Goal: Find contact information: Obtain details needed to contact an individual or organization

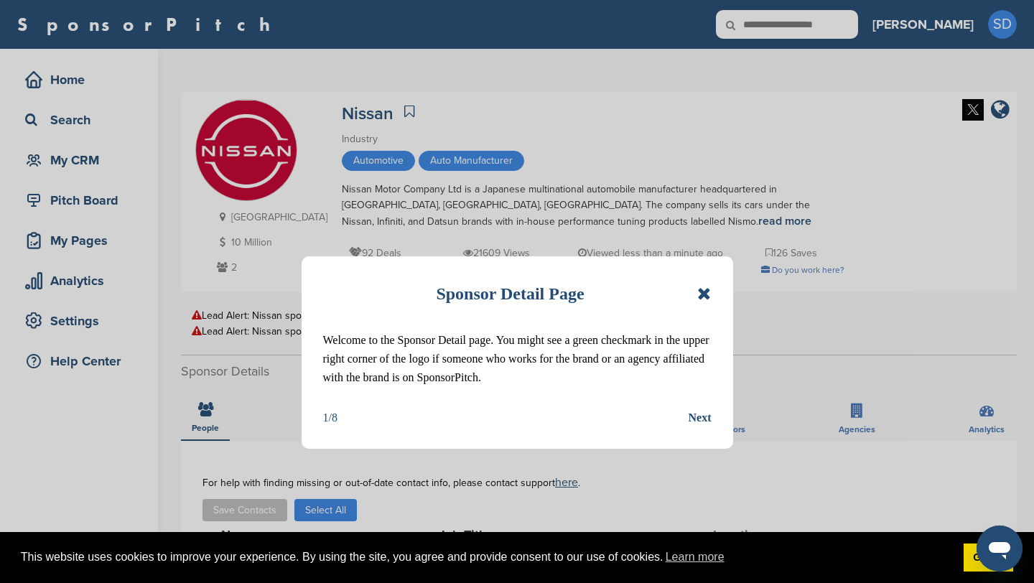
click at [703, 294] on icon at bounding box center [705, 293] width 14 height 17
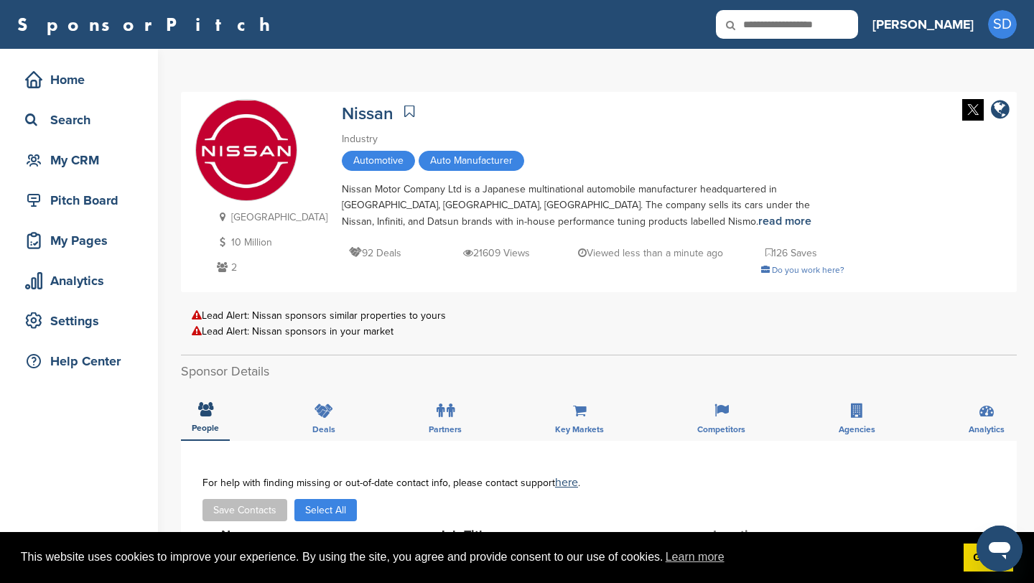
click at [858, 27] on input "text" at bounding box center [787, 24] width 142 height 29
type input "**********"
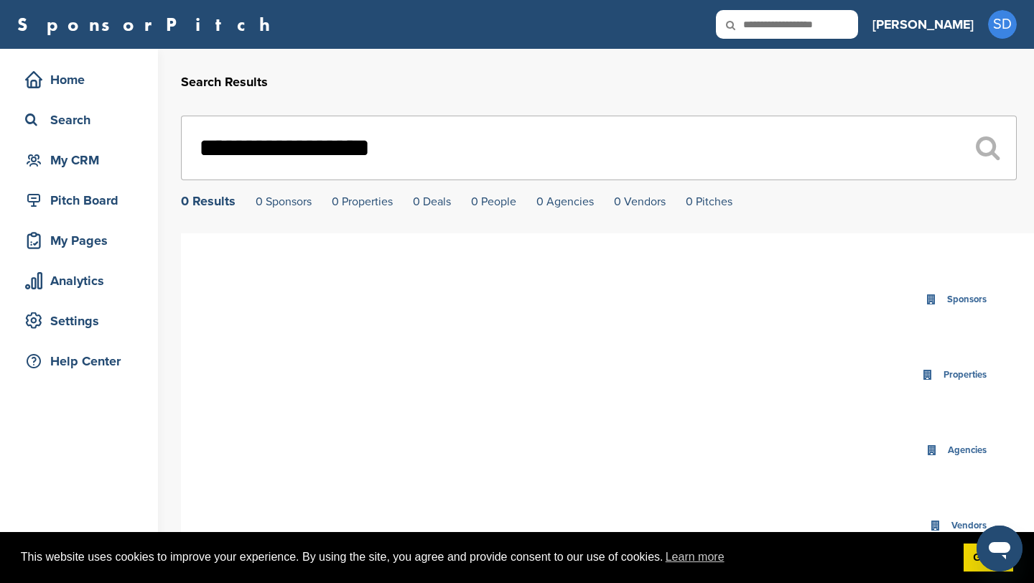
drag, startPoint x: 384, startPoint y: 149, endPoint x: 189, endPoint y: 146, distance: 194.7
click at [189, 146] on input "**********" at bounding box center [599, 148] width 836 height 65
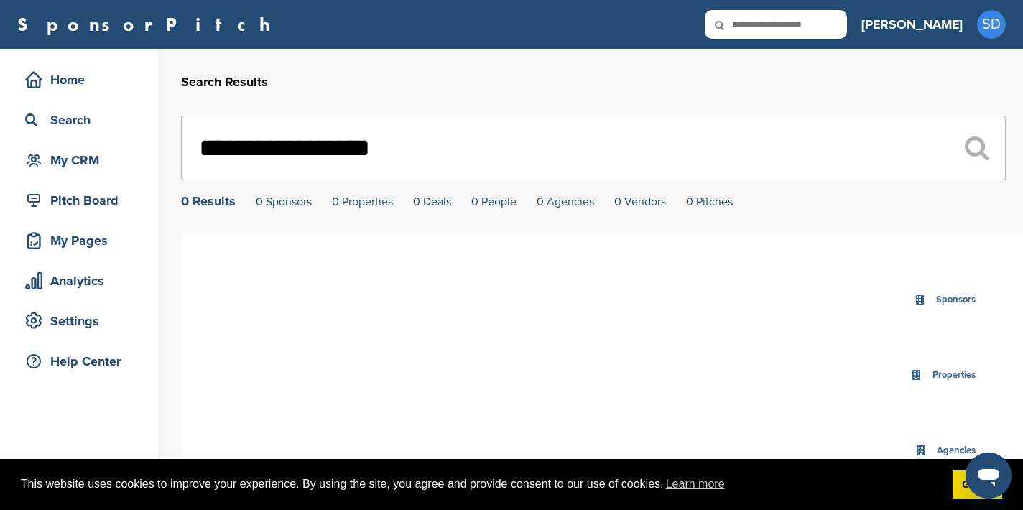
click at [806, 27] on input "text" at bounding box center [776, 24] width 142 height 29
type input "********"
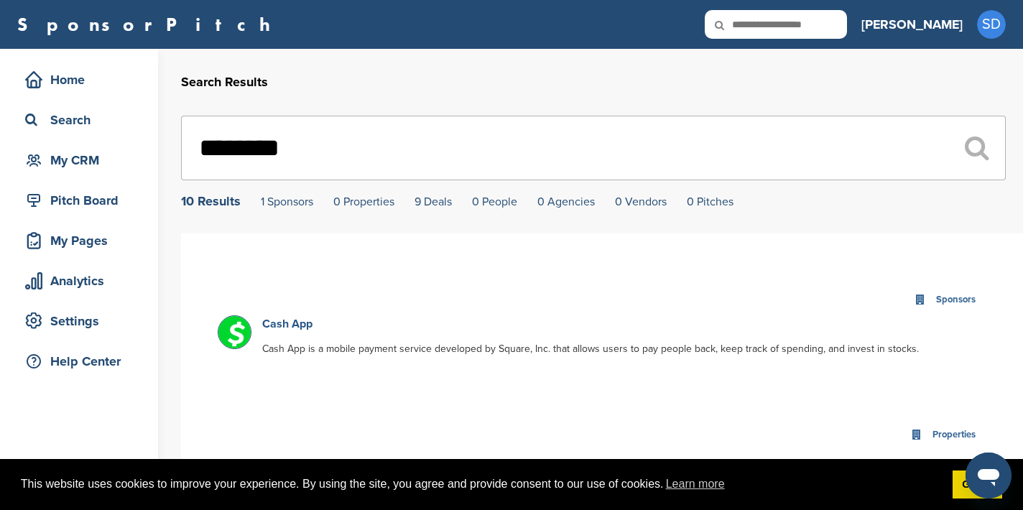
click at [295, 327] on link "Cash App" at bounding box center [287, 324] width 50 height 14
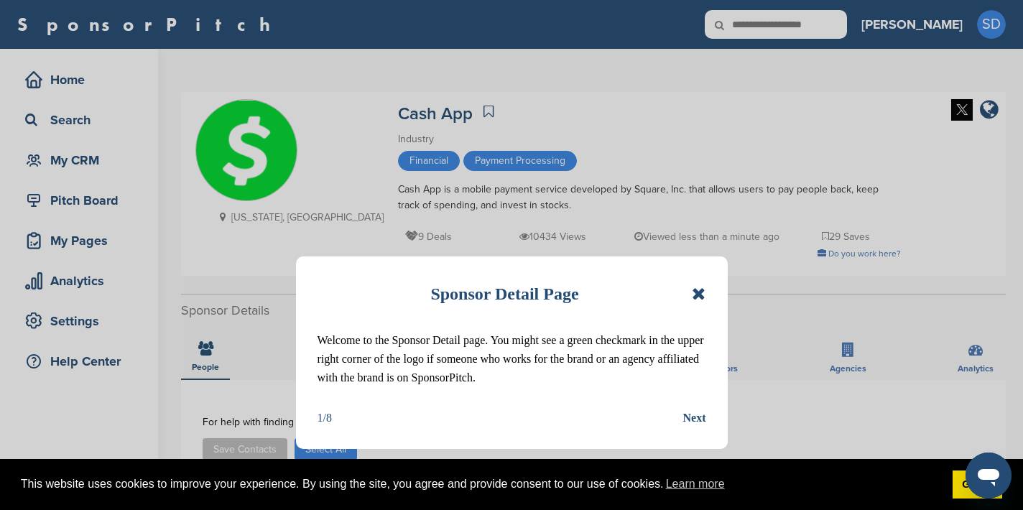
click at [697, 290] on icon at bounding box center [699, 293] width 14 height 17
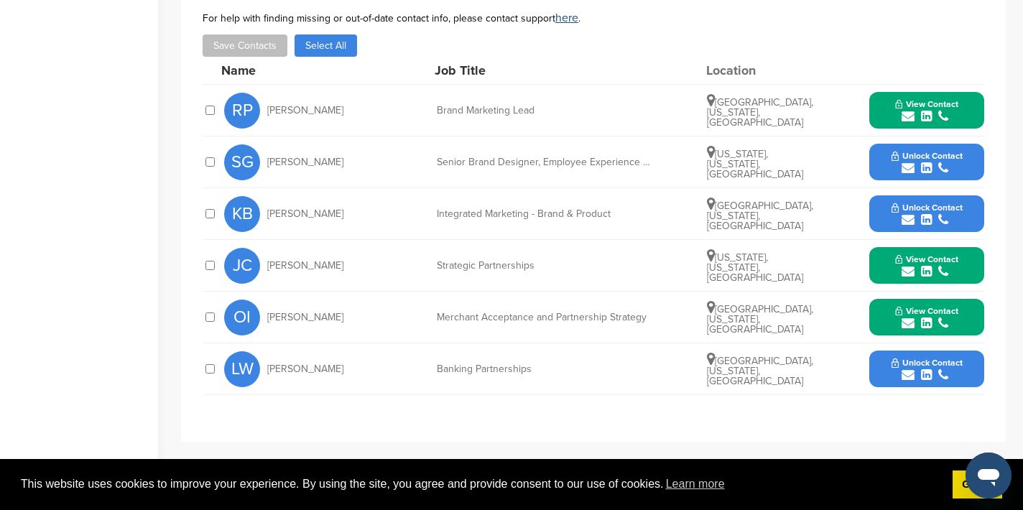
scroll to position [405, 0]
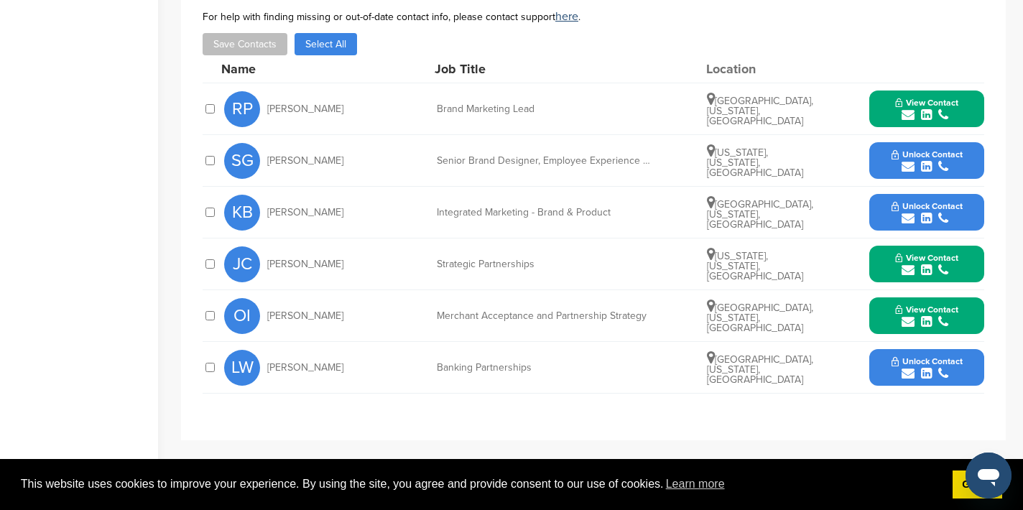
click at [909, 118] on icon "submit" at bounding box center [908, 114] width 13 height 13
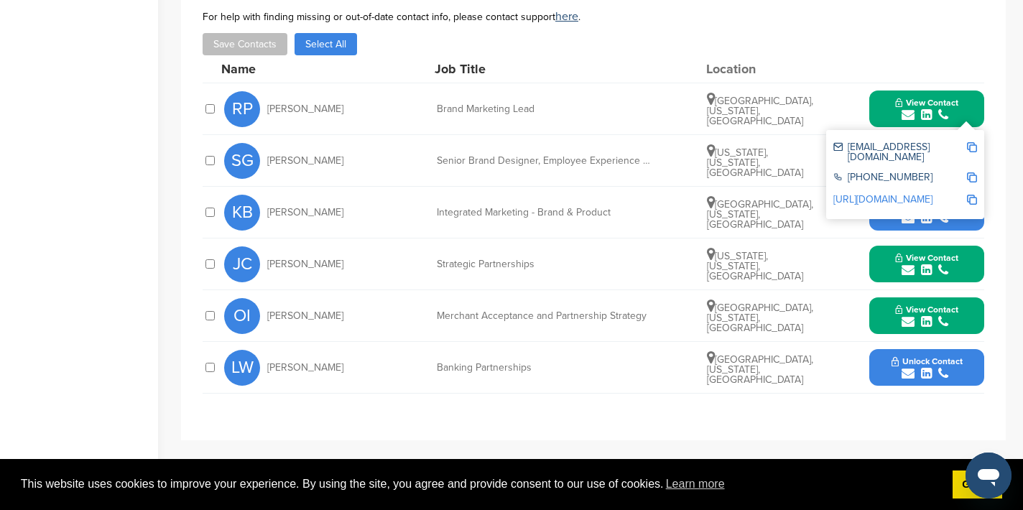
click at [970, 145] on img at bounding box center [972, 147] width 10 height 10
click at [886, 122] on button "View Contact" at bounding box center [927, 109] width 98 height 43
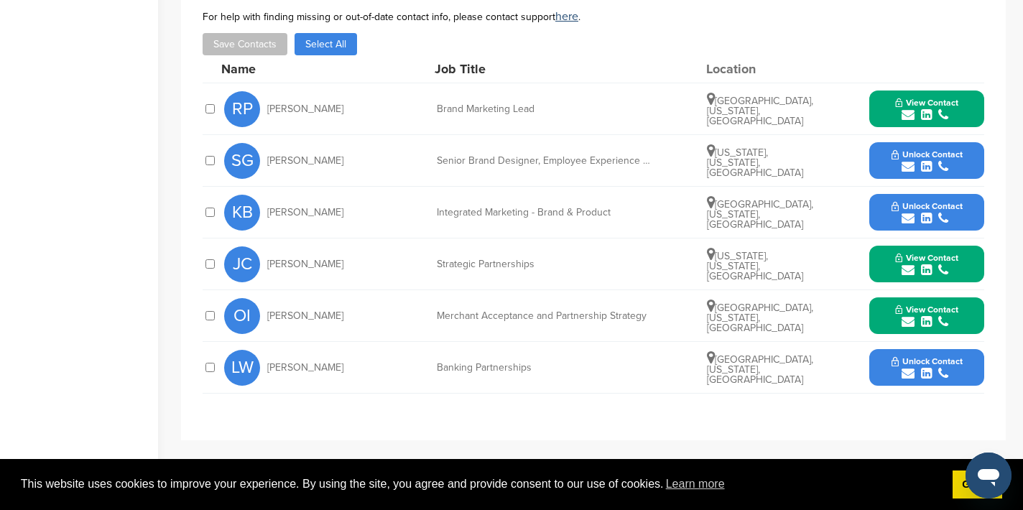
click at [907, 272] on icon "submit" at bounding box center [908, 270] width 13 height 13
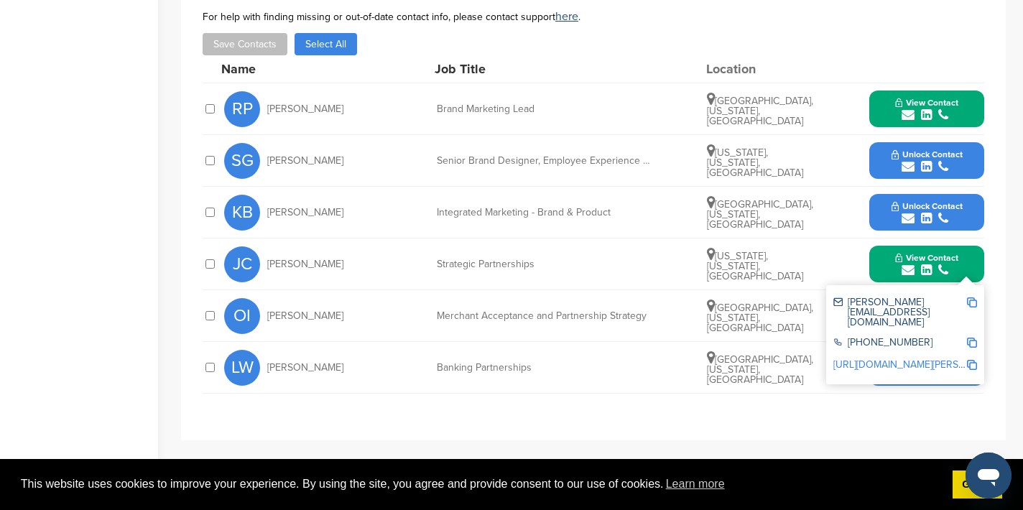
click at [973, 305] on img at bounding box center [972, 302] width 10 height 10
click at [880, 262] on button "View Contact" at bounding box center [927, 264] width 98 height 43
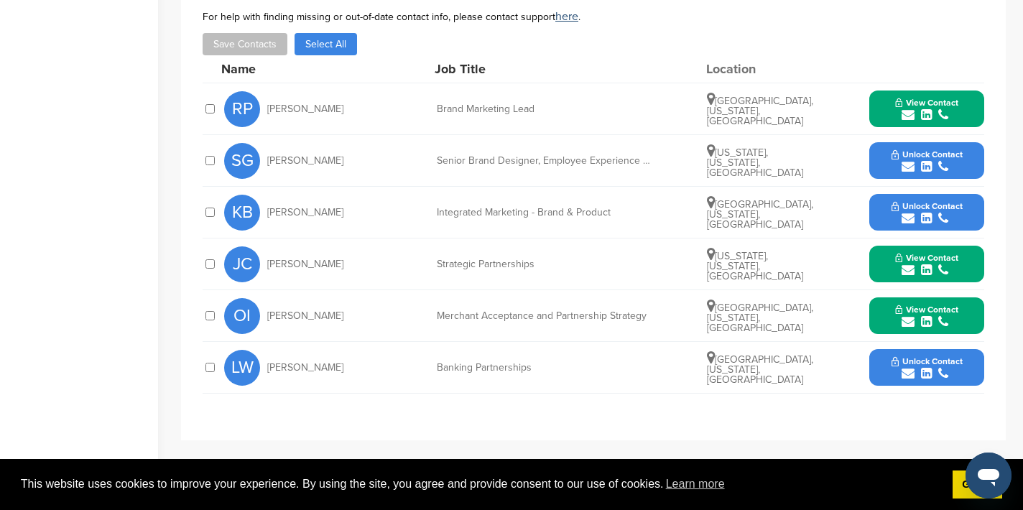
click at [909, 325] on icon "submit" at bounding box center [908, 321] width 13 height 13
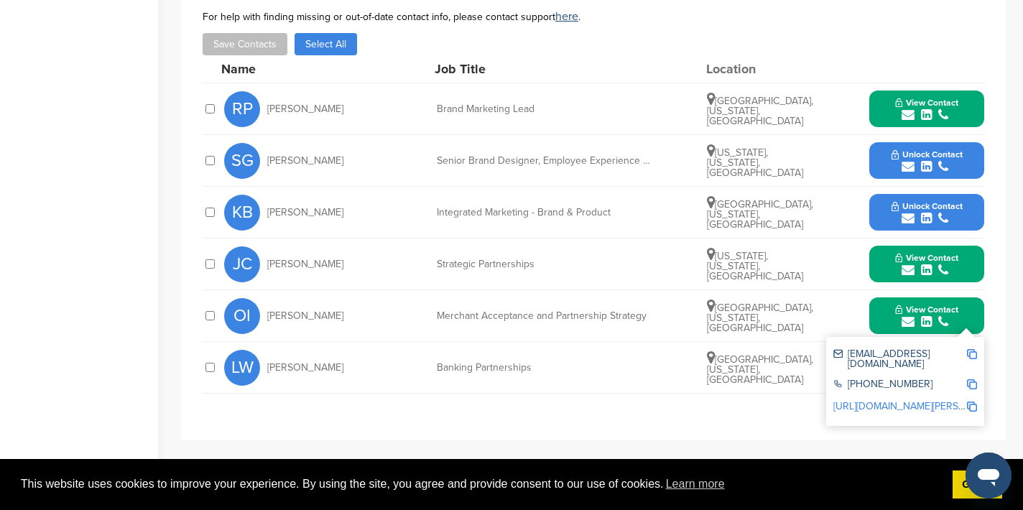
click at [972, 354] on img at bounding box center [972, 354] width 10 height 10
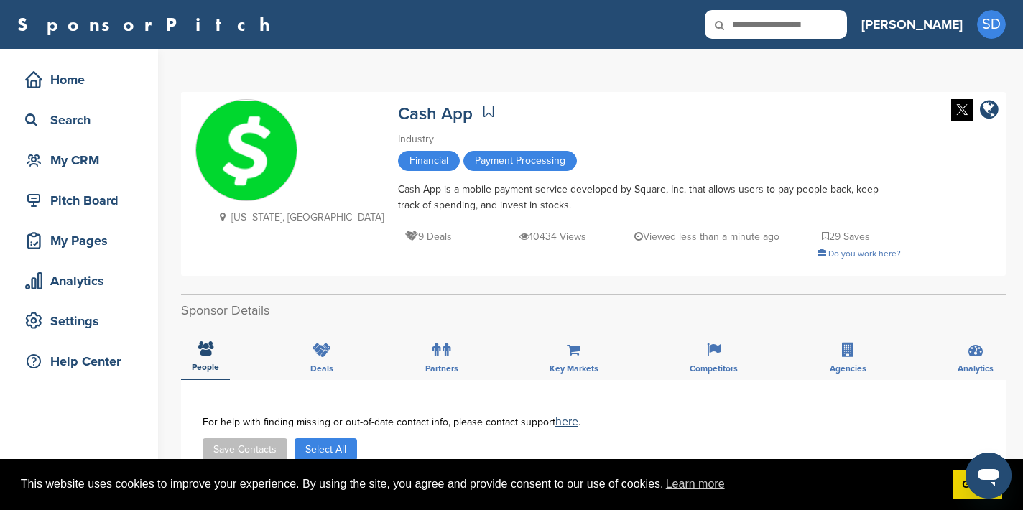
click at [831, 24] on input "text" at bounding box center [776, 24] width 142 height 29
type input "*********"
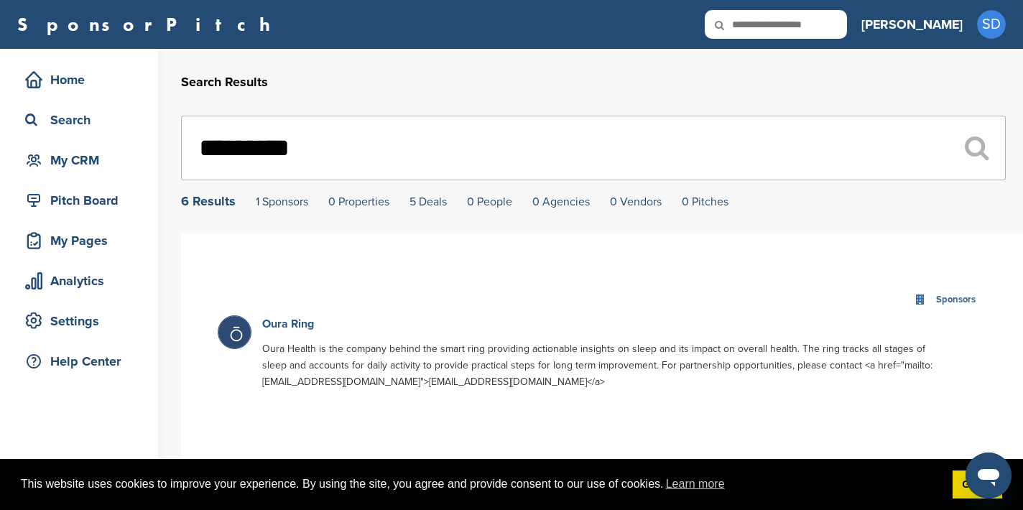
click at [305, 325] on link "Oura Ring" at bounding box center [288, 324] width 52 height 14
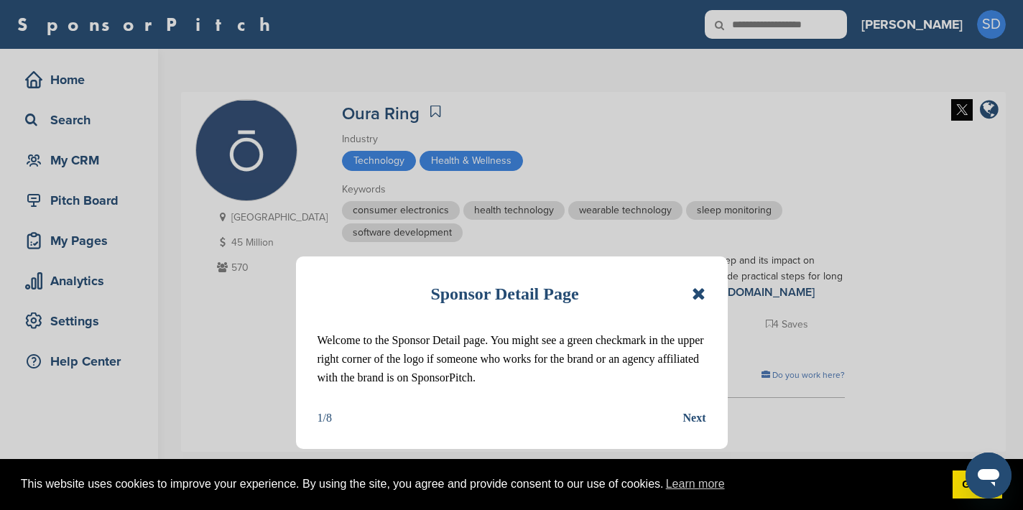
click at [699, 294] on icon at bounding box center [699, 293] width 14 height 17
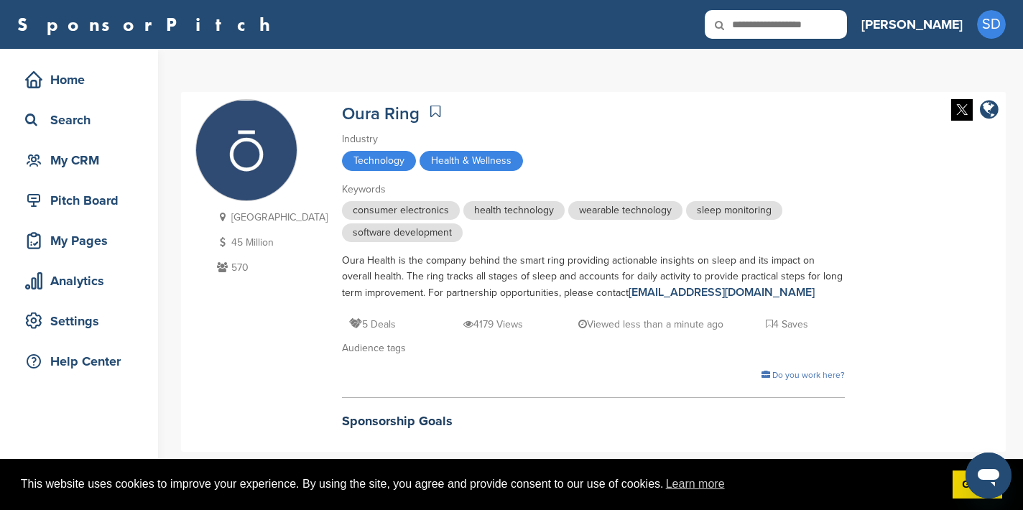
click at [817, 26] on input "text" at bounding box center [776, 24] width 142 height 29
type input "******"
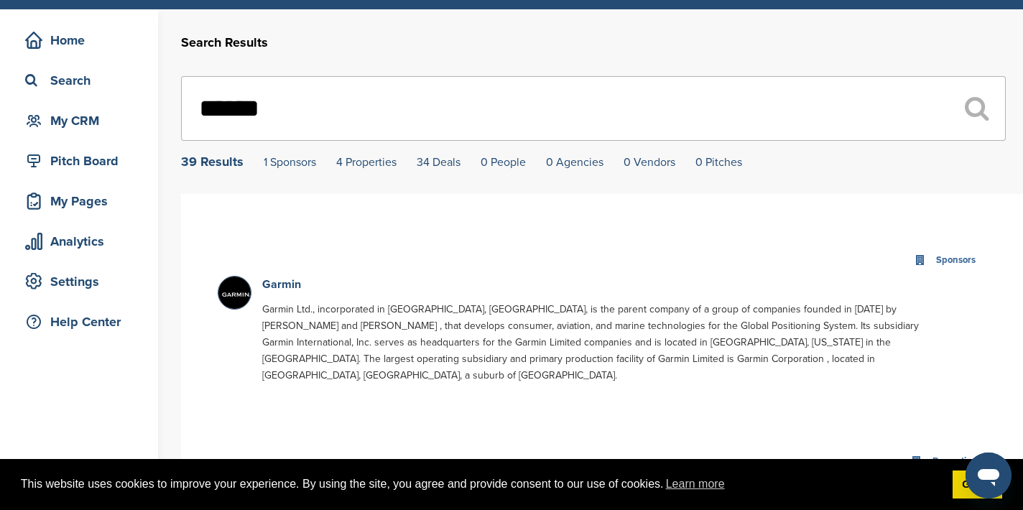
scroll to position [45, 0]
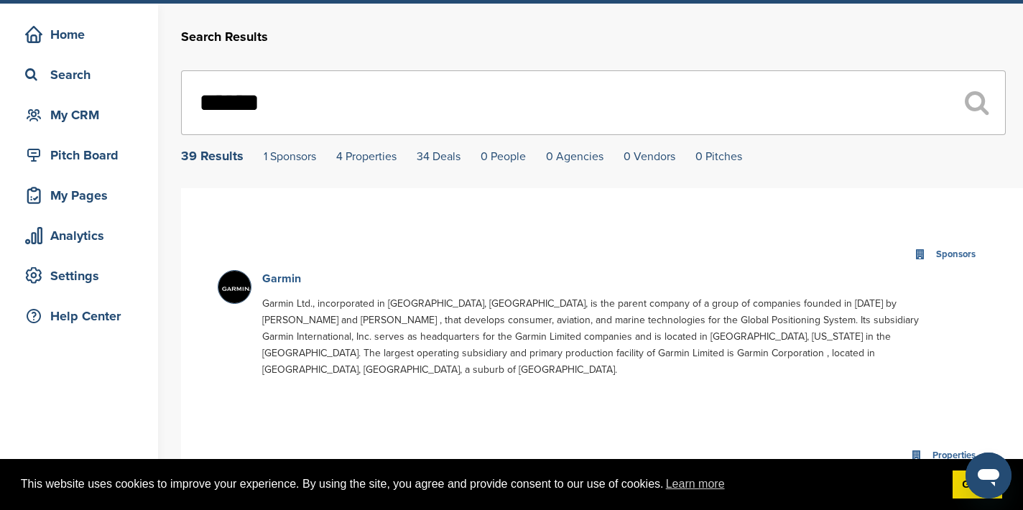
click at [280, 274] on link "Garmin" at bounding box center [281, 279] width 39 height 14
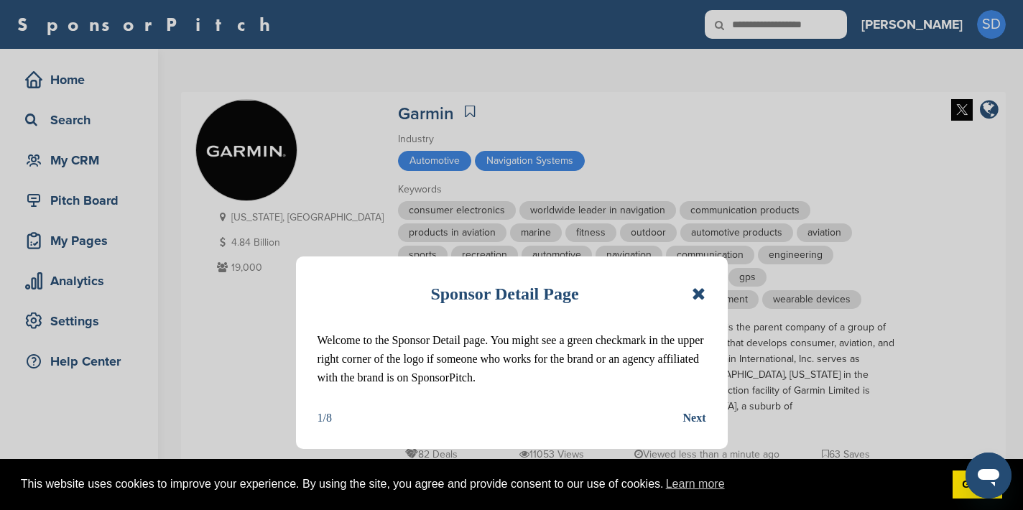
click at [702, 294] on icon at bounding box center [699, 293] width 14 height 17
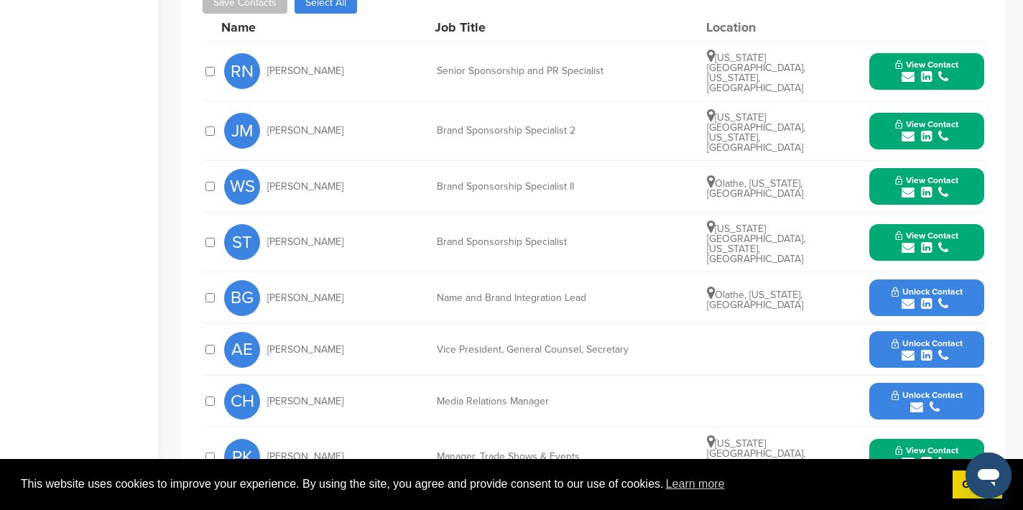
scroll to position [726, 0]
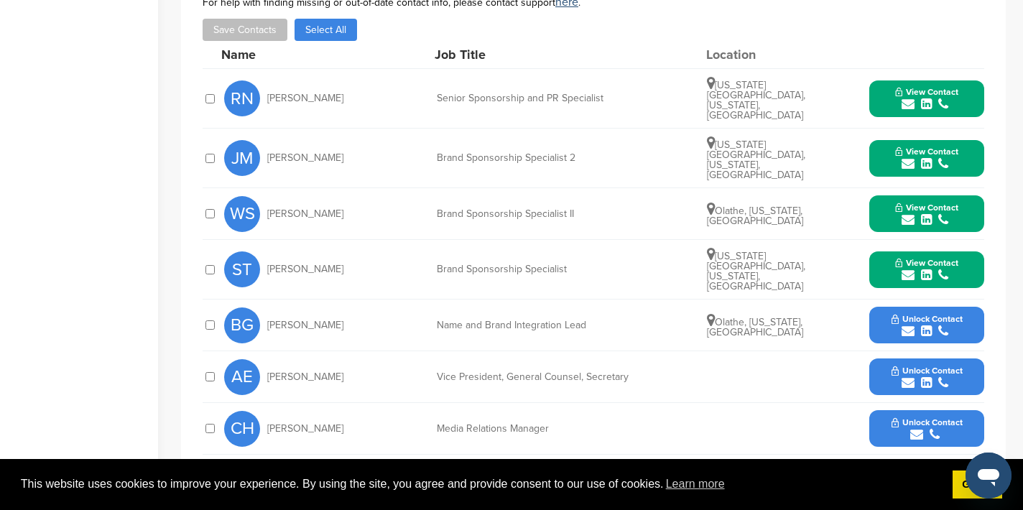
click at [904, 98] on icon "submit" at bounding box center [908, 104] width 13 height 13
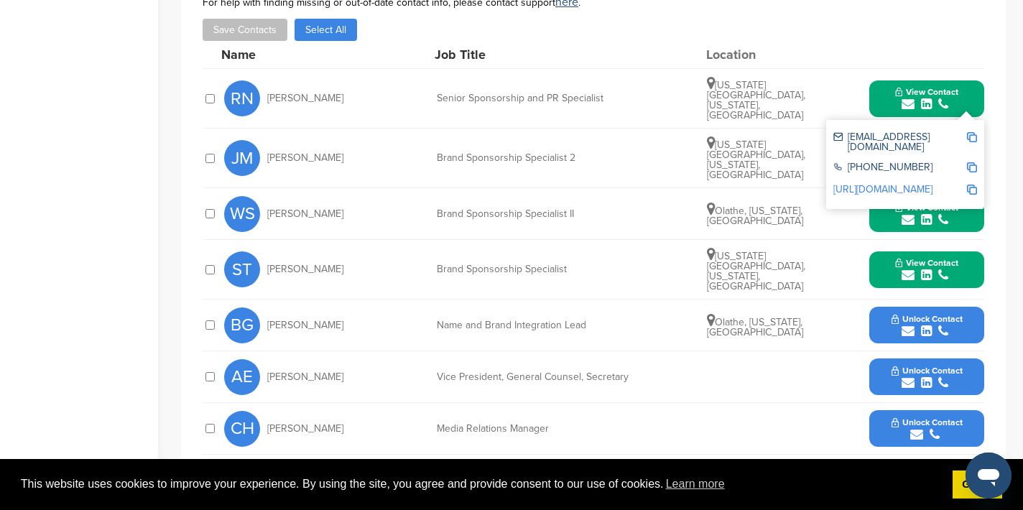
click at [974, 132] on img at bounding box center [972, 137] width 10 height 10
click at [879, 85] on button "View Contact" at bounding box center [927, 98] width 98 height 43
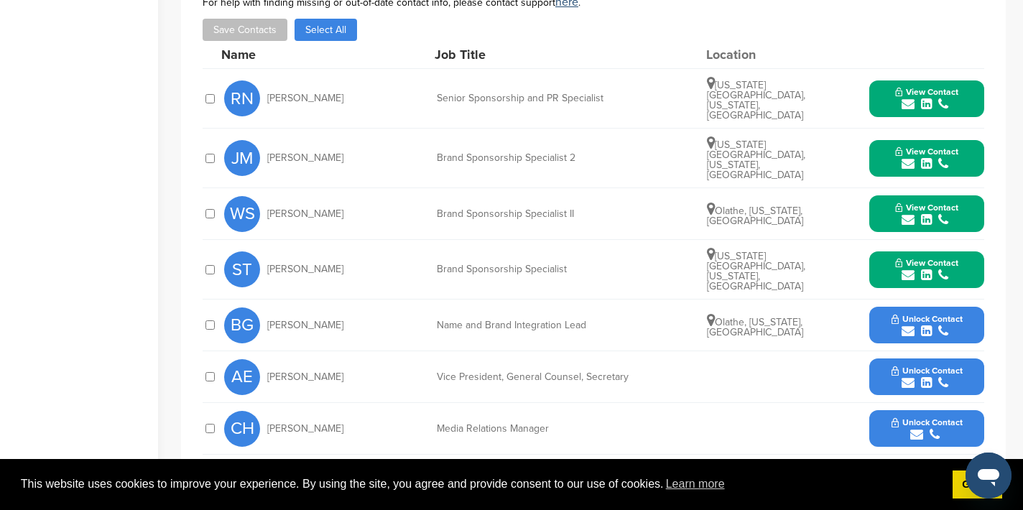
click at [905, 157] on icon "submit" at bounding box center [908, 163] width 13 height 13
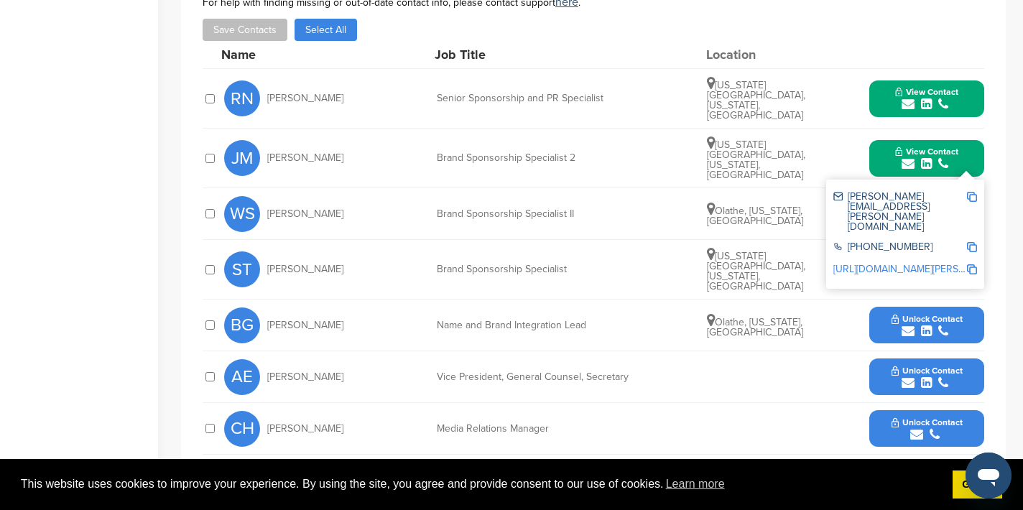
click at [973, 192] on img at bounding box center [972, 197] width 10 height 10
click at [881, 136] on button "View Contact" at bounding box center [927, 157] width 98 height 43
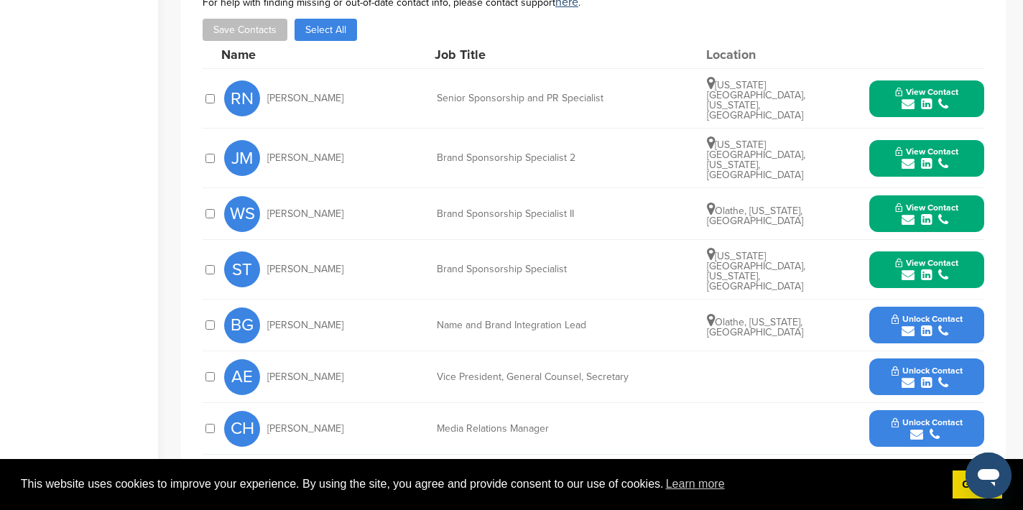
click at [905, 213] on icon "submit" at bounding box center [908, 219] width 13 height 13
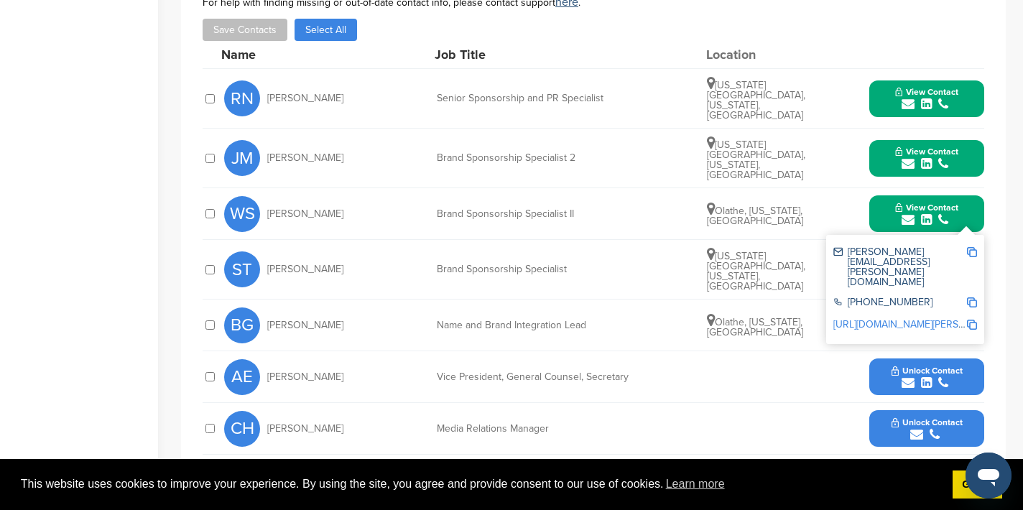
click at [973, 247] on img at bounding box center [972, 252] width 10 height 10
click at [884, 194] on button "View Contact" at bounding box center [927, 214] width 98 height 43
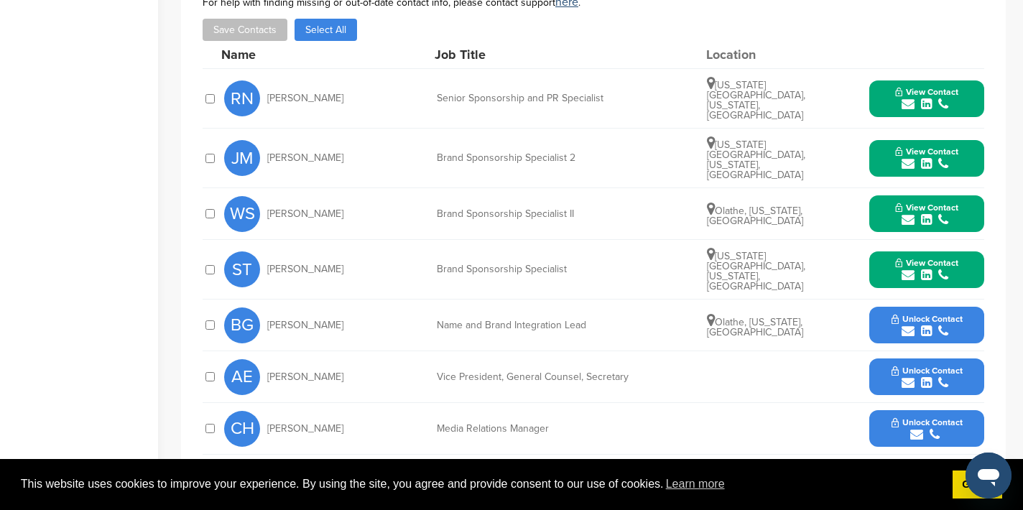
click at [907, 269] on icon "submit" at bounding box center [908, 275] width 13 height 13
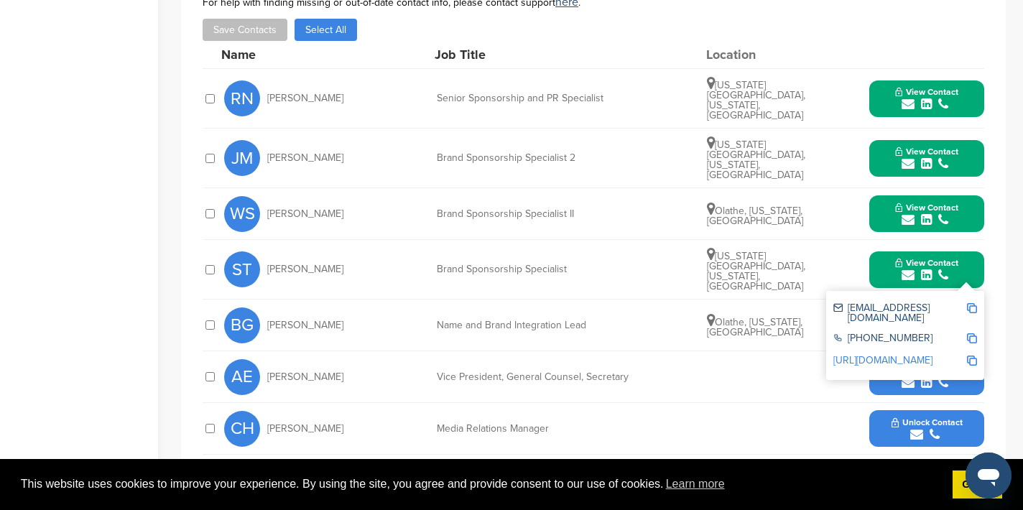
click at [973, 303] on img at bounding box center [972, 308] width 10 height 10
click at [974, 248] on button "View Contact" at bounding box center [927, 269] width 98 height 43
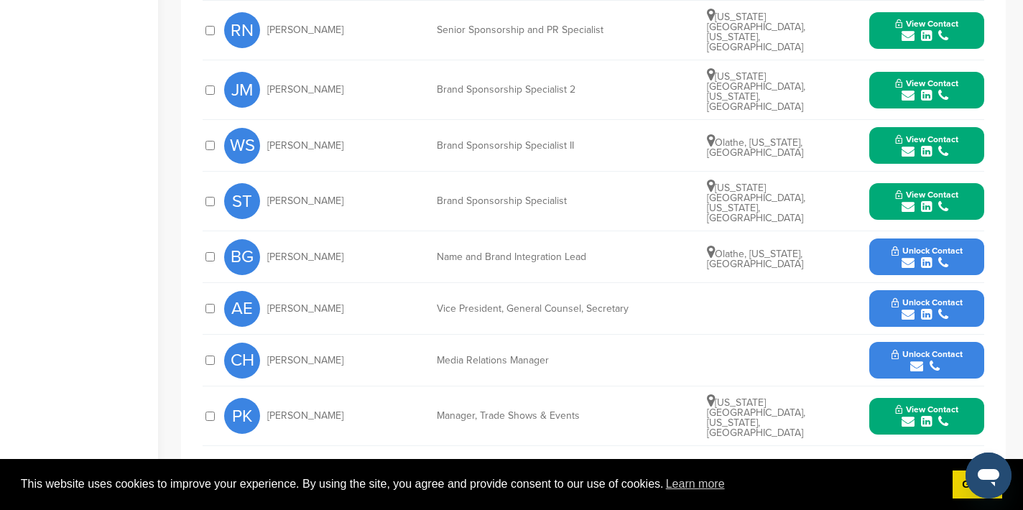
scroll to position [815, 0]
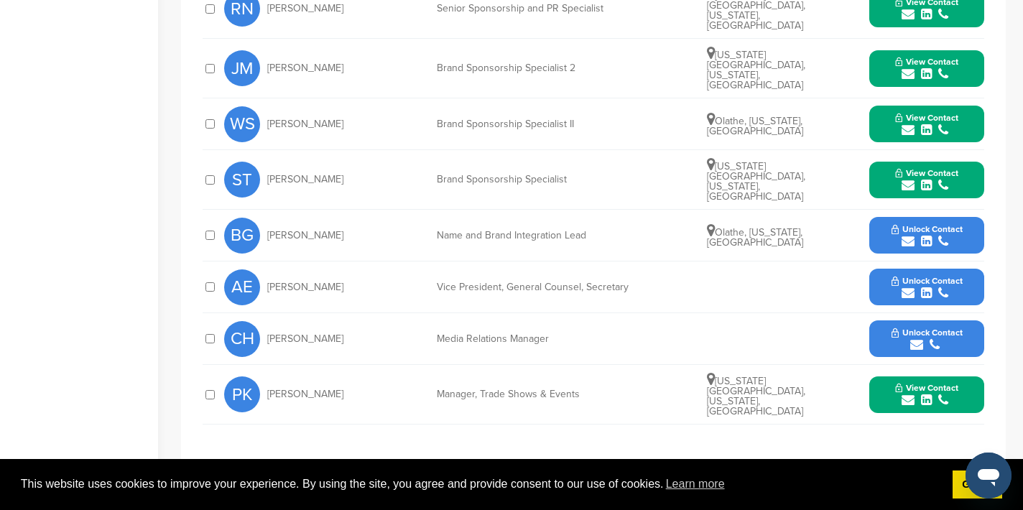
click at [912, 394] on icon "submit" at bounding box center [908, 400] width 13 height 13
click at [972, 428] on img at bounding box center [972, 433] width 10 height 10
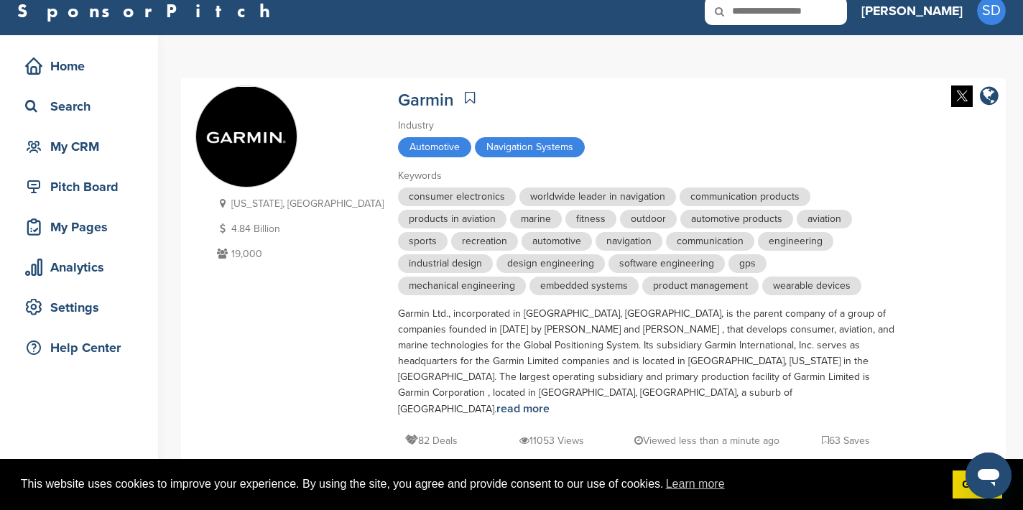
scroll to position [0, 0]
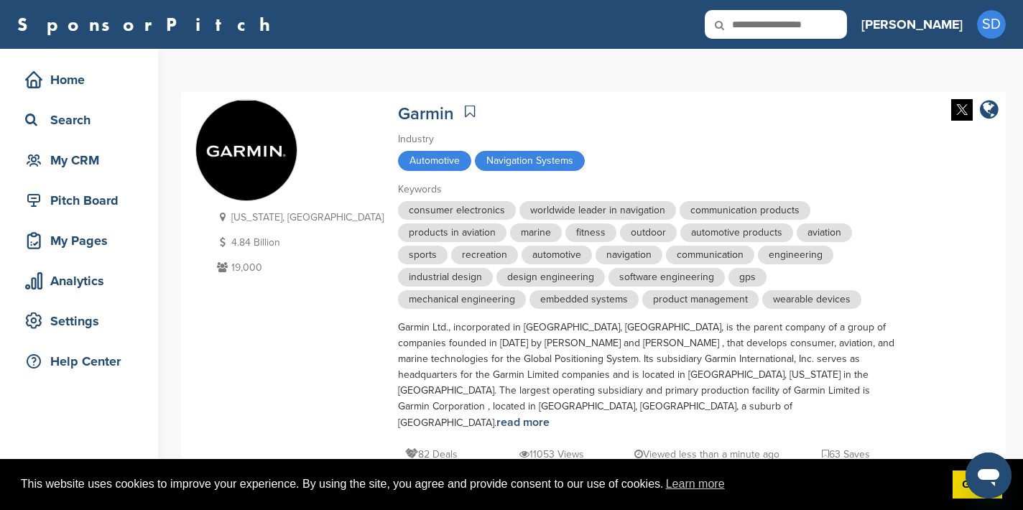
click at [847, 18] on input "text" at bounding box center [776, 24] width 142 height 29
type input "******"
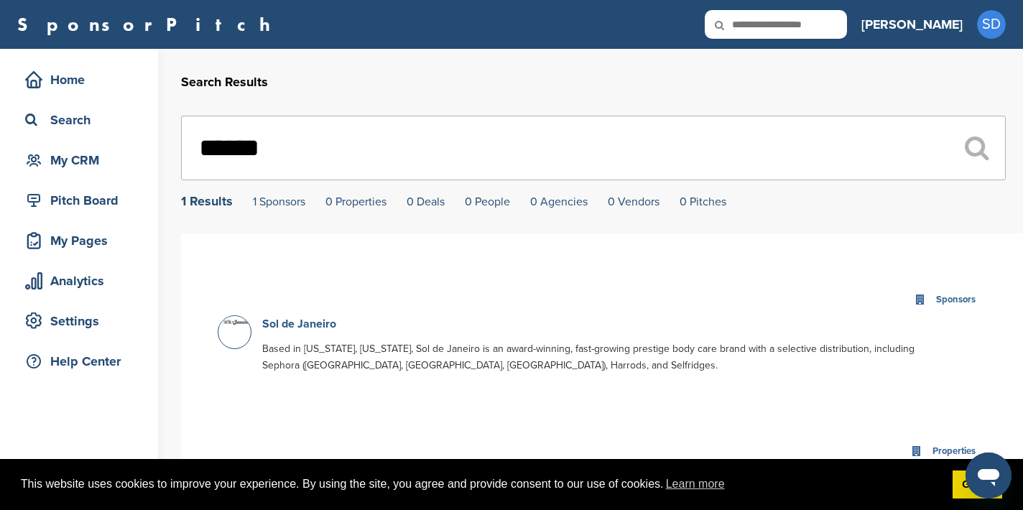
click at [312, 327] on link "Sol de Janeiro" at bounding box center [299, 324] width 74 height 14
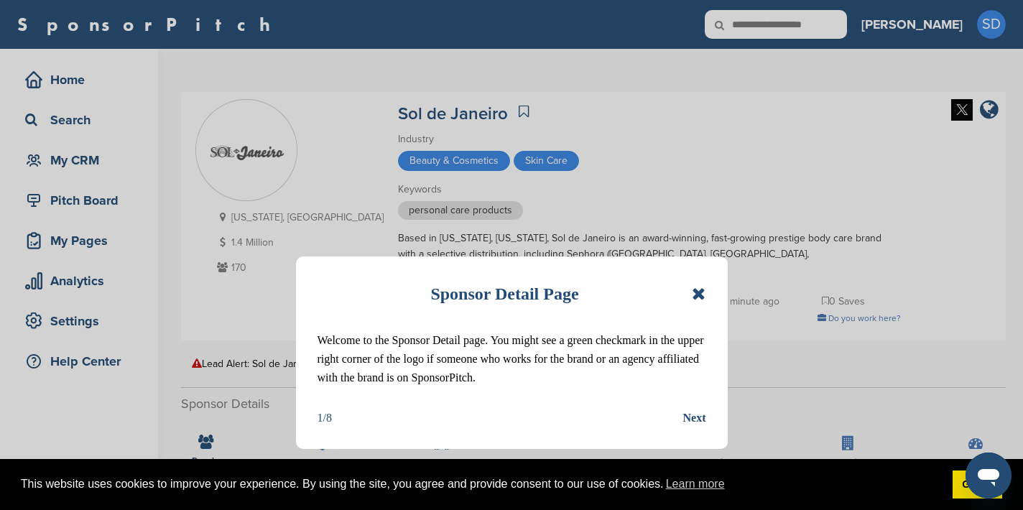
click at [698, 295] on icon at bounding box center [699, 293] width 14 height 17
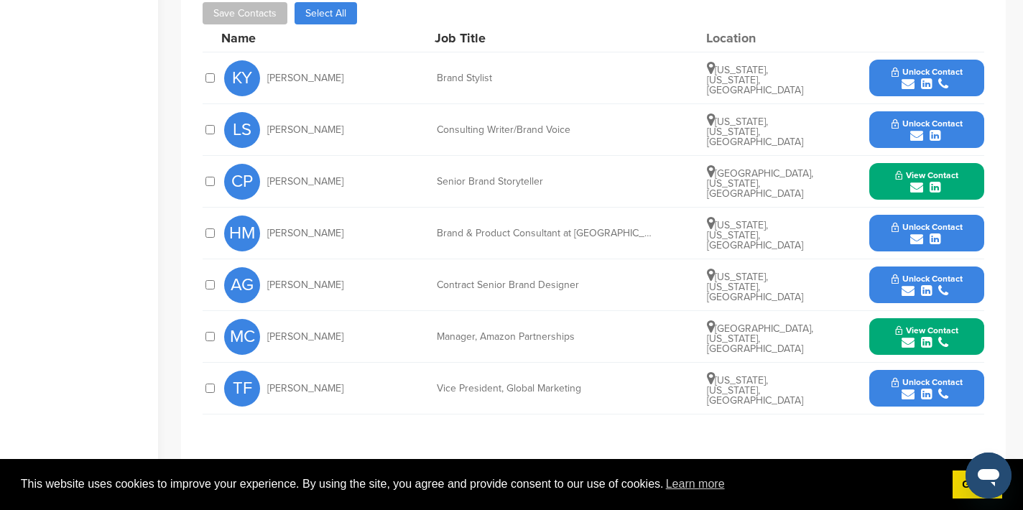
scroll to position [518, 0]
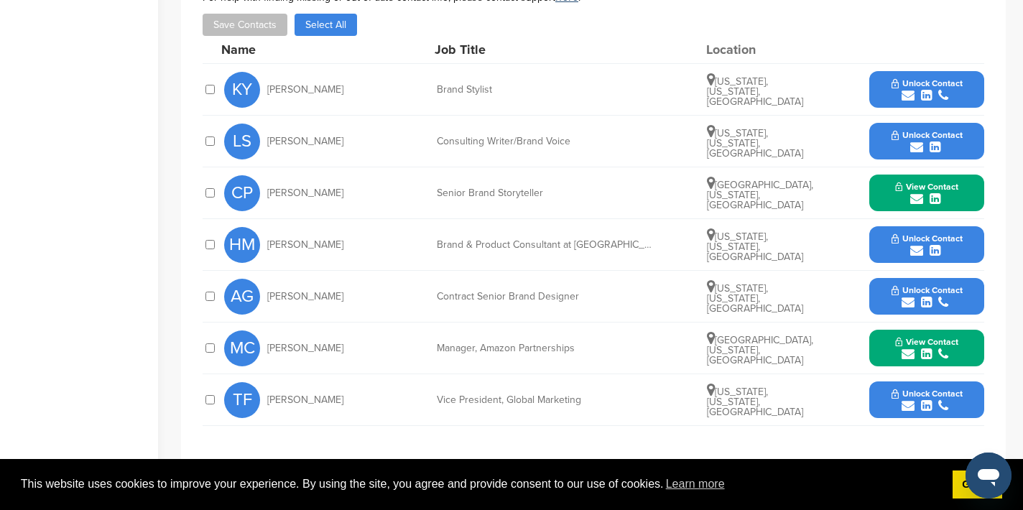
click at [921, 193] on icon "submit" at bounding box center [916, 199] width 13 height 13
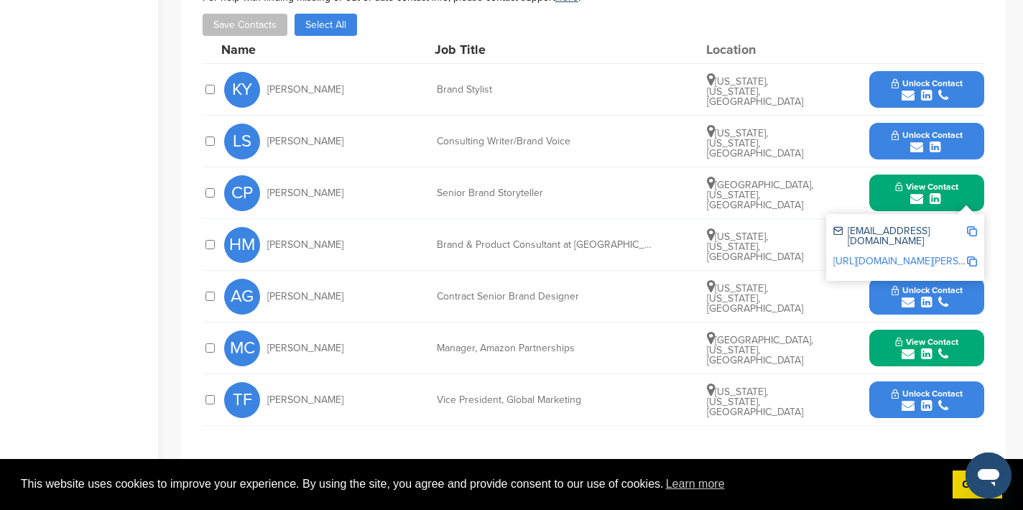
click at [970, 226] on img at bounding box center [972, 231] width 10 height 10
click at [884, 175] on button "View Contact" at bounding box center [927, 193] width 98 height 43
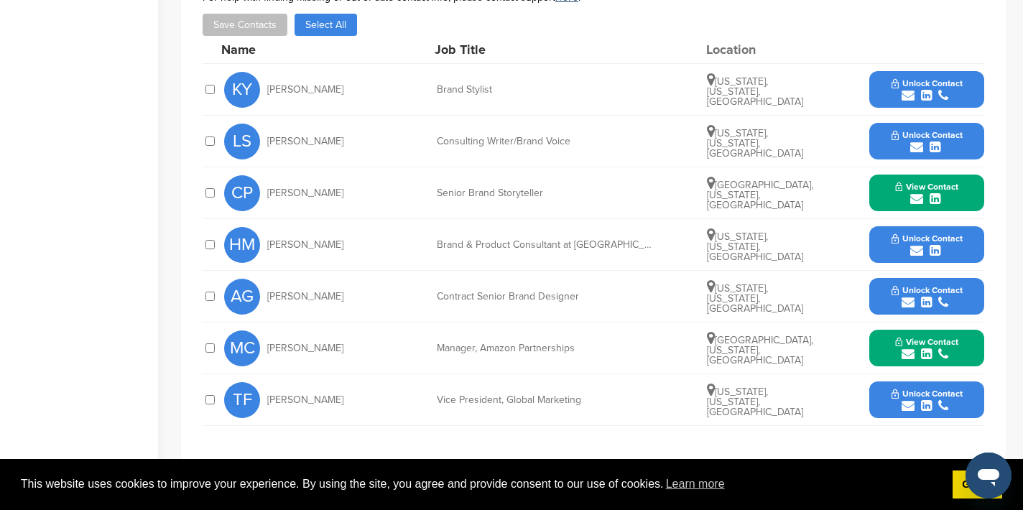
click at [909, 348] on icon "submit" at bounding box center [908, 354] width 13 height 13
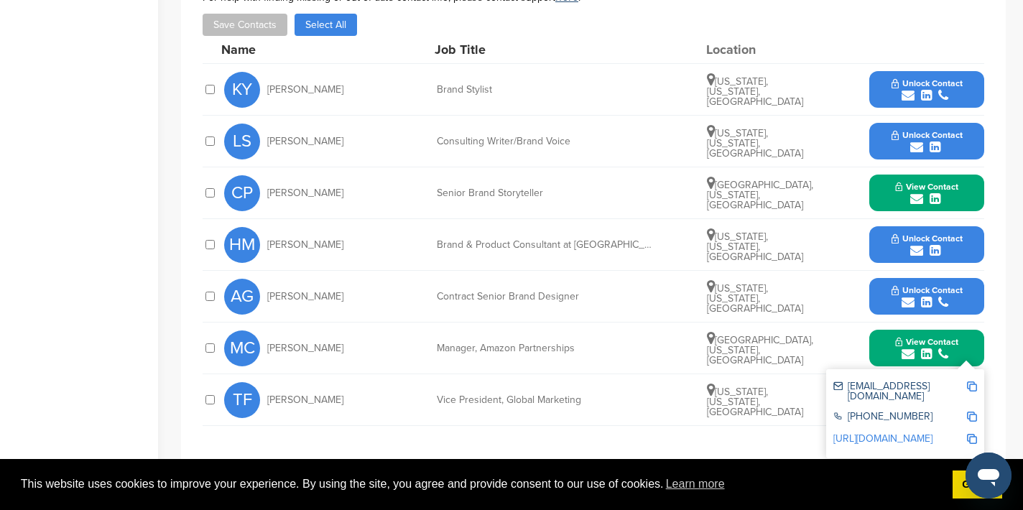
click at [972, 381] on img at bounding box center [972, 386] width 10 height 10
click at [883, 333] on button "View Contact" at bounding box center [927, 348] width 98 height 43
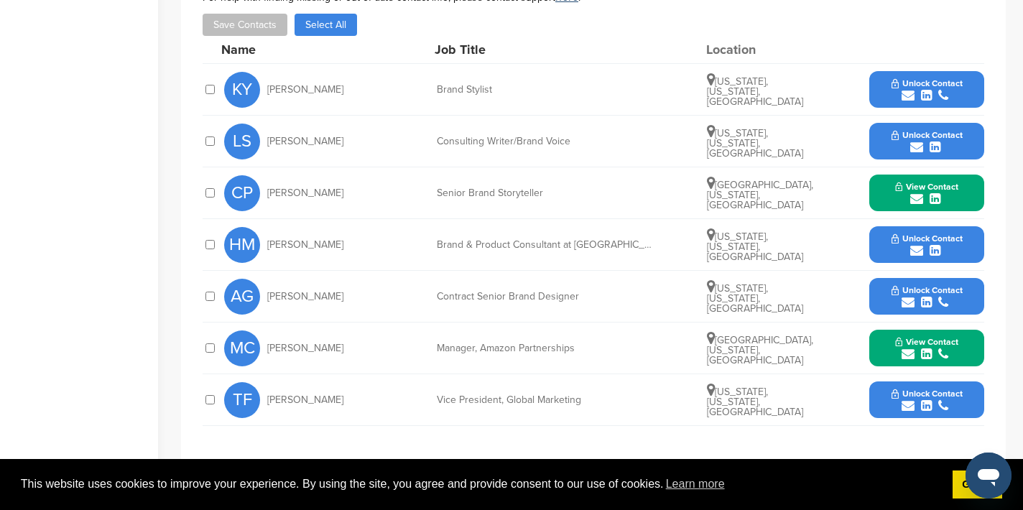
click at [908, 399] on icon "submit" at bounding box center [908, 405] width 13 height 13
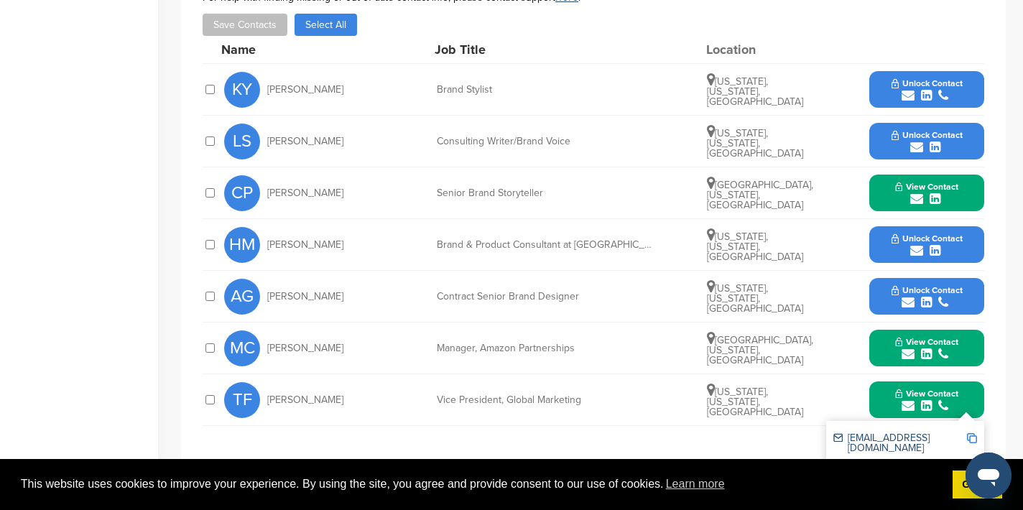
click at [973, 433] on img at bounding box center [972, 438] width 10 height 10
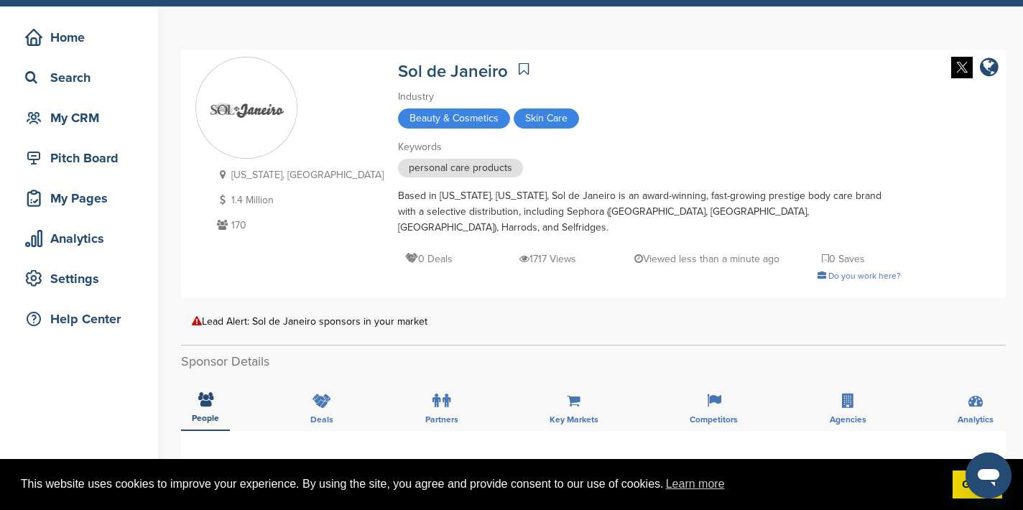
scroll to position [0, 0]
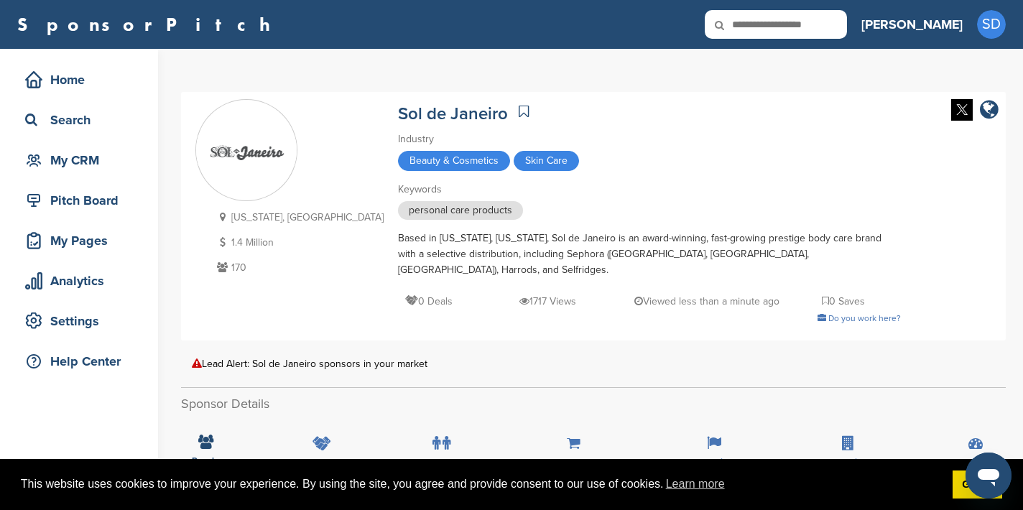
click at [847, 29] on input "text" at bounding box center [776, 24] width 142 height 29
type input "*******"
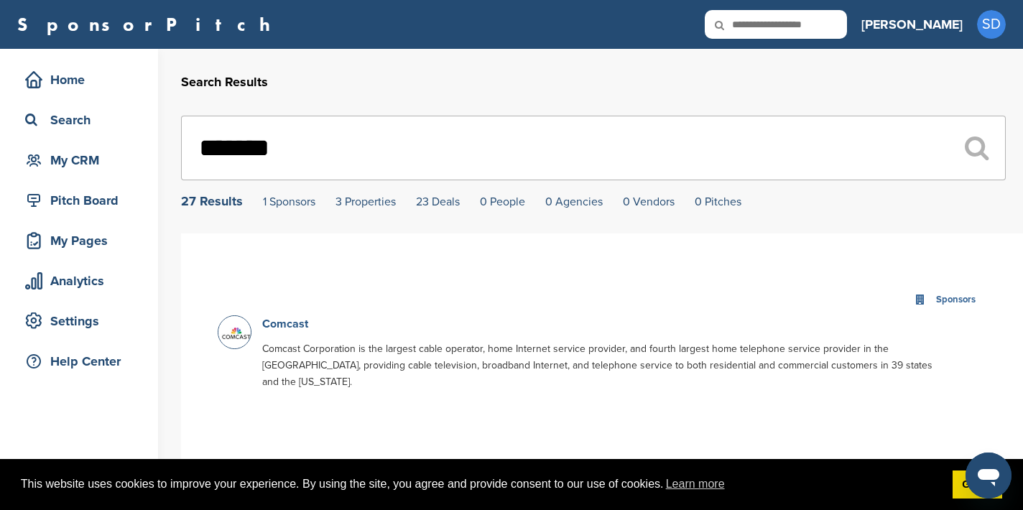
click at [288, 328] on link "Comcast" at bounding box center [285, 324] width 46 height 14
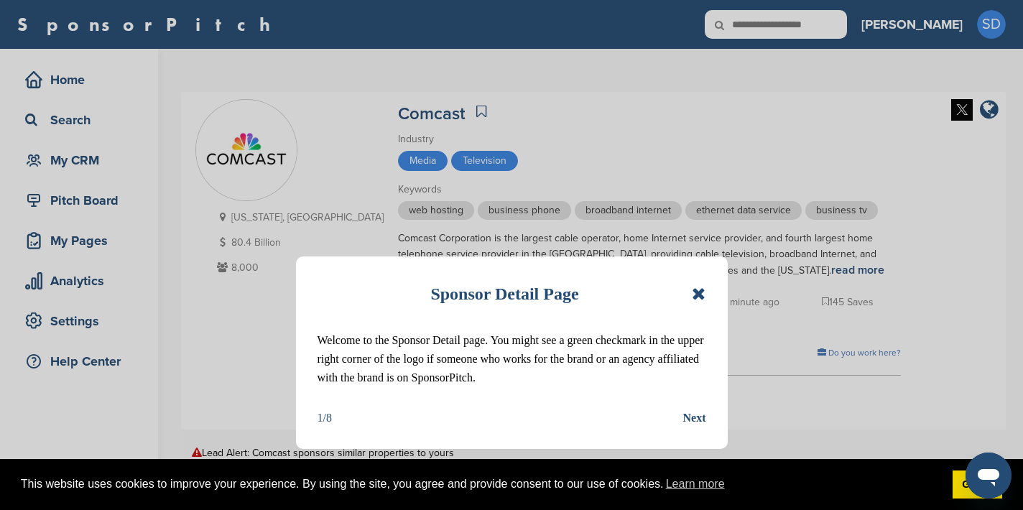
click at [700, 298] on icon at bounding box center [699, 293] width 14 height 17
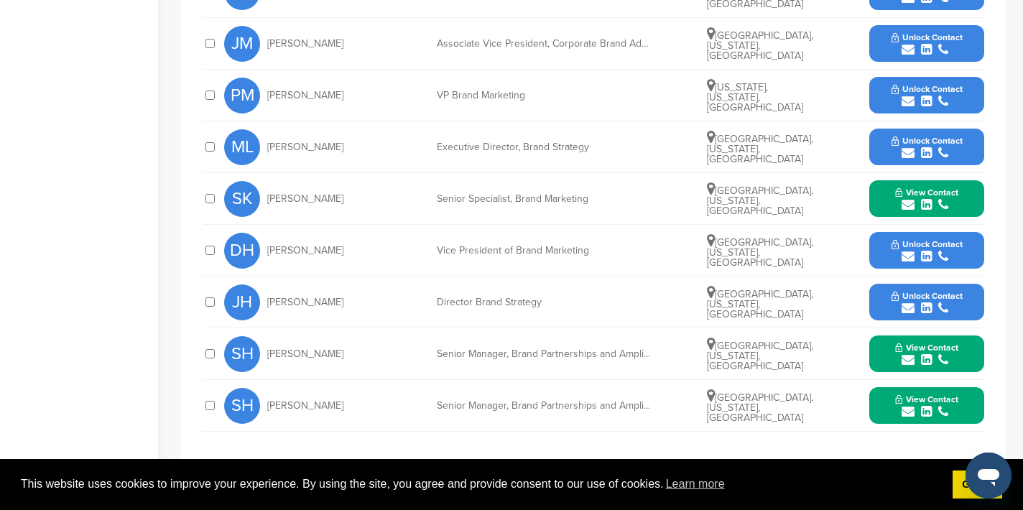
scroll to position [776, 0]
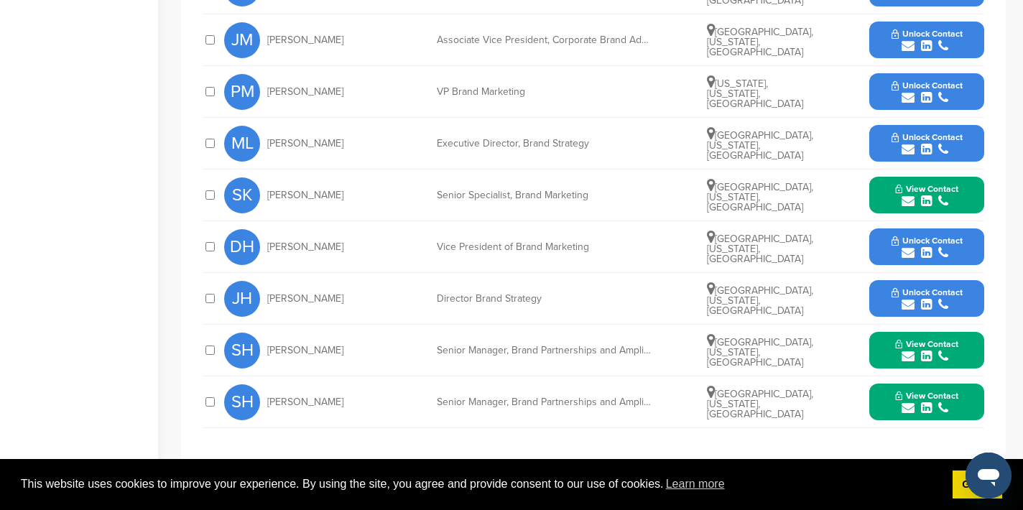
click at [909, 200] on icon "submit" at bounding box center [908, 201] width 13 height 13
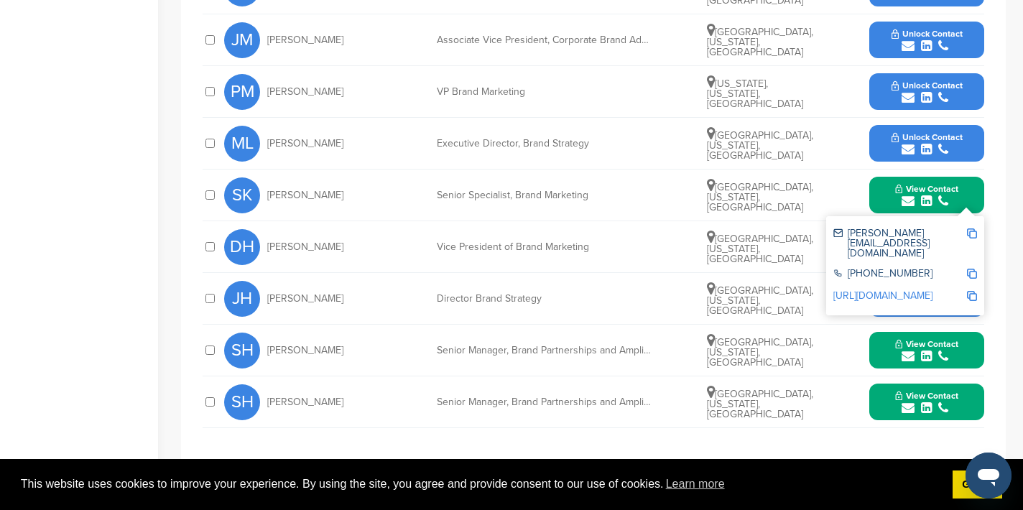
click at [970, 231] on img at bounding box center [972, 233] width 10 height 10
click at [886, 190] on button "View Contact" at bounding box center [927, 195] width 98 height 43
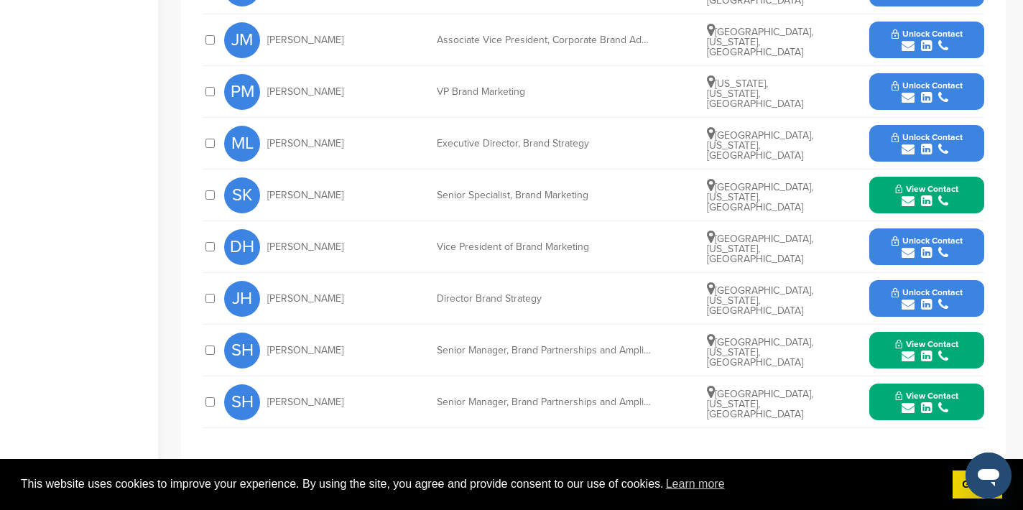
click at [905, 251] on icon "submit" at bounding box center [908, 252] width 13 height 13
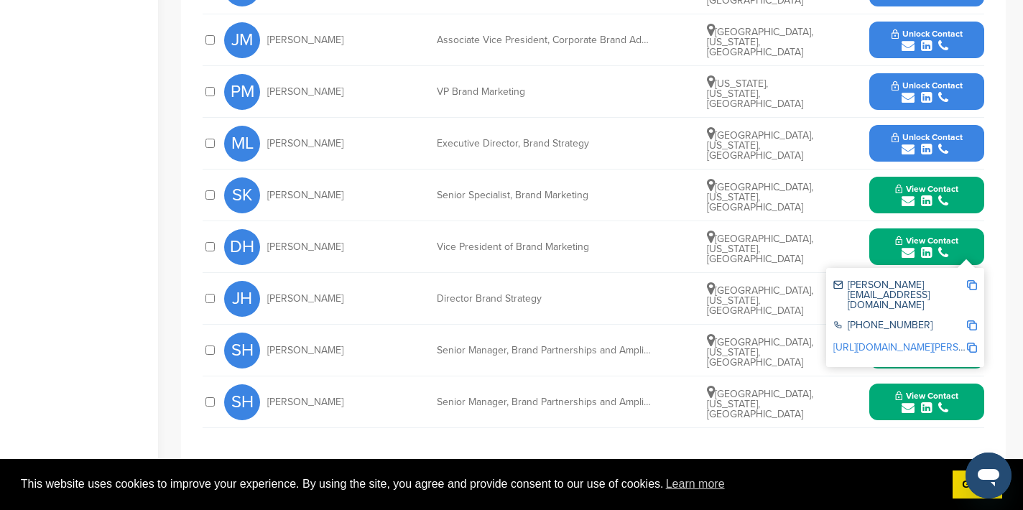
click at [969, 283] on img at bounding box center [972, 285] width 10 height 10
click at [888, 247] on button "View Contact" at bounding box center [927, 247] width 98 height 43
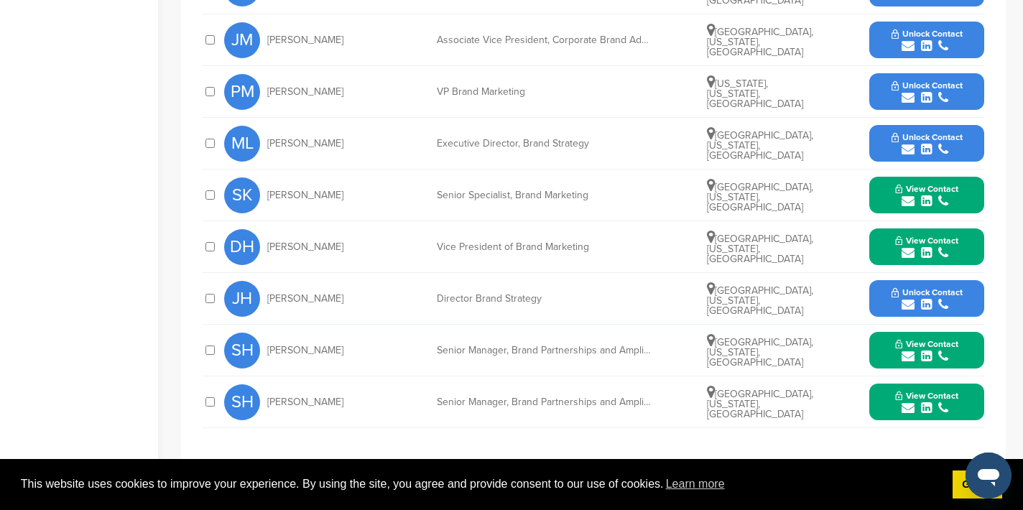
click at [907, 361] on icon "submit" at bounding box center [908, 356] width 13 height 13
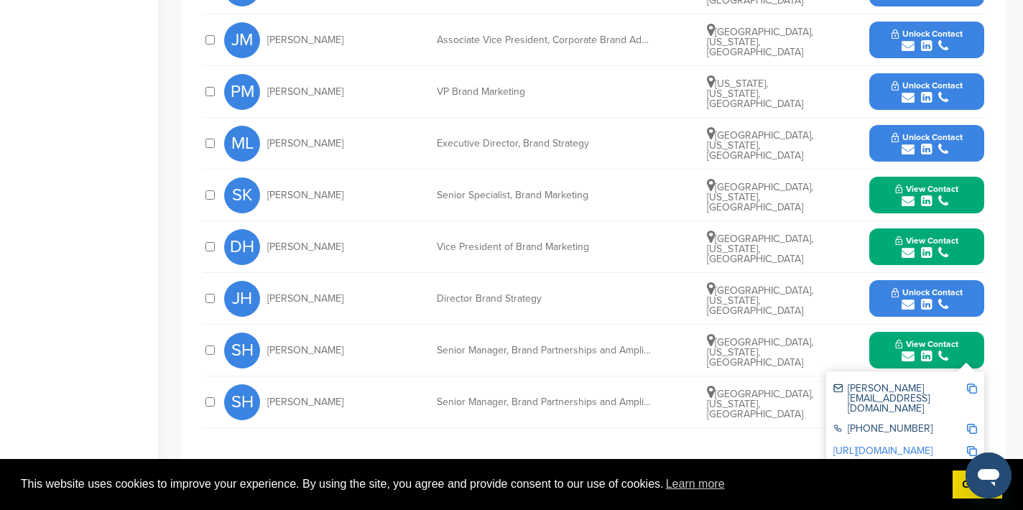
click at [971, 390] on img at bounding box center [972, 389] width 10 height 10
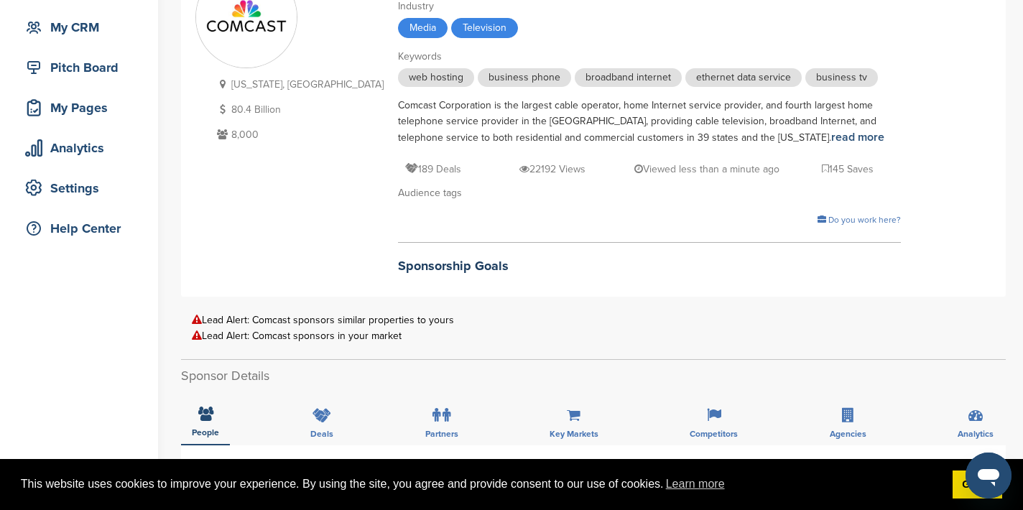
scroll to position [0, 0]
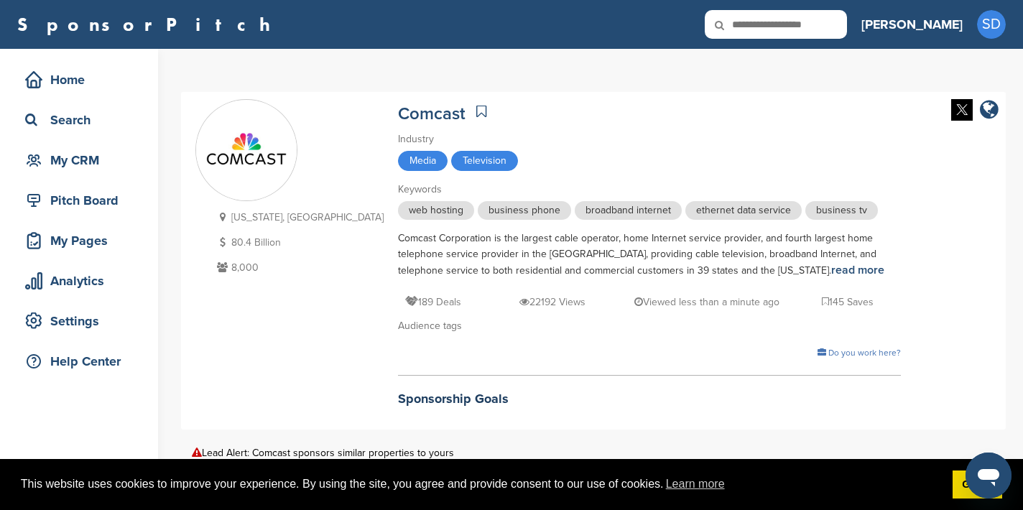
click at [822, 27] on input "text" at bounding box center [776, 24] width 142 height 29
type input "****"
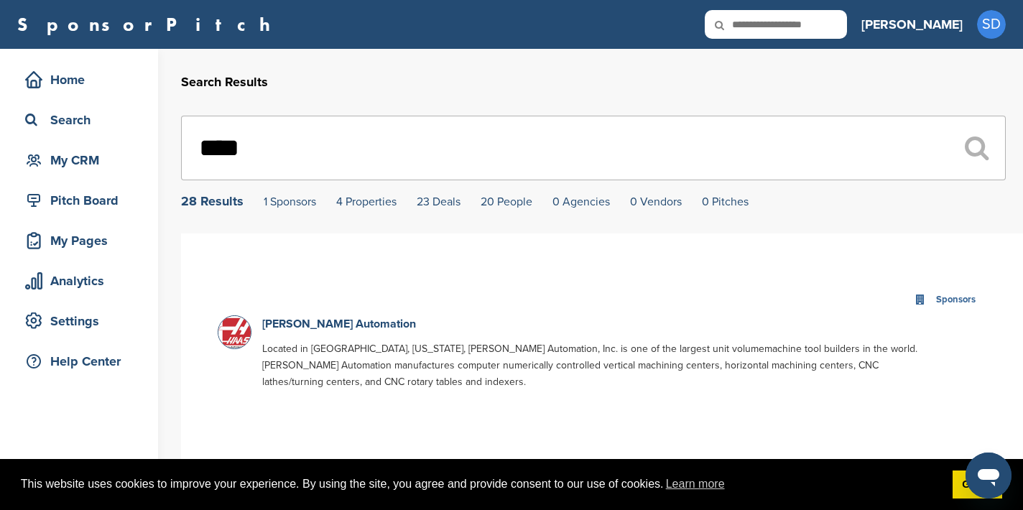
click at [277, 142] on input "****" at bounding box center [593, 148] width 825 height 65
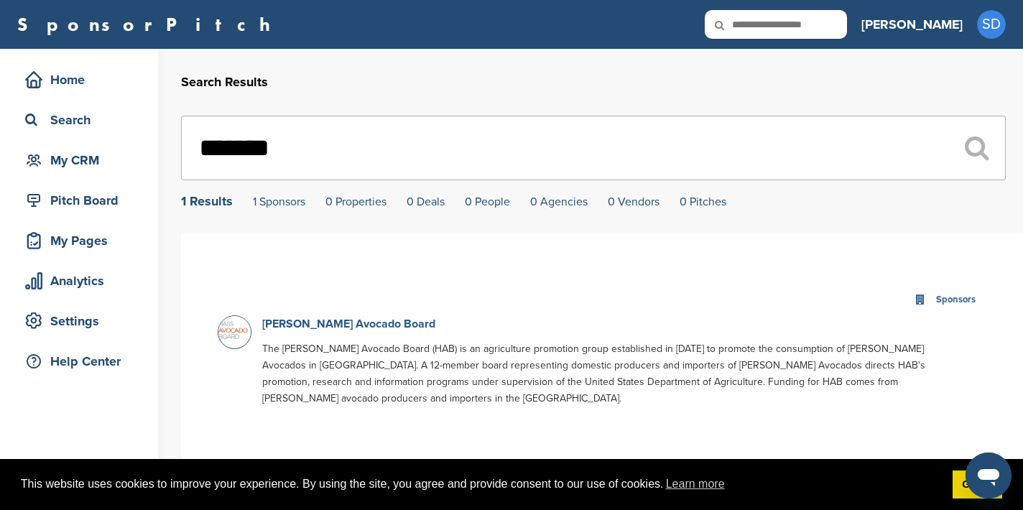
type input "*******"
click at [302, 328] on link "[PERSON_NAME] Avocado Board" at bounding box center [348, 324] width 173 height 14
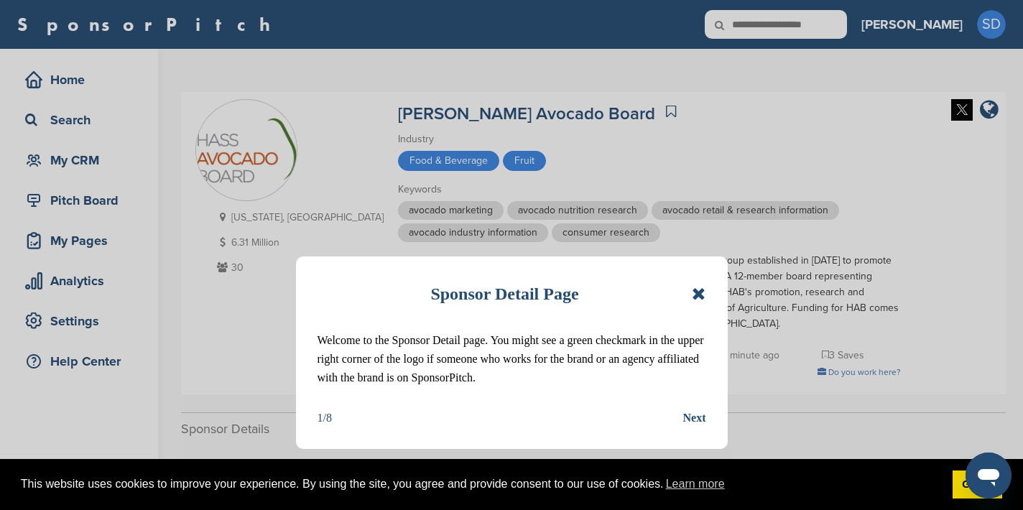
click at [692, 289] on icon at bounding box center [699, 293] width 14 height 17
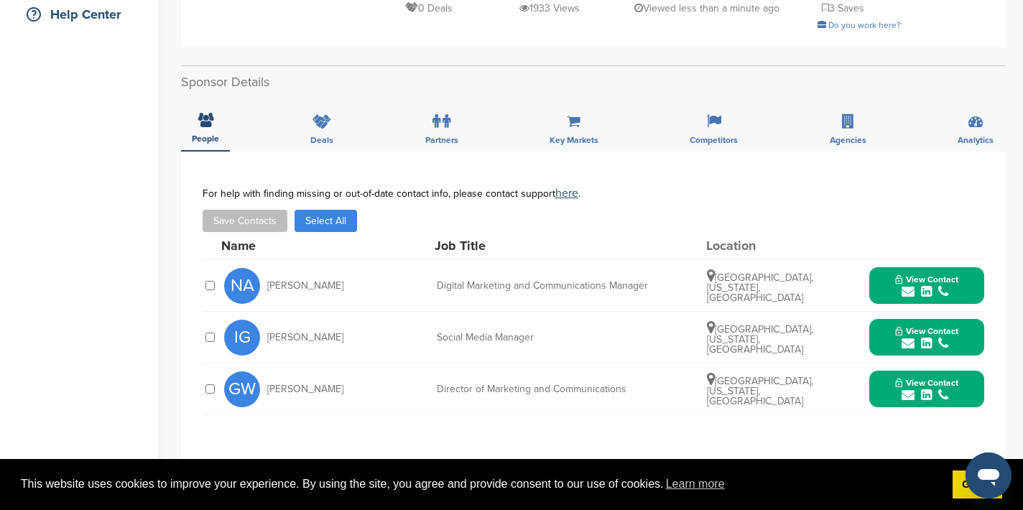
scroll to position [348, 0]
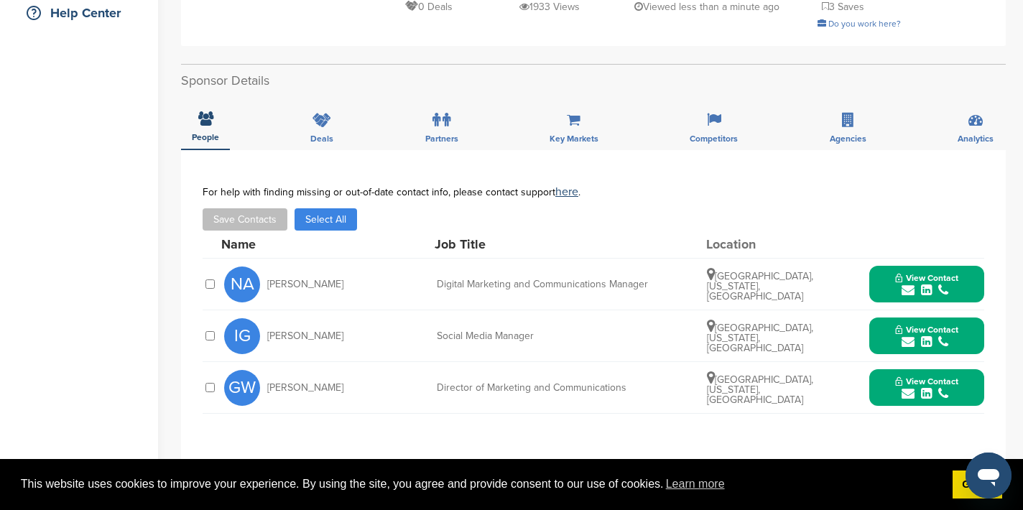
click at [905, 291] on icon "submit" at bounding box center [908, 290] width 13 height 13
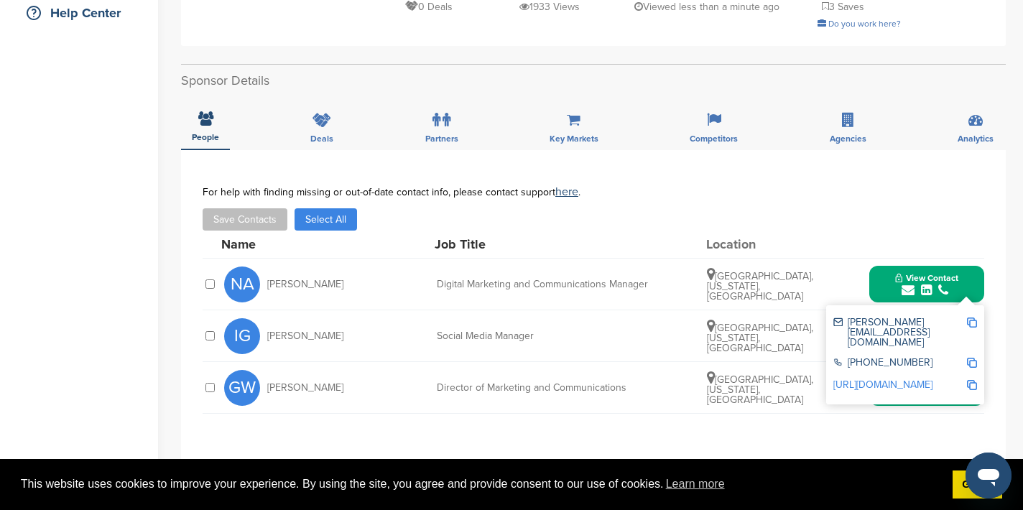
click at [971, 323] on img at bounding box center [972, 323] width 10 height 10
click at [881, 274] on button "View Contact" at bounding box center [927, 284] width 98 height 43
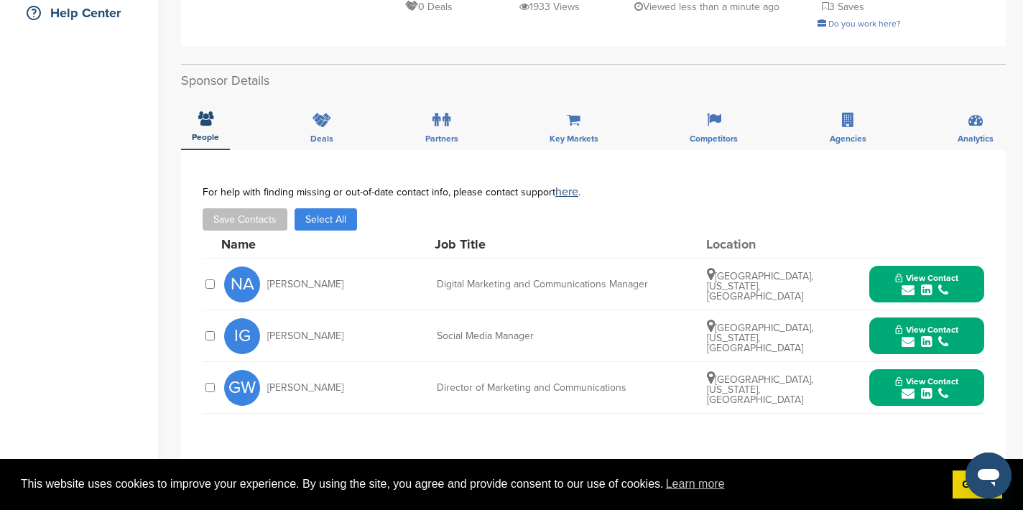
click at [910, 342] on icon "submit" at bounding box center [908, 341] width 13 height 13
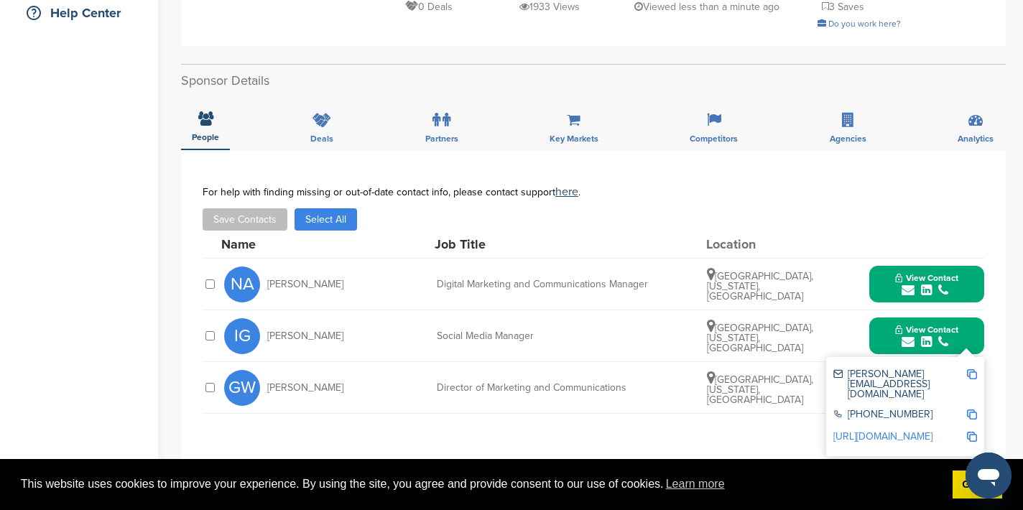
click at [970, 375] on img at bounding box center [972, 374] width 10 height 10
click at [887, 325] on button "View Contact" at bounding box center [927, 336] width 98 height 43
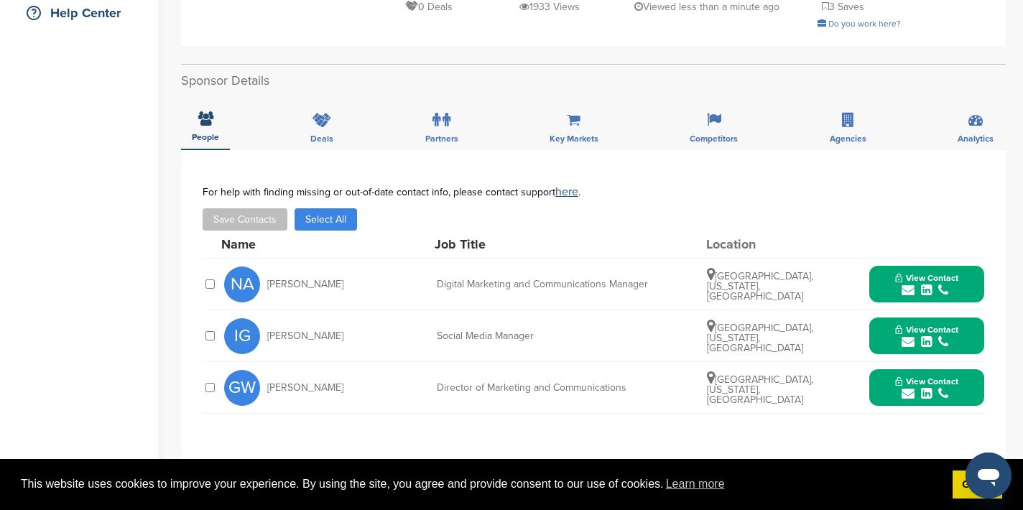
click at [908, 398] on icon "submit" at bounding box center [908, 393] width 13 height 13
click at [971, 428] on img at bounding box center [972, 426] width 10 height 10
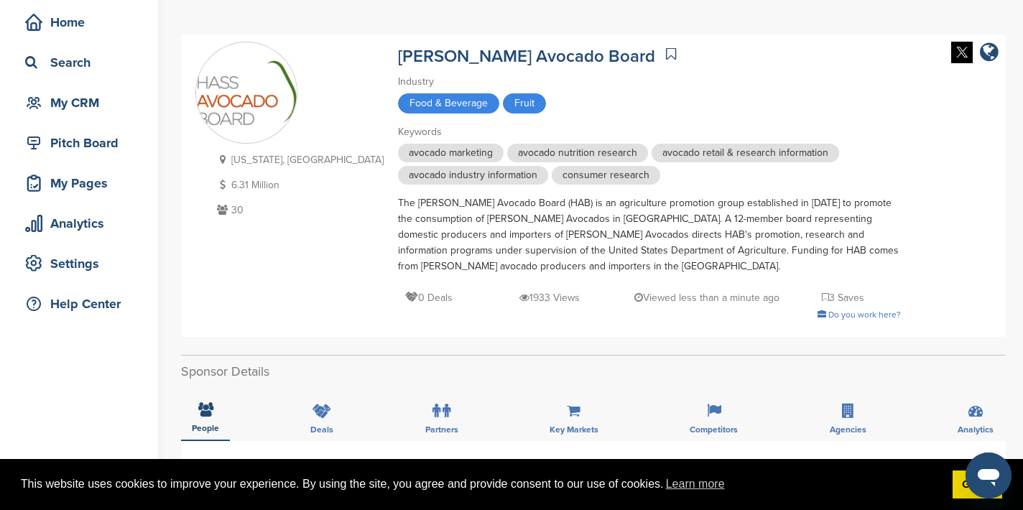
scroll to position [0, 0]
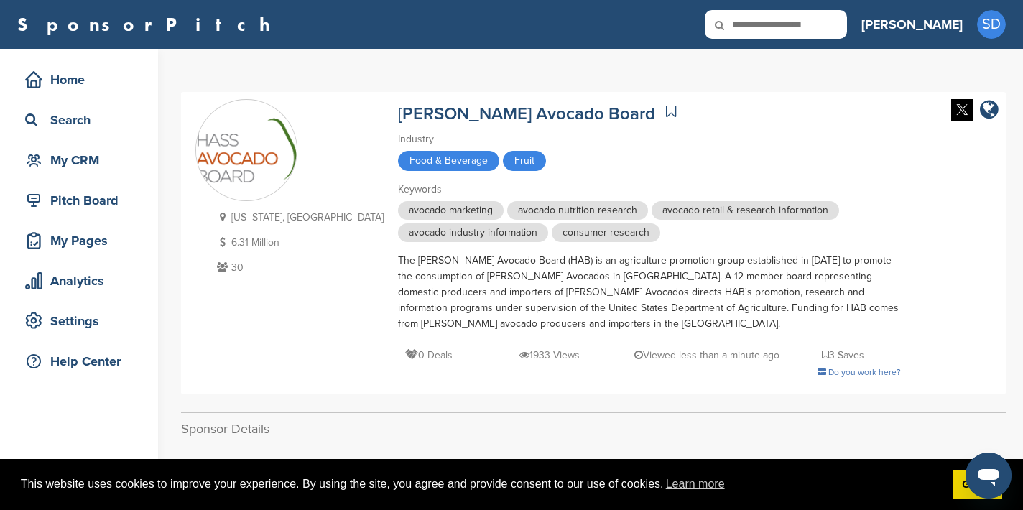
click at [831, 27] on input "text" at bounding box center [776, 24] width 142 height 29
type input "**********"
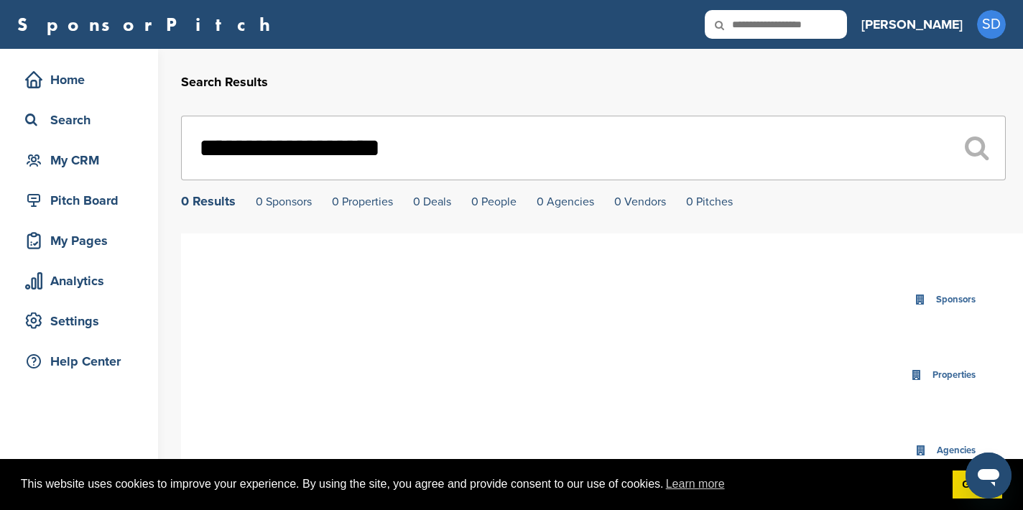
click at [847, 23] on input "text" at bounding box center [776, 24] width 142 height 29
type input "*******"
click at [836, 30] on input "text" at bounding box center [776, 24] width 142 height 29
type input "*******"
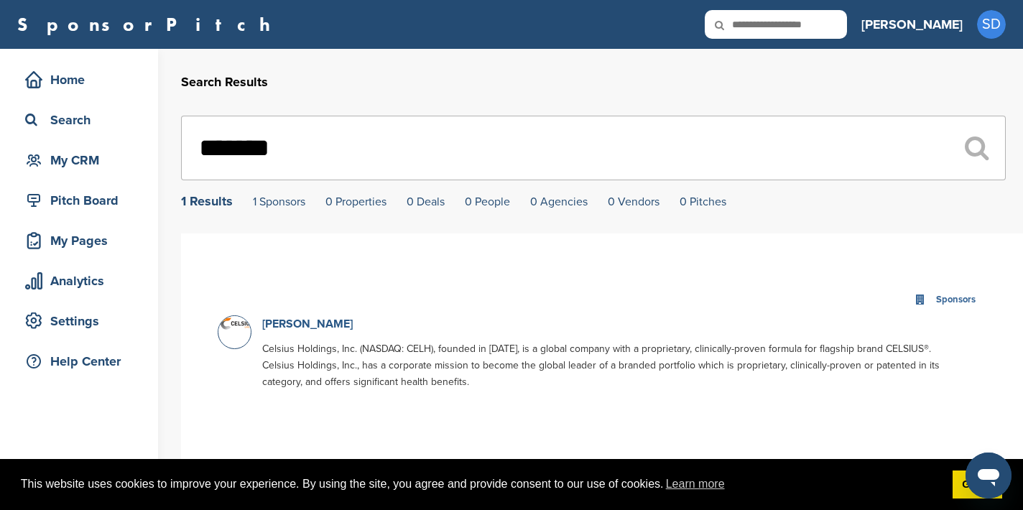
click at [288, 327] on link "Celcius" at bounding box center [307, 324] width 91 height 14
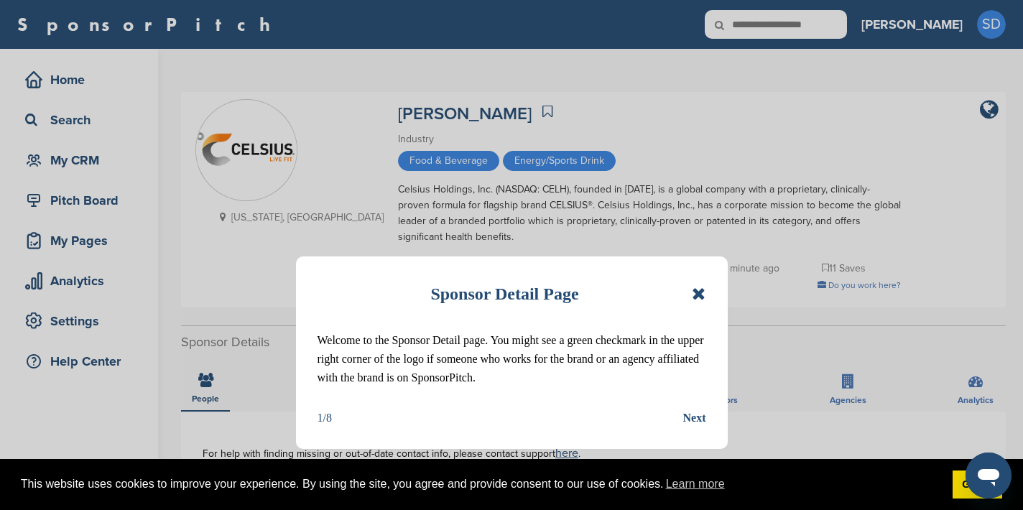
click at [700, 290] on icon at bounding box center [699, 293] width 14 height 17
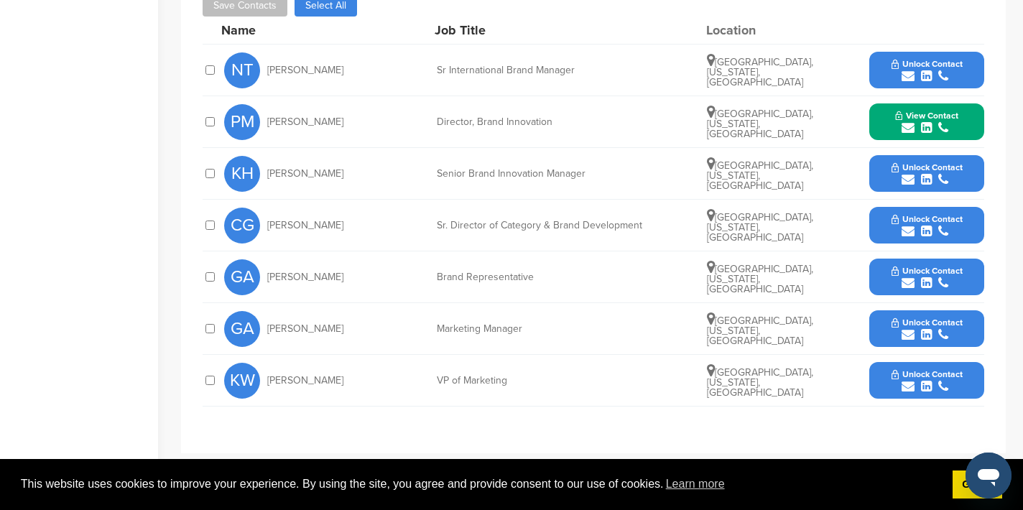
scroll to position [478, 0]
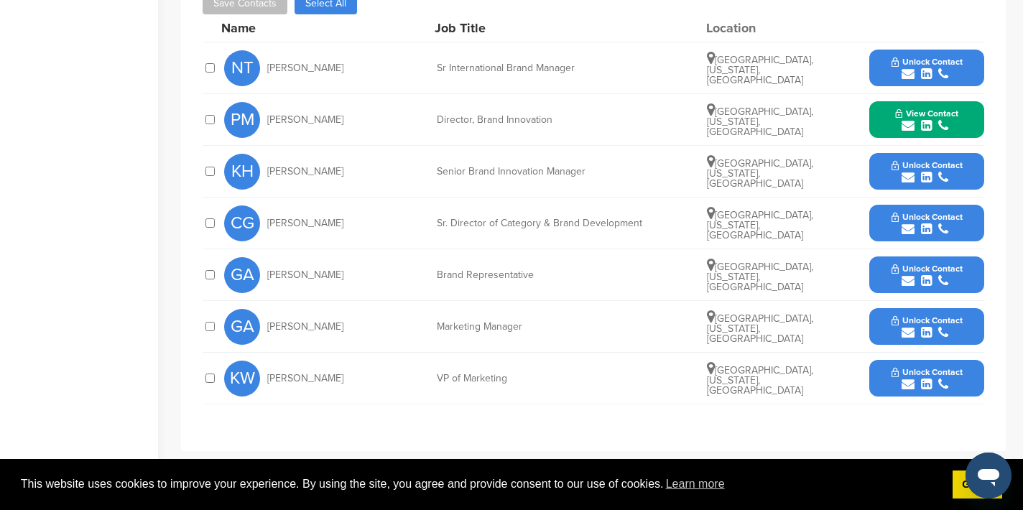
click at [909, 128] on icon "submit" at bounding box center [908, 125] width 13 height 13
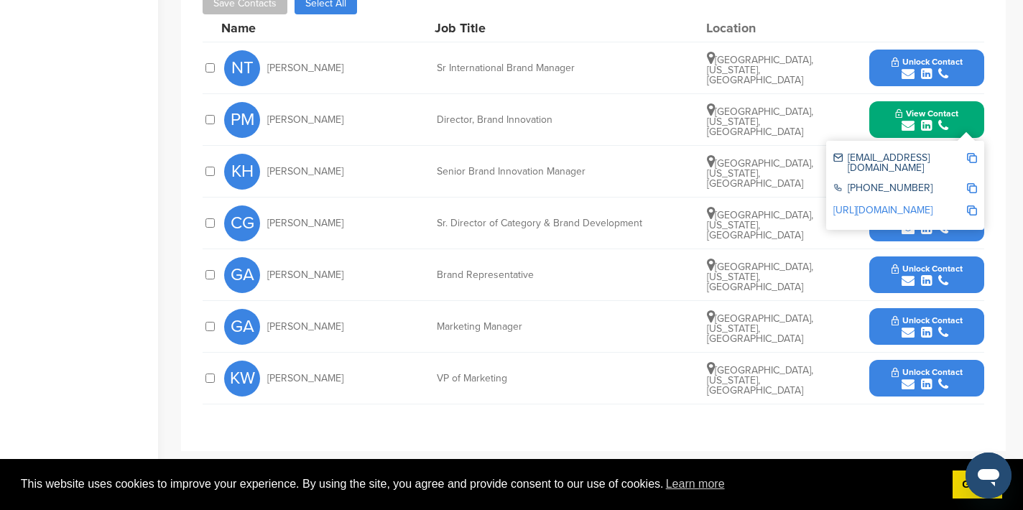
click at [975, 156] on img at bounding box center [972, 158] width 10 height 10
click at [879, 113] on button "View Contact" at bounding box center [927, 119] width 98 height 43
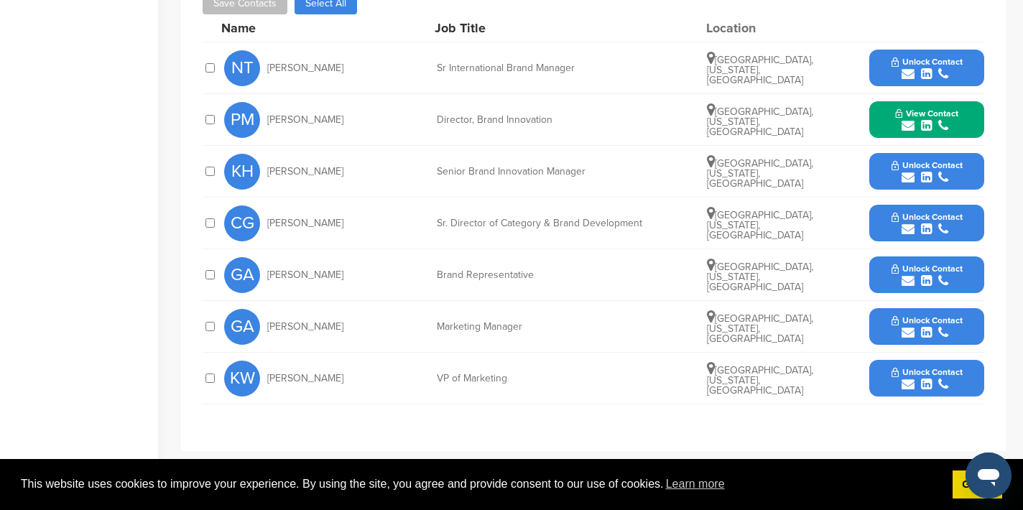
click at [905, 176] on icon "submit" at bounding box center [908, 177] width 13 height 13
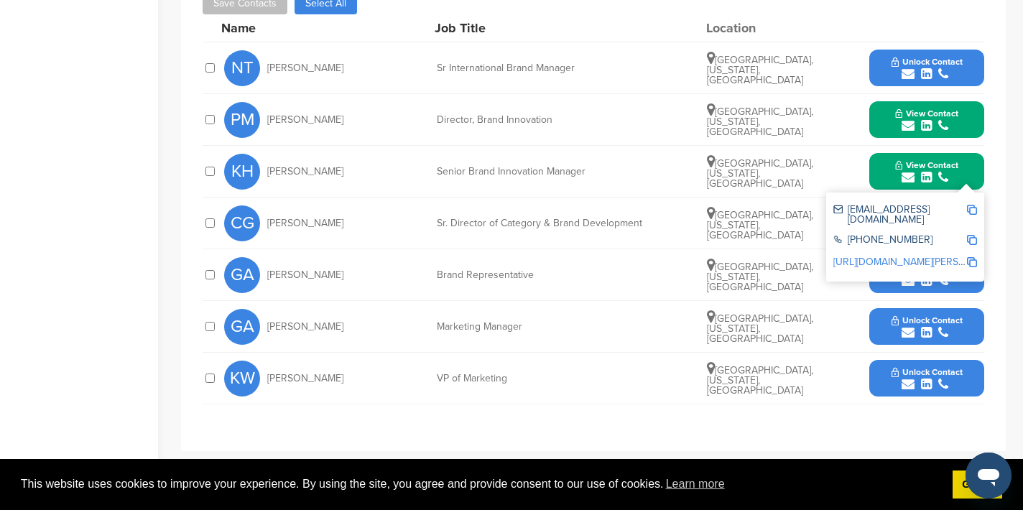
click at [971, 210] on img at bounding box center [972, 210] width 10 height 10
click at [889, 171] on button "View Contact" at bounding box center [927, 171] width 98 height 43
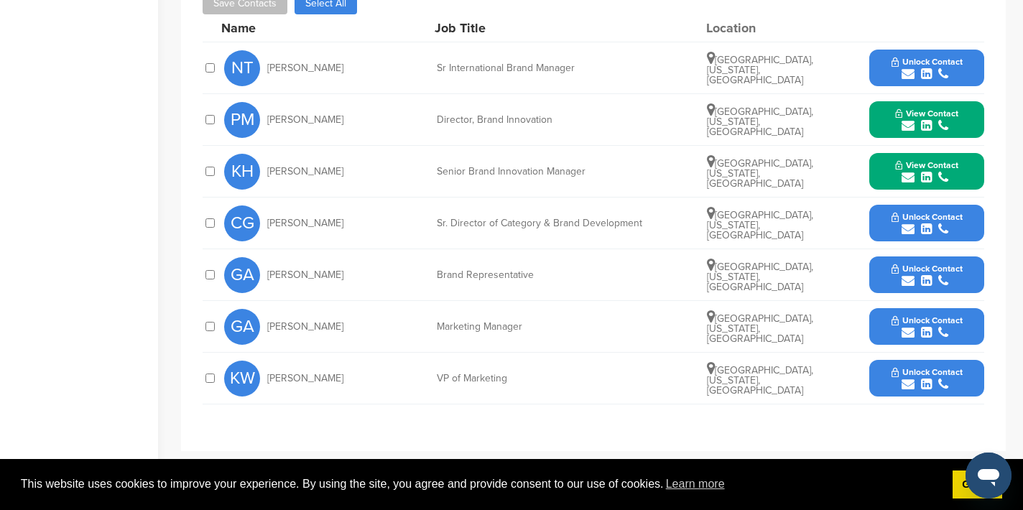
click at [907, 332] on icon "submit" at bounding box center [908, 332] width 13 height 13
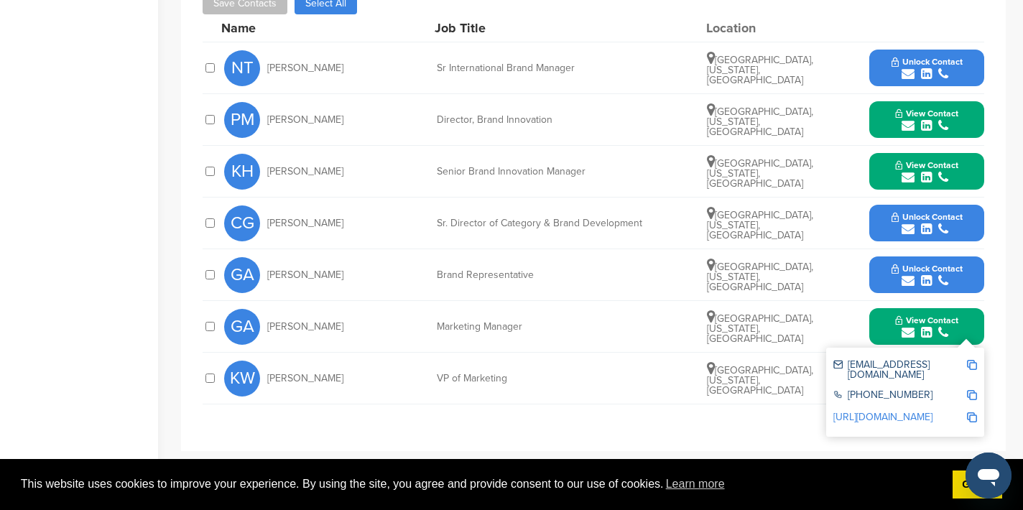
click at [890, 330] on button "View Contact" at bounding box center [927, 326] width 98 height 43
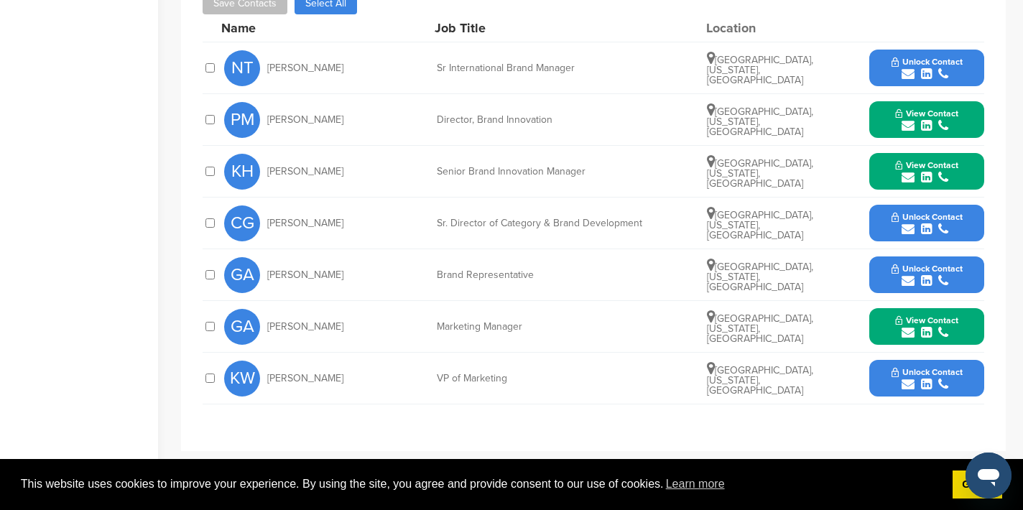
click at [909, 385] on icon "submit" at bounding box center [908, 384] width 13 height 13
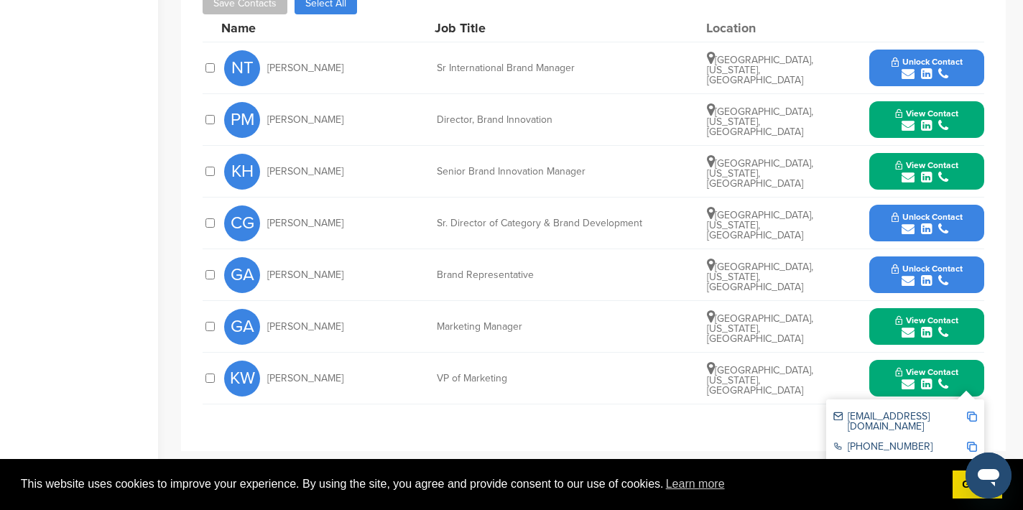
click at [973, 417] on img at bounding box center [972, 417] width 10 height 10
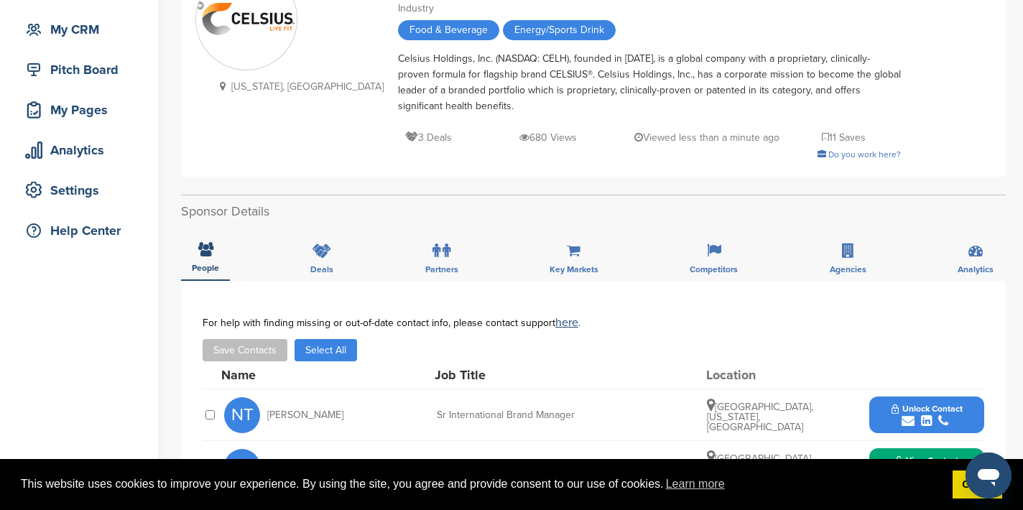
scroll to position [11, 0]
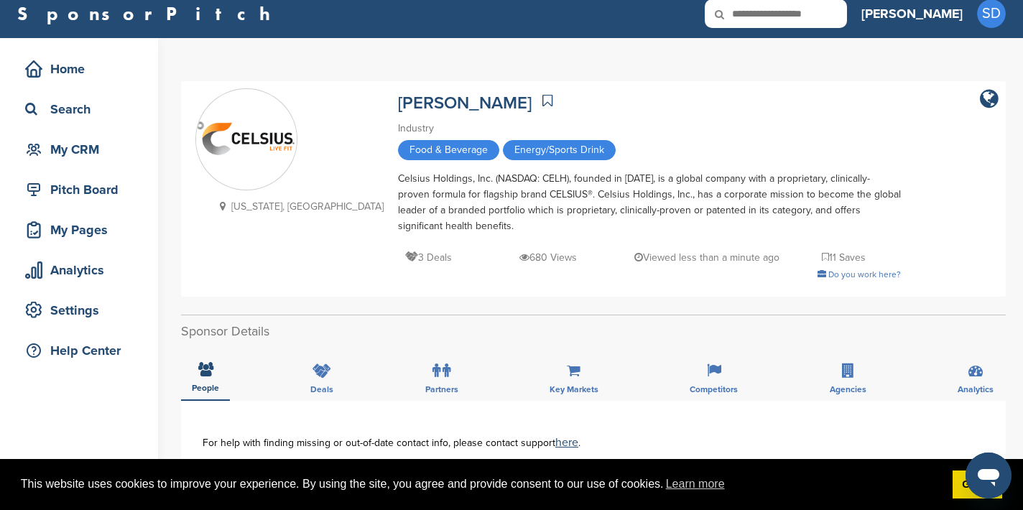
click at [847, 9] on input "text" at bounding box center [776, 13] width 142 height 29
type input "********"
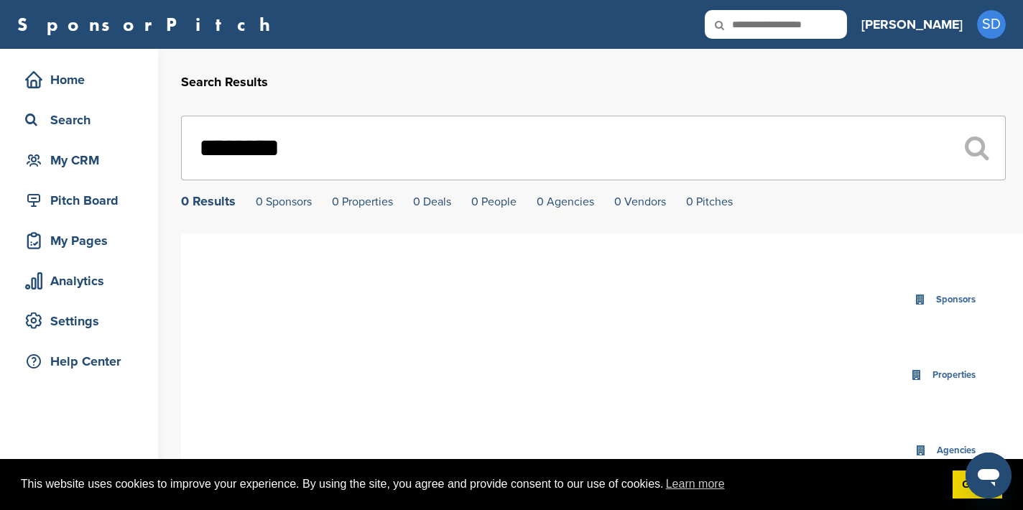
click at [847, 24] on input "text" at bounding box center [776, 24] width 142 height 29
type input "****"
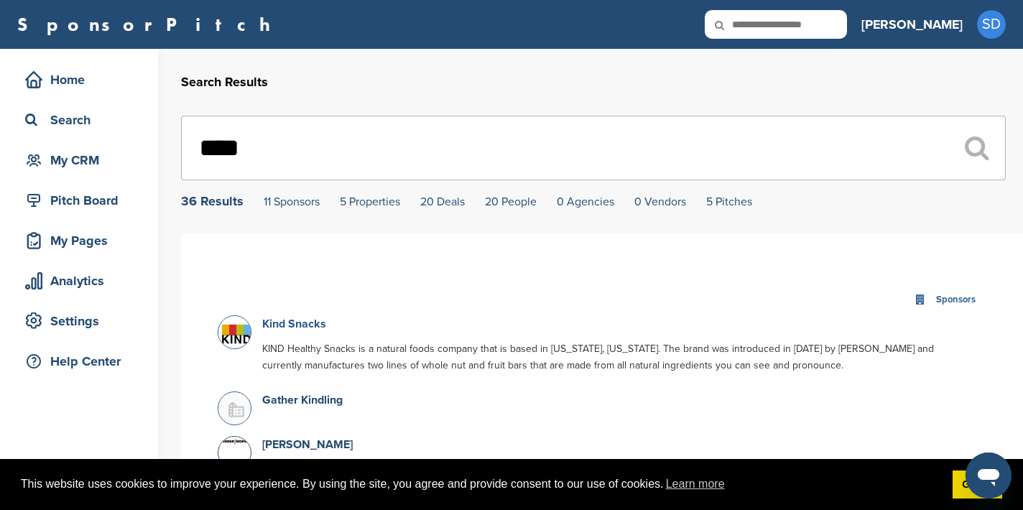
click at [308, 328] on link "Kind Snacks" at bounding box center [294, 324] width 64 height 14
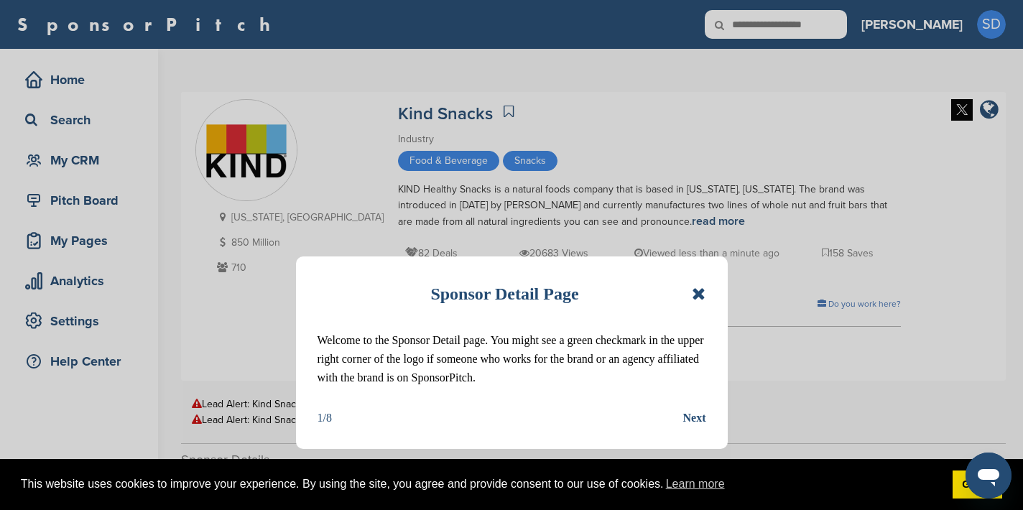
click at [697, 294] on icon at bounding box center [699, 293] width 14 height 17
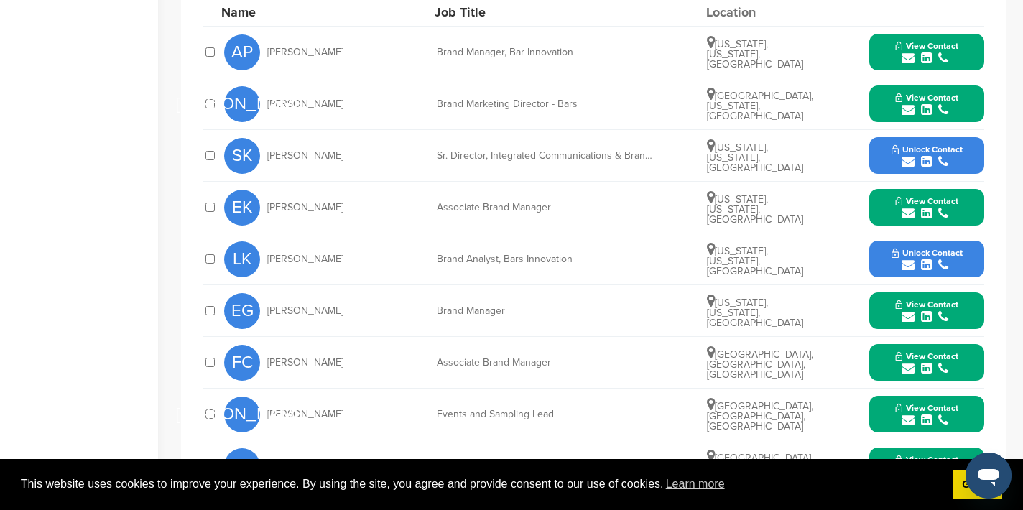
scroll to position [550, 0]
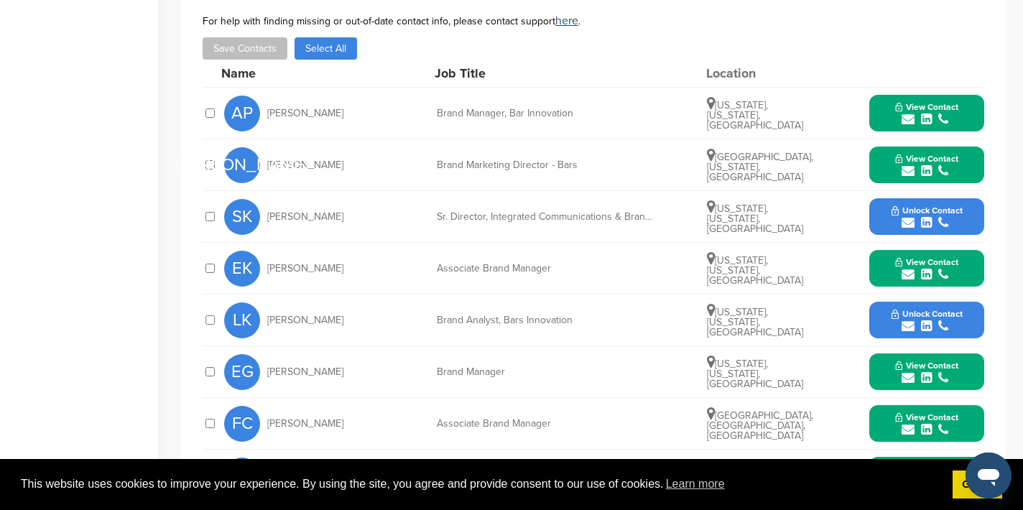
click at [909, 121] on icon "submit" at bounding box center [908, 119] width 13 height 13
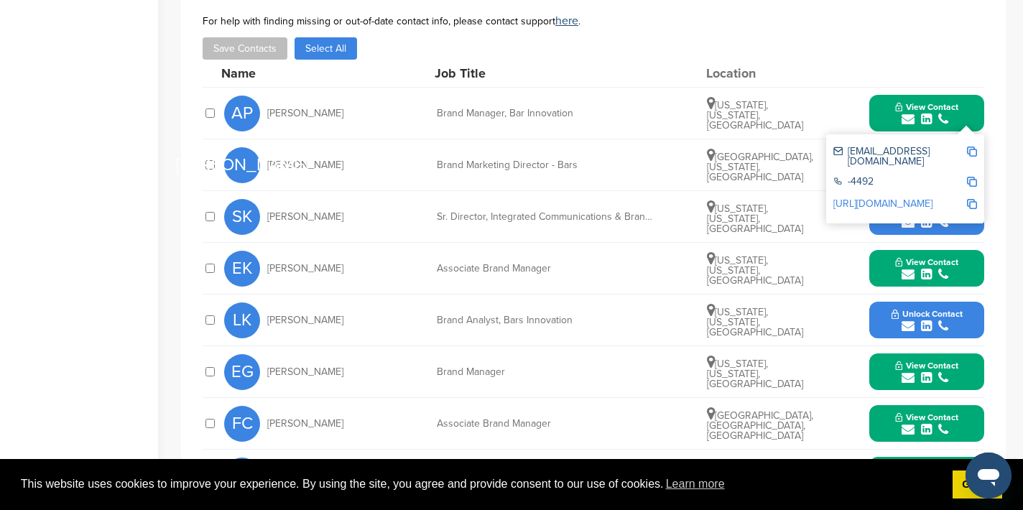
click at [970, 151] on img at bounding box center [972, 152] width 10 height 10
click at [885, 103] on button "View Contact" at bounding box center [927, 113] width 98 height 43
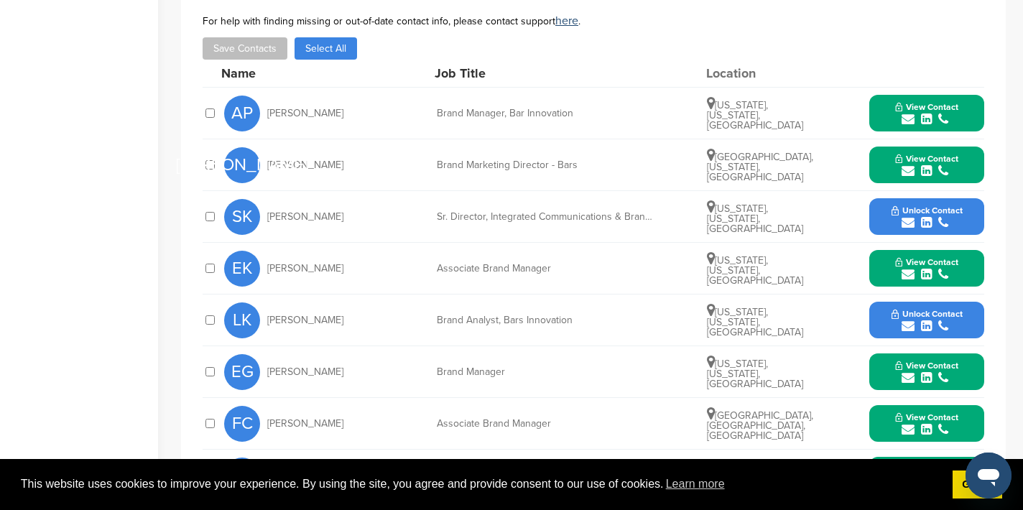
click at [908, 170] on icon "submit" at bounding box center [908, 171] width 13 height 13
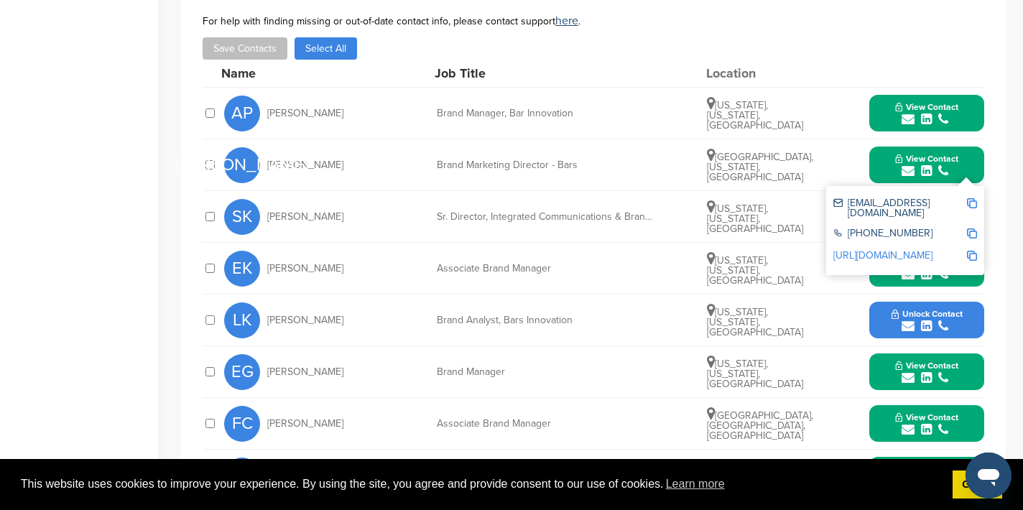
click at [975, 201] on img at bounding box center [972, 203] width 10 height 10
click at [876, 168] on div "View Contact [EMAIL_ADDRESS][DOMAIN_NAME] [PHONE_NUMBER] [URL][DOMAIN_NAME]" at bounding box center [926, 165] width 115 height 37
click at [883, 172] on button "View Contact" at bounding box center [927, 165] width 98 height 43
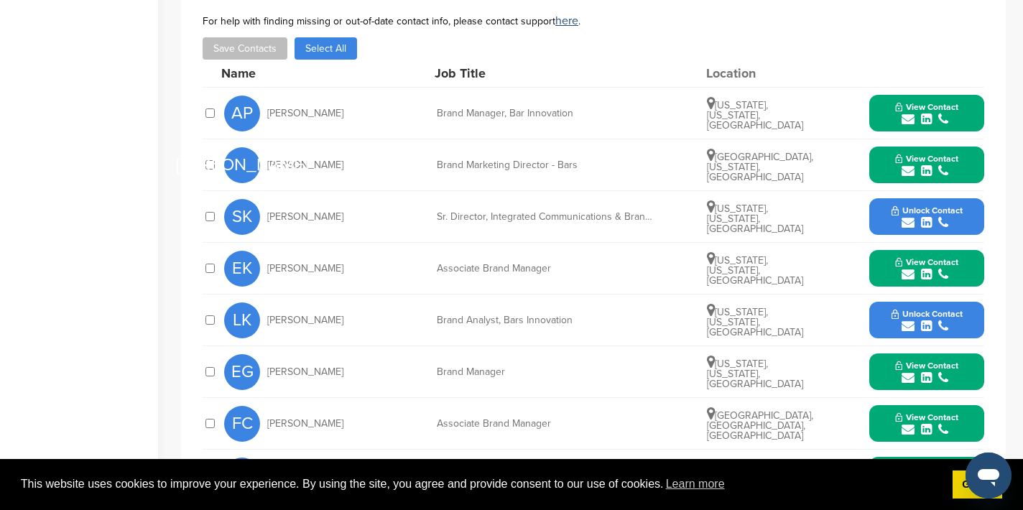
click at [910, 376] on icon "submit" at bounding box center [908, 377] width 13 height 13
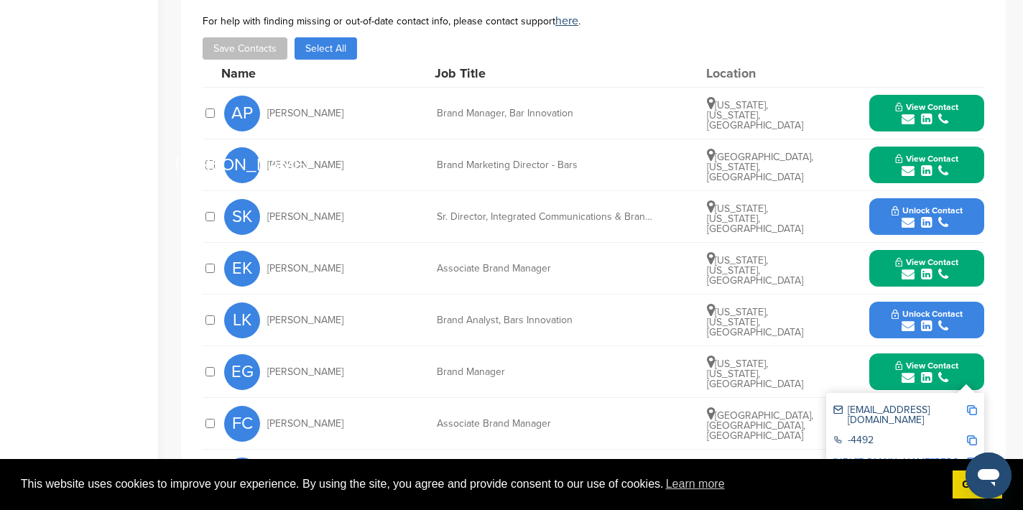
click at [972, 409] on img at bounding box center [972, 410] width 10 height 10
click at [887, 366] on button "View Contact" at bounding box center [927, 372] width 98 height 43
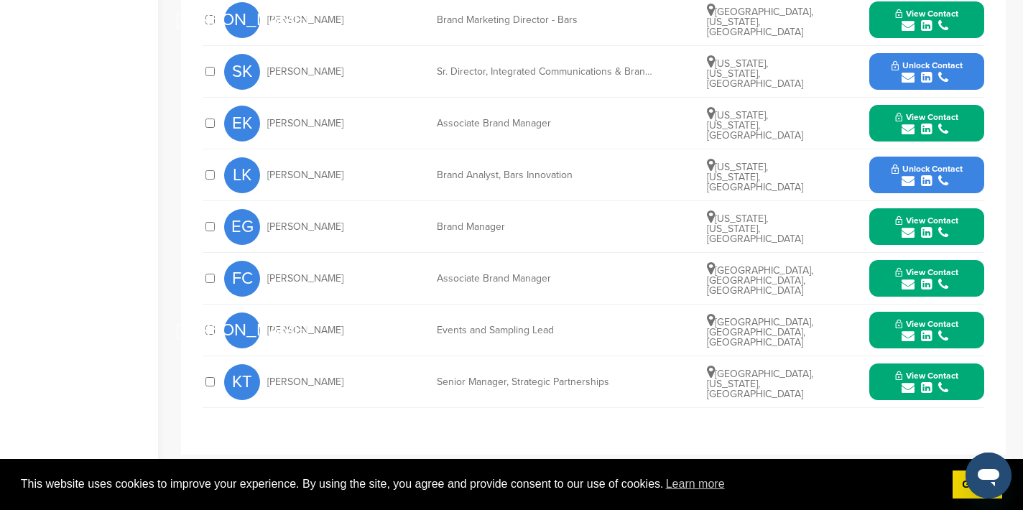
scroll to position [697, 0]
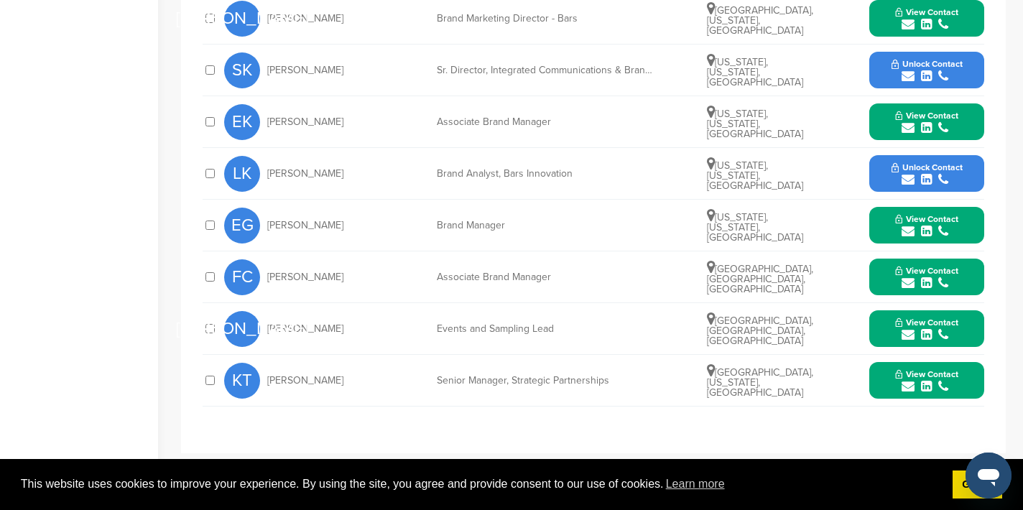
click at [906, 386] on icon "submit" at bounding box center [908, 386] width 13 height 13
click at [973, 416] on img at bounding box center [972, 419] width 10 height 10
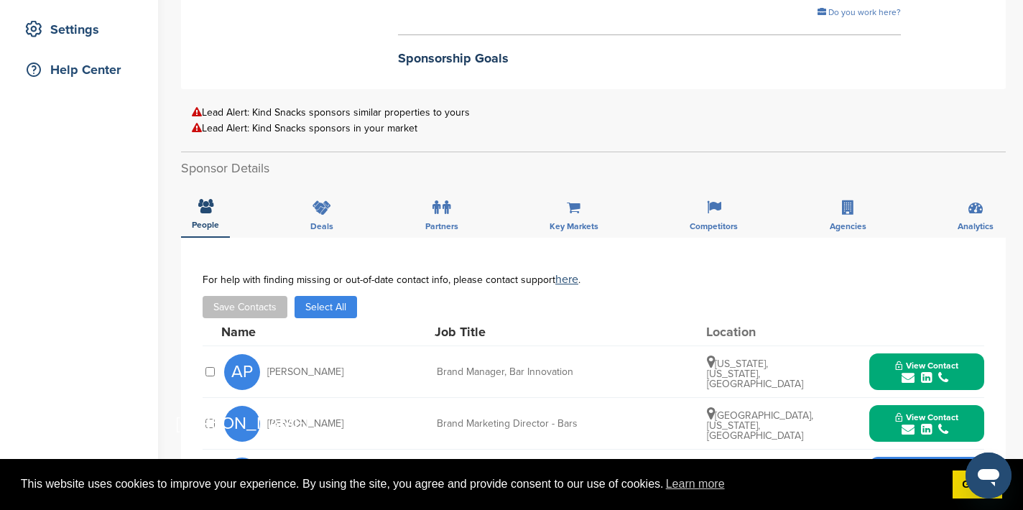
scroll to position [0, 0]
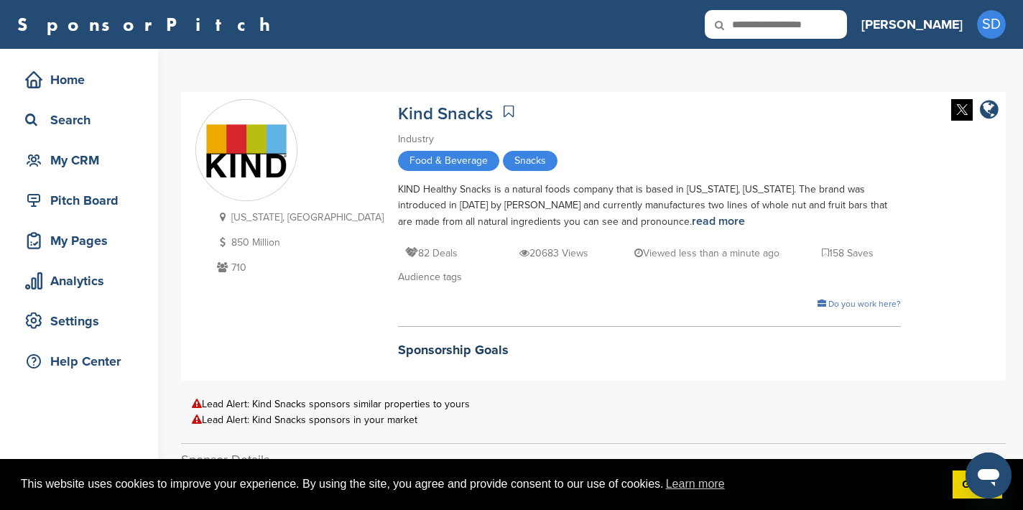
click at [843, 29] on input "text" at bounding box center [776, 24] width 142 height 29
type input "*******"
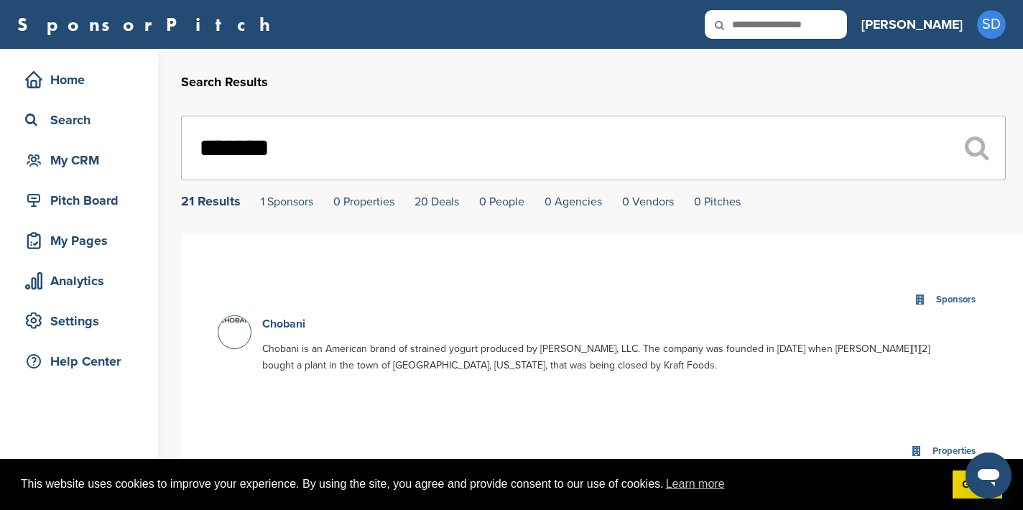
click at [290, 326] on link "Chobani" at bounding box center [283, 324] width 43 height 14
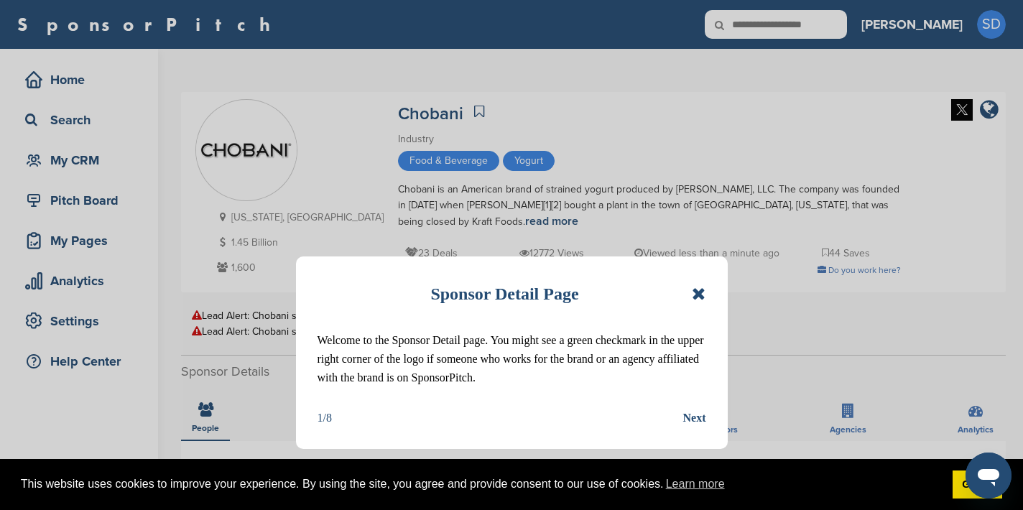
click at [693, 294] on icon at bounding box center [699, 293] width 14 height 17
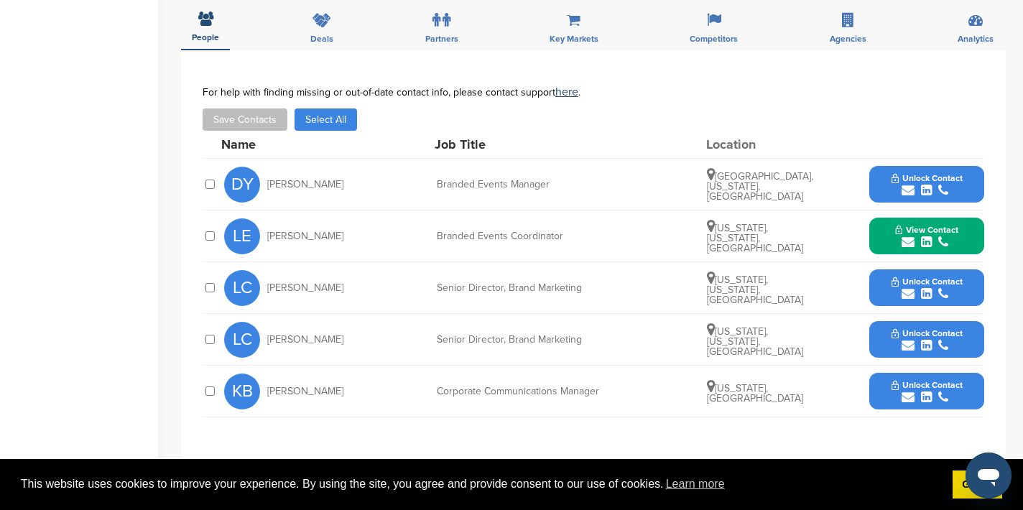
scroll to position [394, 0]
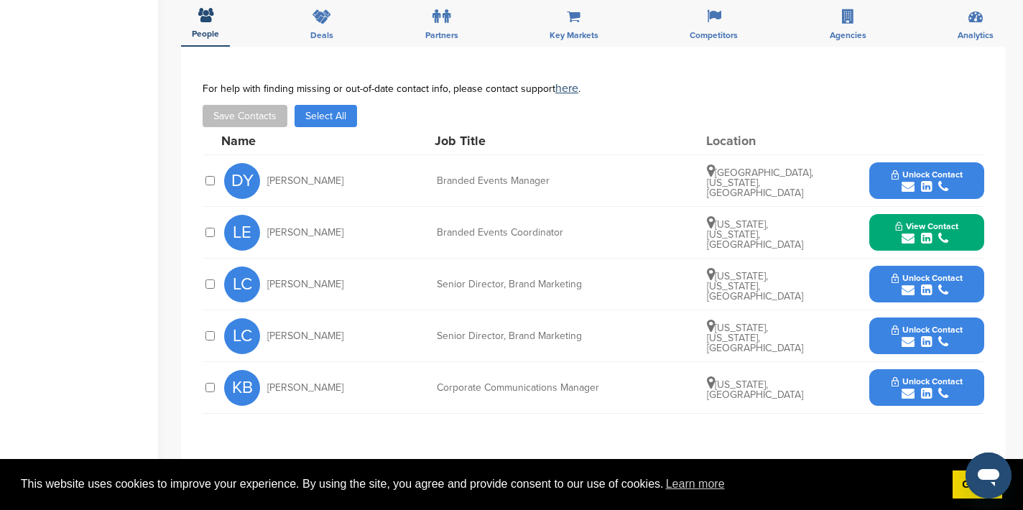
click at [904, 187] on icon "submit" at bounding box center [908, 186] width 13 height 13
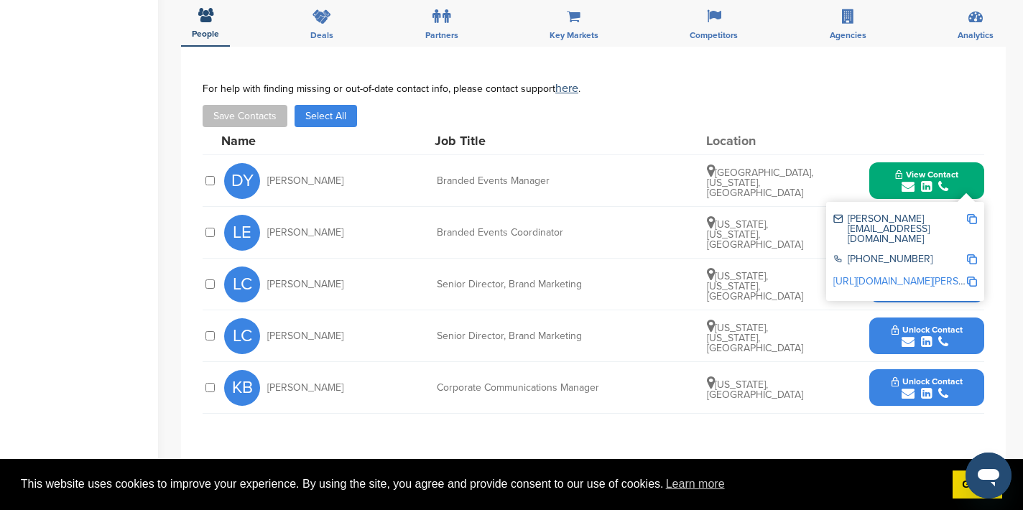
click at [968, 218] on img at bounding box center [972, 219] width 10 height 10
click at [886, 175] on button "View Contact" at bounding box center [927, 180] width 98 height 43
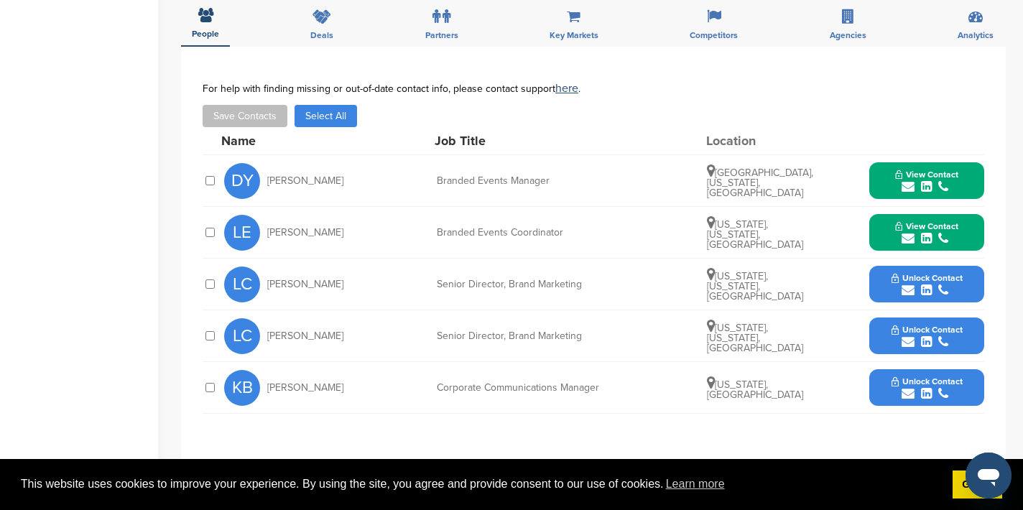
click at [908, 390] on icon "submit" at bounding box center [908, 393] width 13 height 13
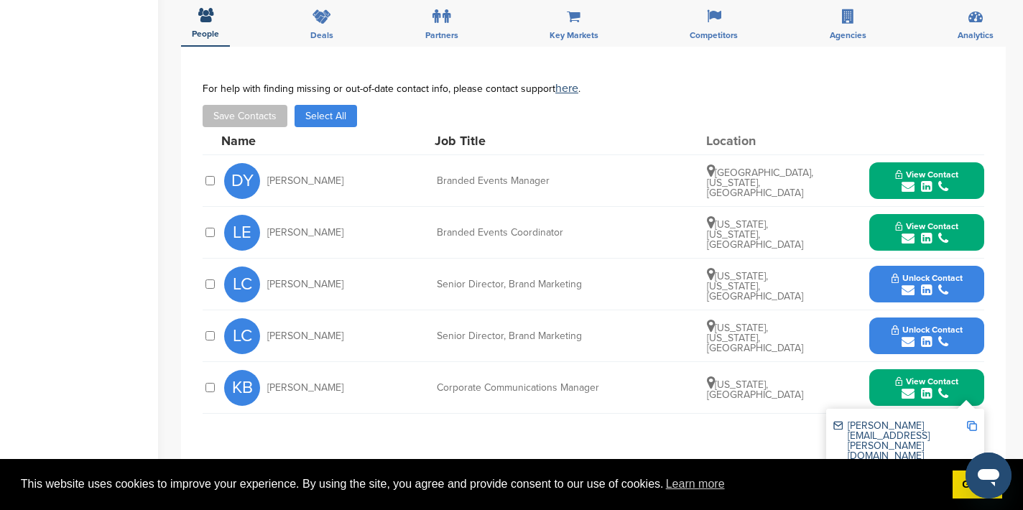
click at [974, 425] on img at bounding box center [972, 426] width 10 height 10
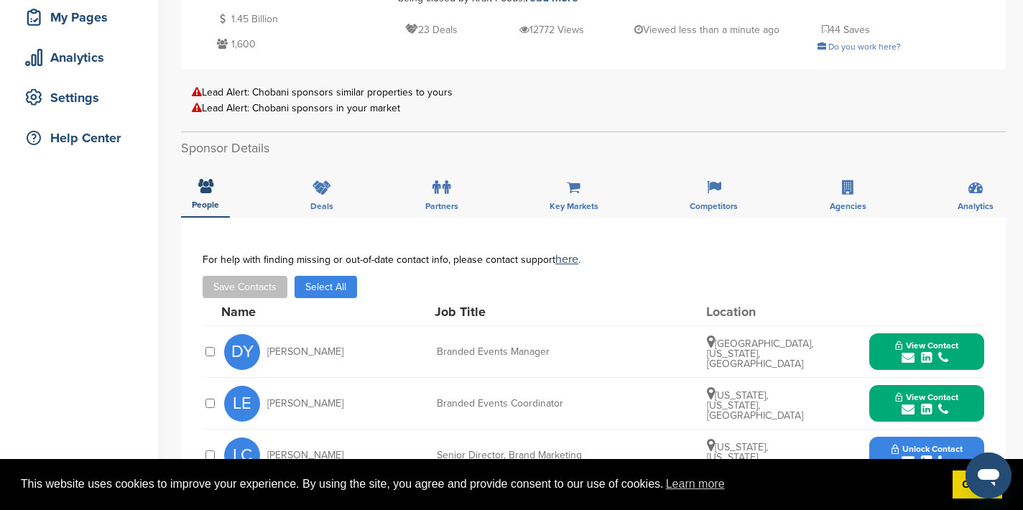
scroll to position [0, 0]
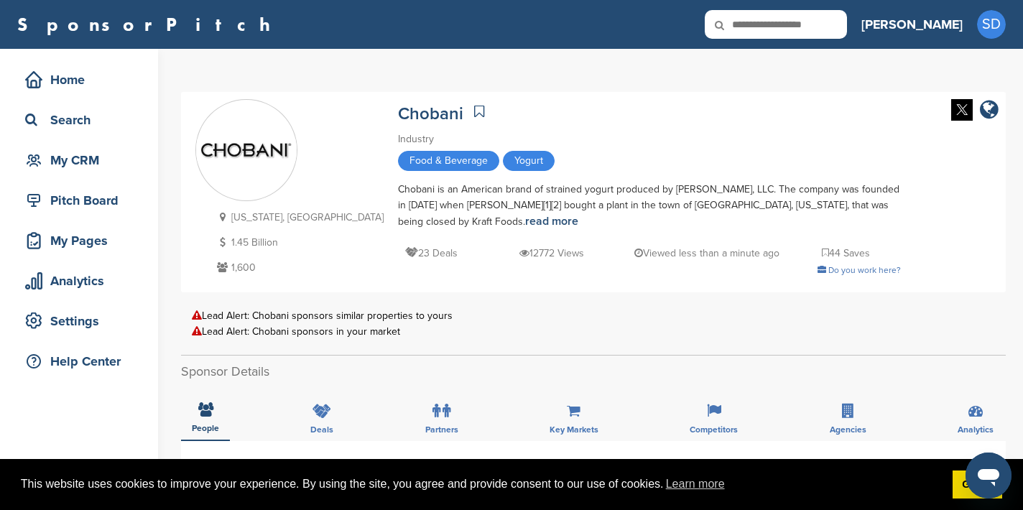
click at [847, 22] on input "text" at bounding box center [776, 24] width 142 height 29
type input "********"
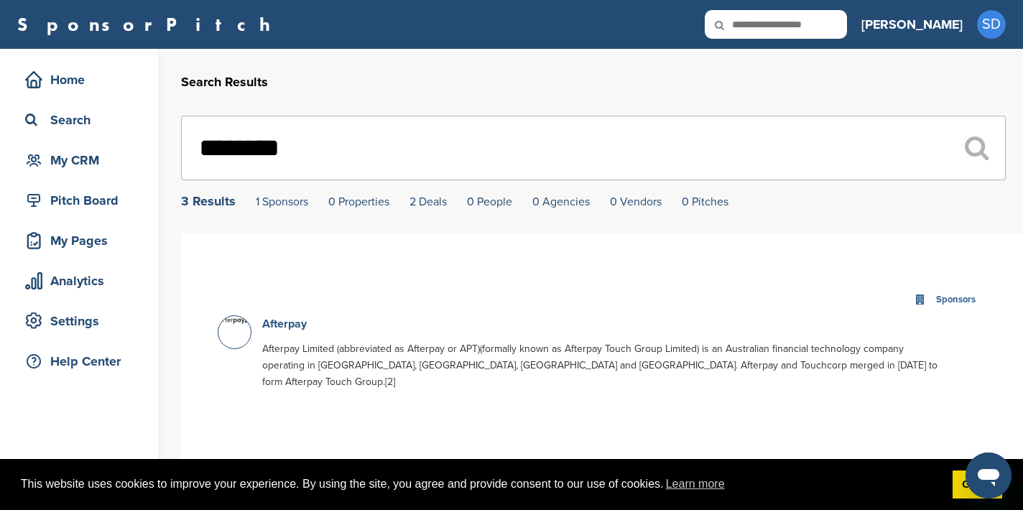
click at [302, 328] on link "Afterpay" at bounding box center [284, 324] width 45 height 14
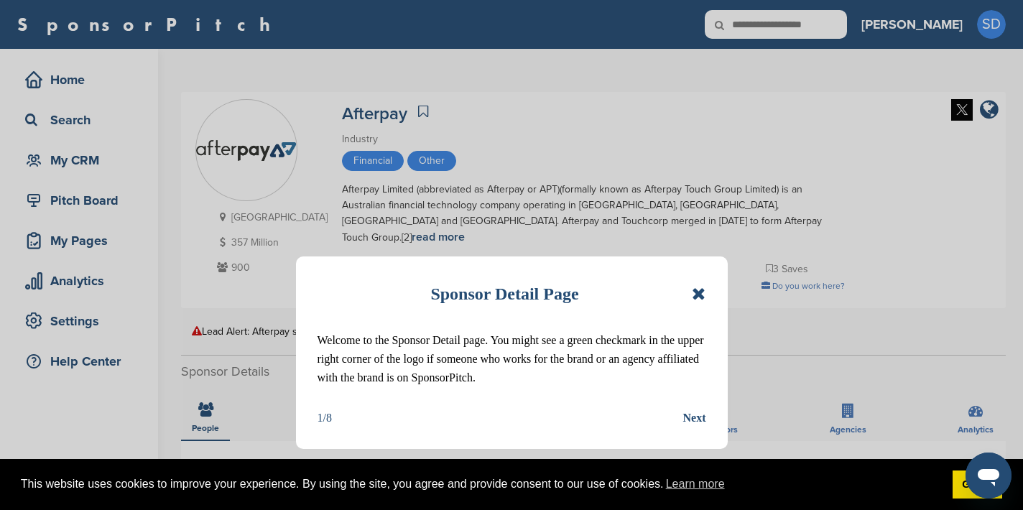
click at [698, 294] on icon at bounding box center [699, 293] width 14 height 17
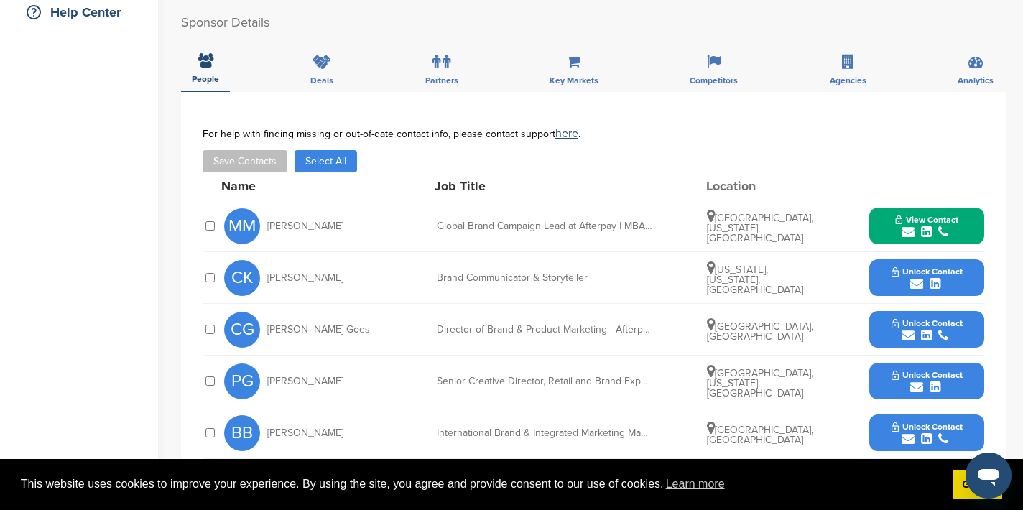
scroll to position [374, 0]
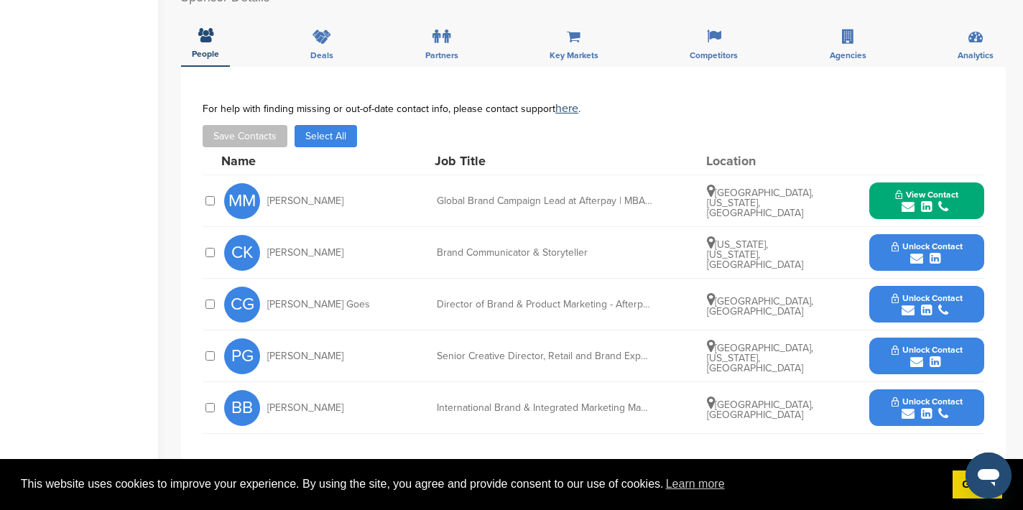
click at [917, 252] on icon "submit" at bounding box center [916, 258] width 13 height 13
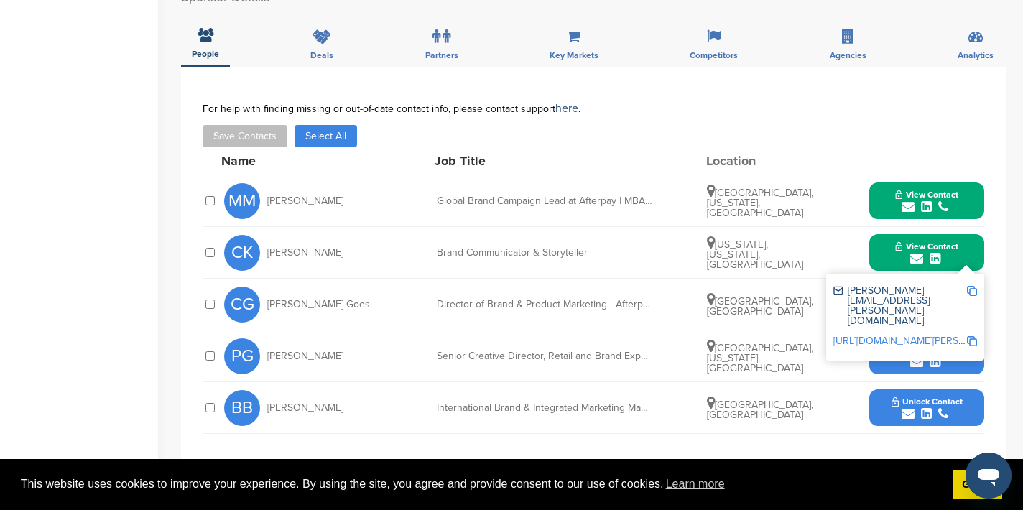
click at [976, 286] on img at bounding box center [972, 291] width 10 height 10
click at [883, 236] on button "View Contact" at bounding box center [927, 252] width 98 height 43
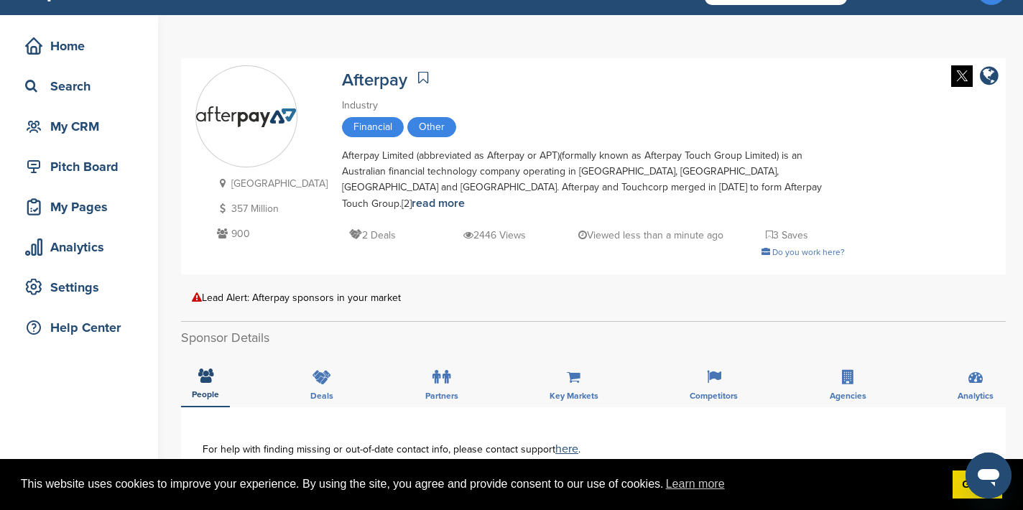
scroll to position [0, 0]
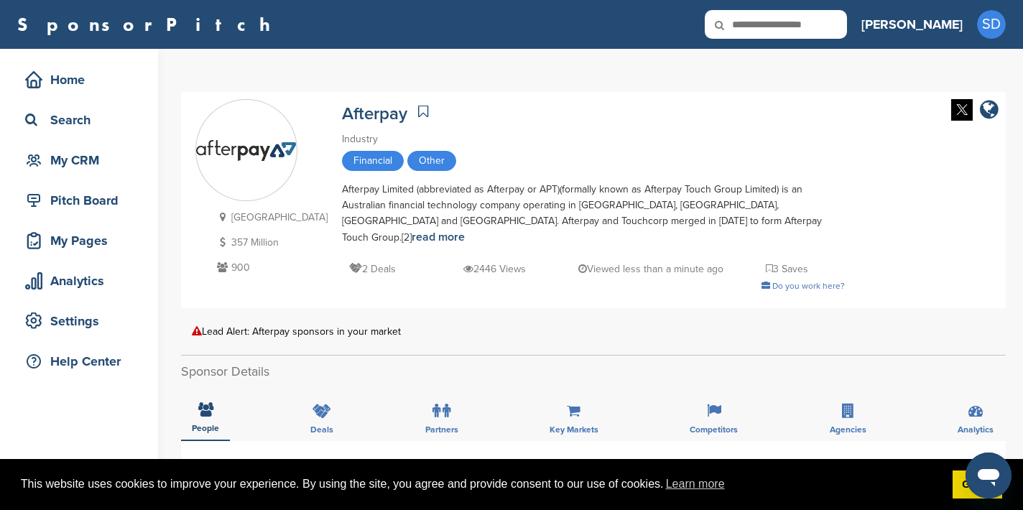
click at [829, 28] on input "text" at bounding box center [776, 24] width 142 height 29
type input "*******"
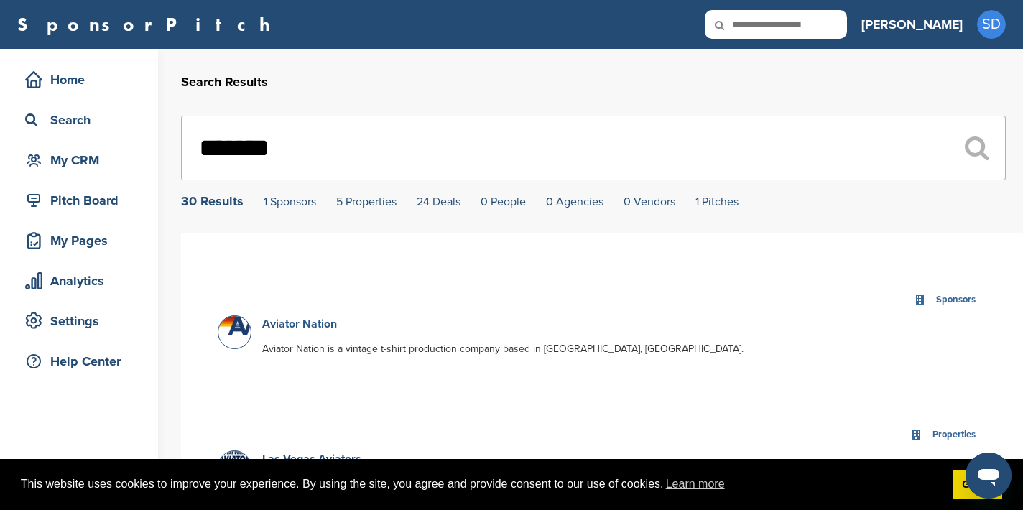
click at [286, 326] on link "Aviator Nation" at bounding box center [299, 324] width 75 height 14
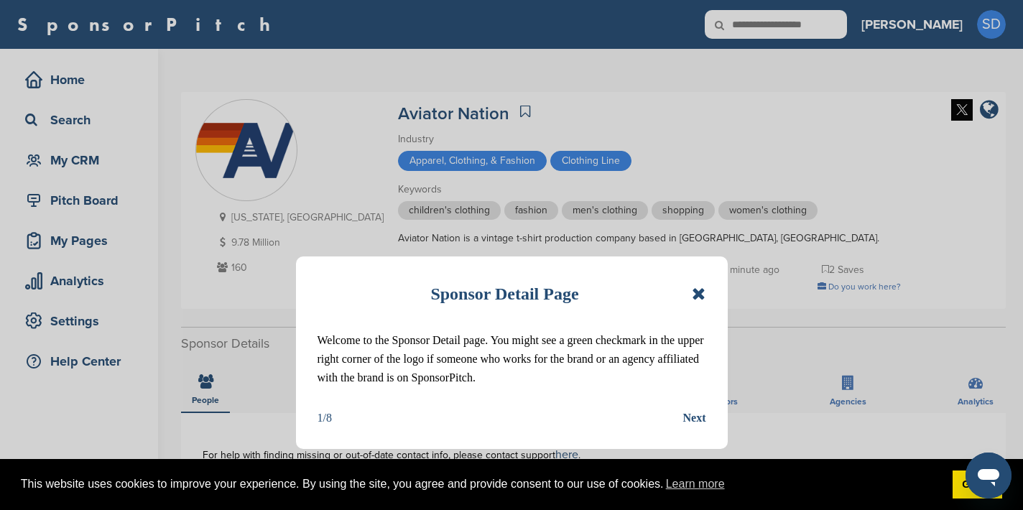
click at [703, 292] on icon at bounding box center [699, 293] width 14 height 17
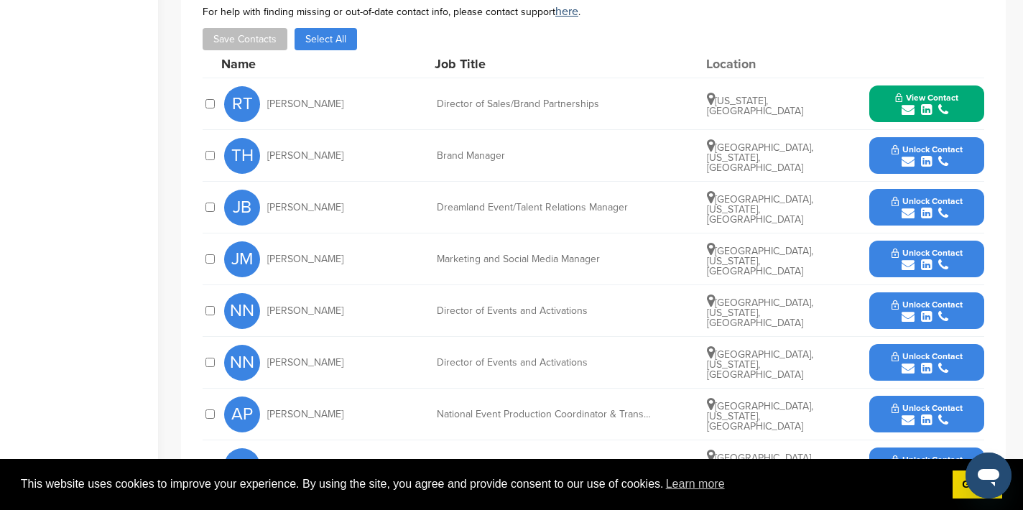
scroll to position [444, 0]
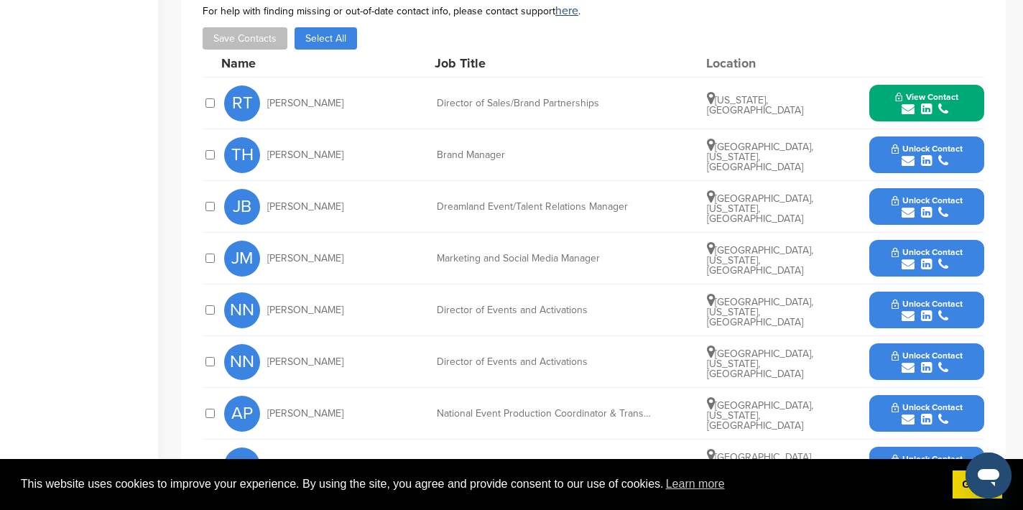
click at [910, 320] on icon "submit" at bounding box center [908, 316] width 13 height 13
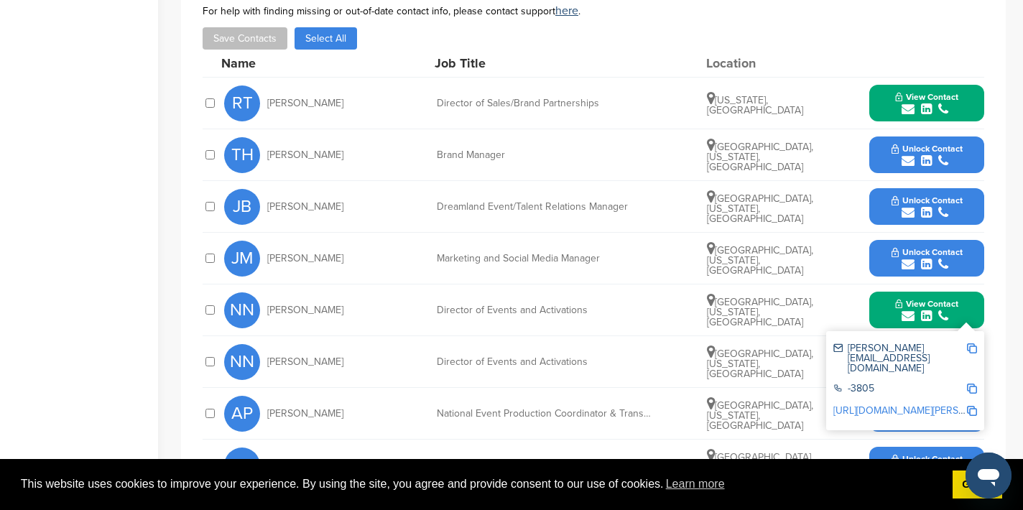
click at [974, 348] on img at bounding box center [972, 348] width 10 height 10
click at [884, 318] on button "View Contact" at bounding box center [927, 310] width 98 height 43
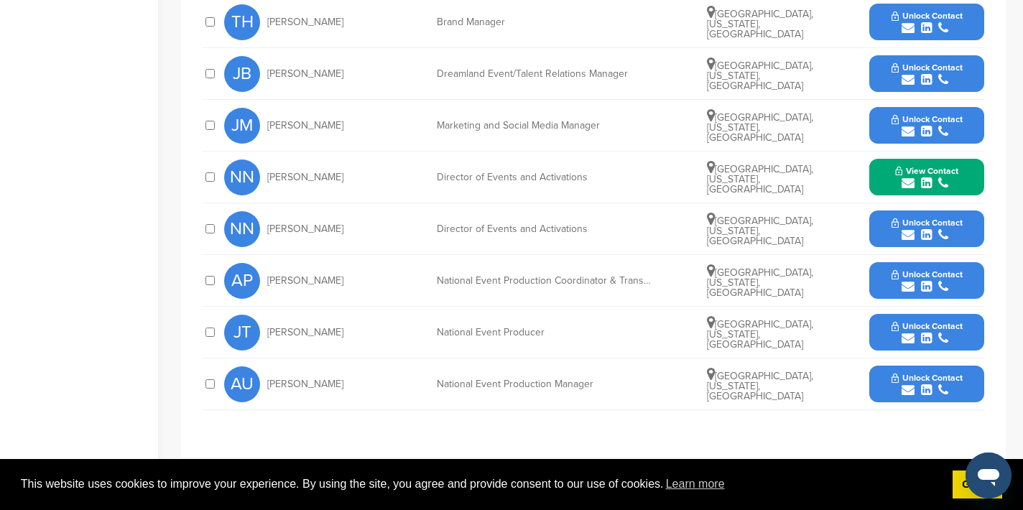
scroll to position [578, 0]
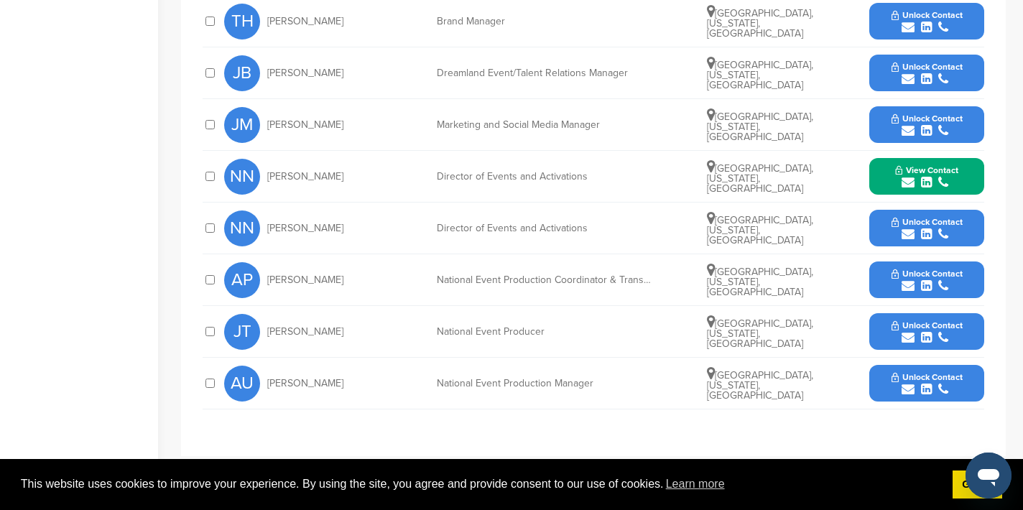
click at [903, 287] on icon "submit" at bounding box center [908, 285] width 13 height 13
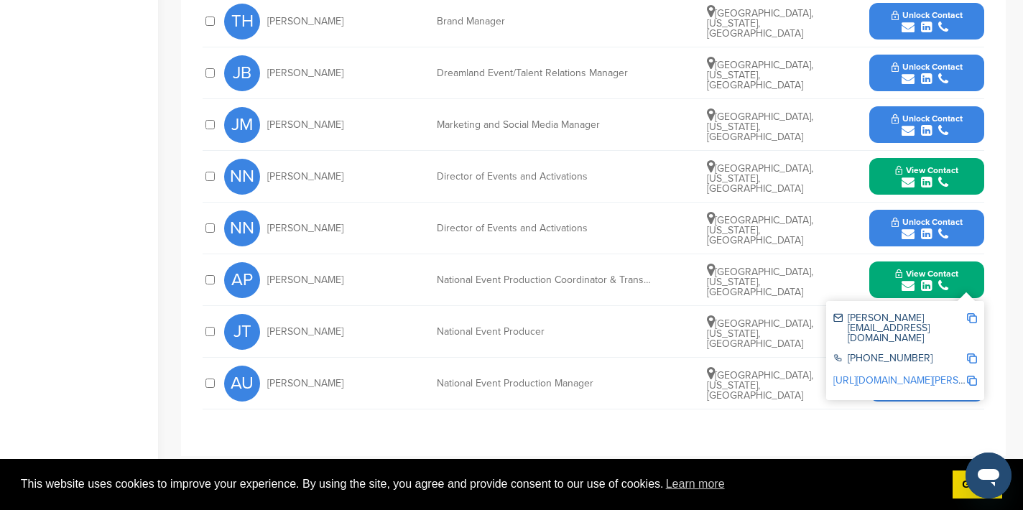
click at [972, 317] on img at bounding box center [972, 318] width 10 height 10
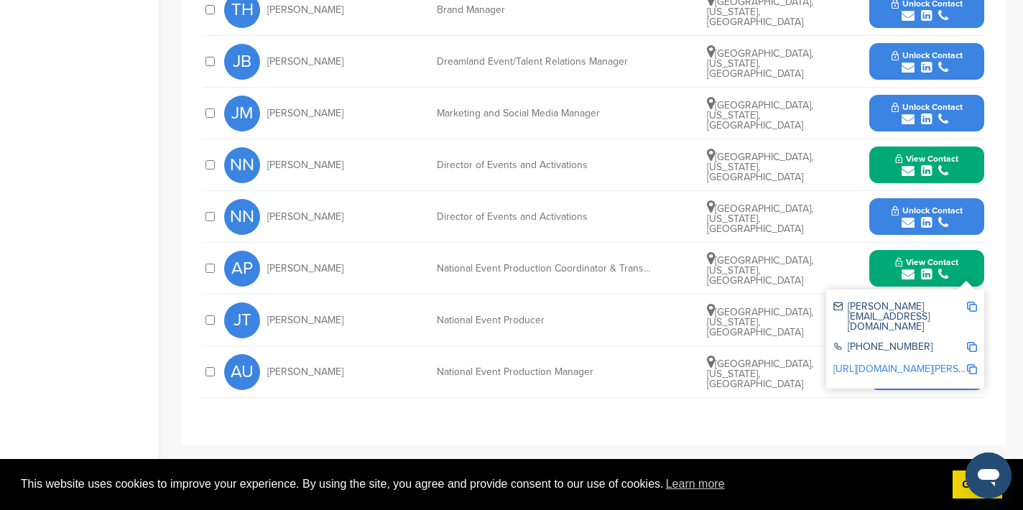
scroll to position [590, 0]
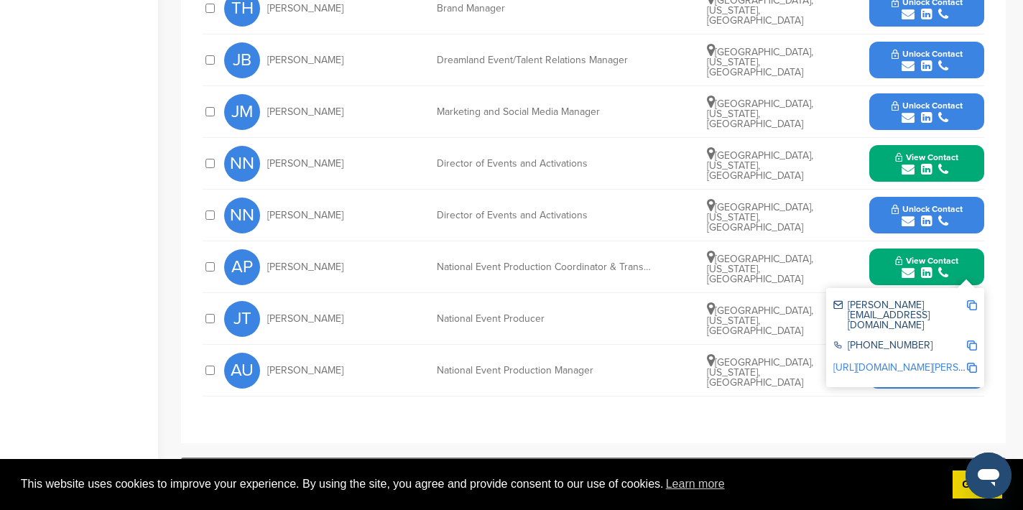
click at [880, 265] on button "View Contact" at bounding box center [927, 267] width 98 height 43
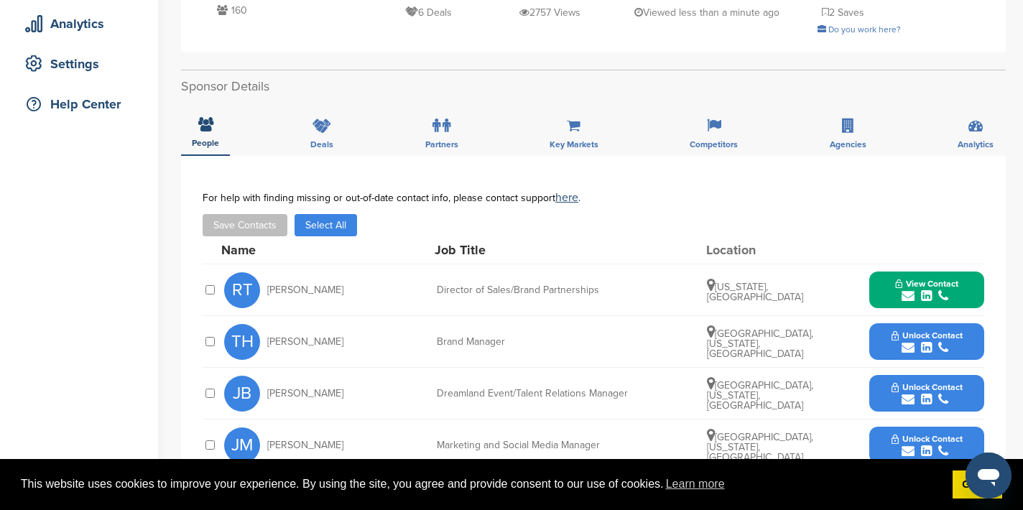
scroll to position [0, 0]
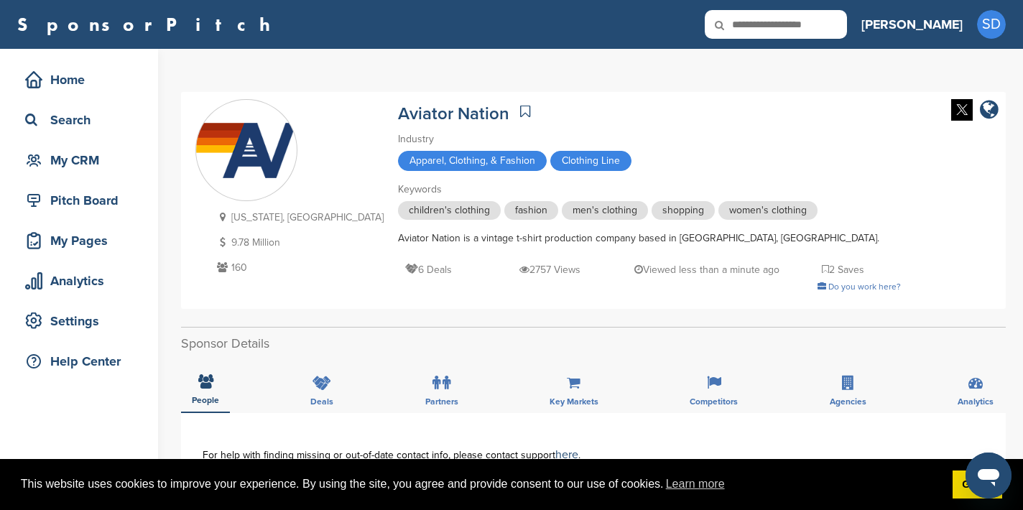
click at [827, 17] on input "text" at bounding box center [776, 24] width 142 height 29
type input "*****"
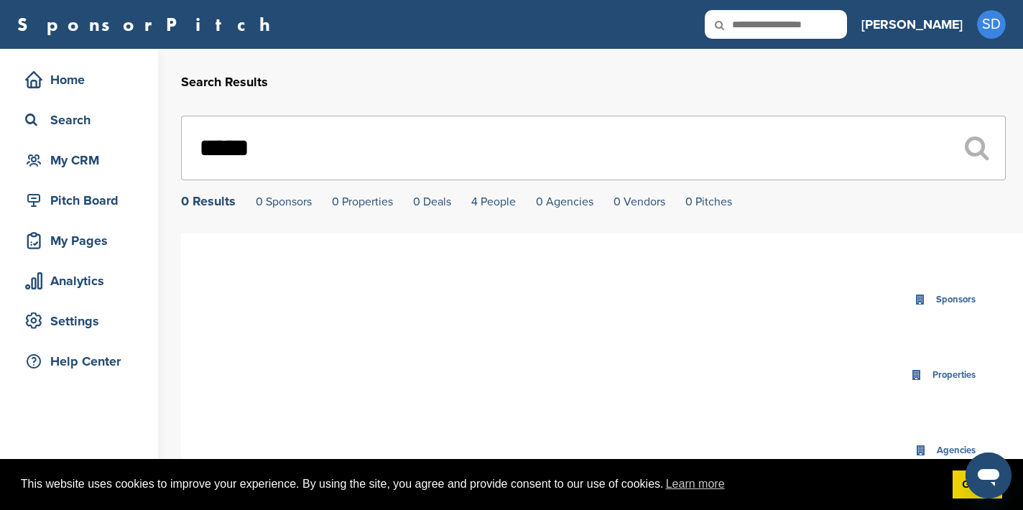
click at [847, 27] on input "text" at bounding box center [776, 24] width 142 height 29
type input "******"
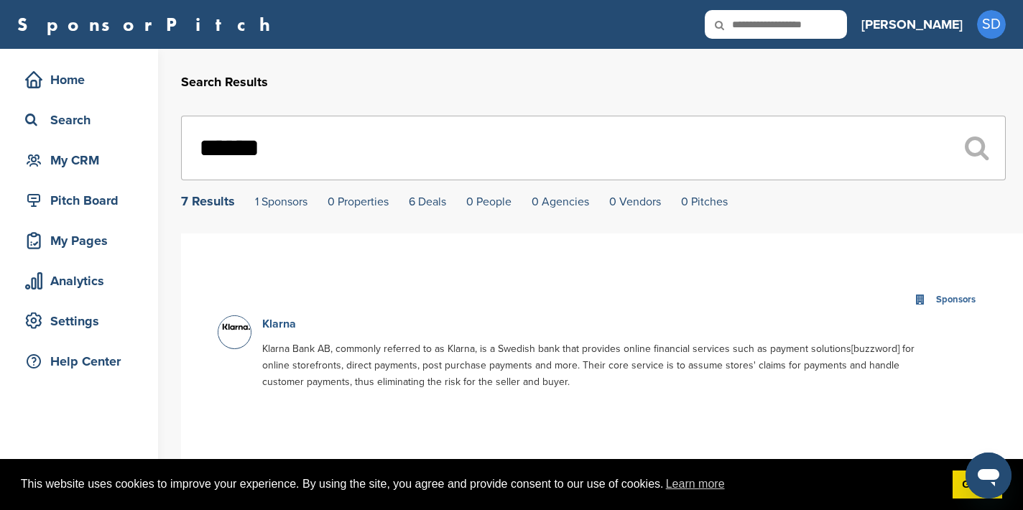
click at [277, 329] on link "Klarna" at bounding box center [279, 324] width 34 height 14
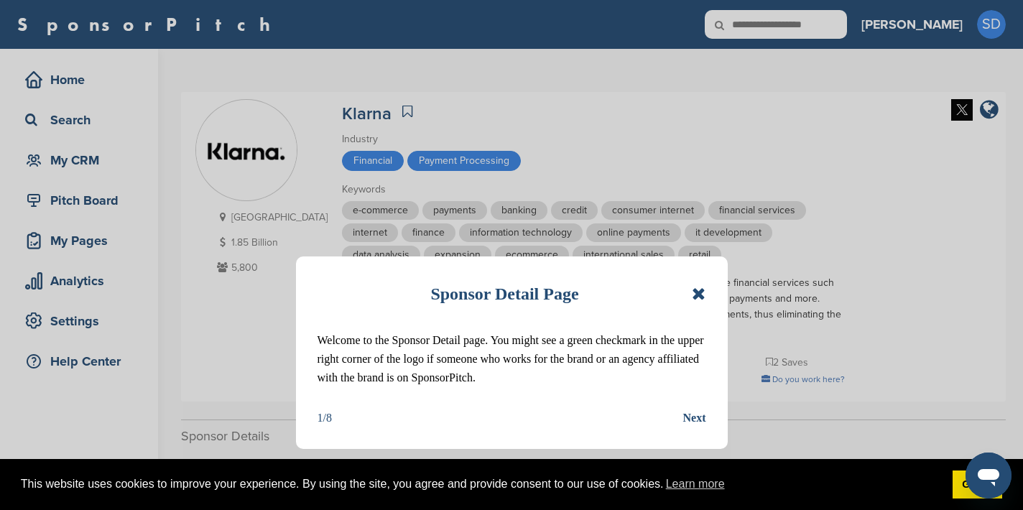
click at [707, 292] on div "Sponsor Detail Page Welcome to the Sponsor Detail page. You might see a green c…" at bounding box center [512, 352] width 432 height 193
click at [701, 292] on icon at bounding box center [699, 293] width 14 height 17
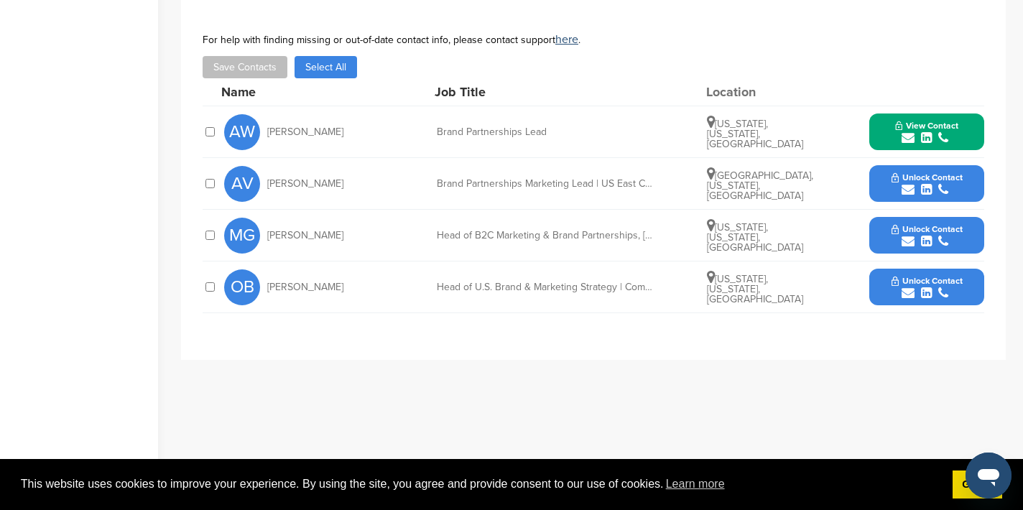
scroll to position [515, 0]
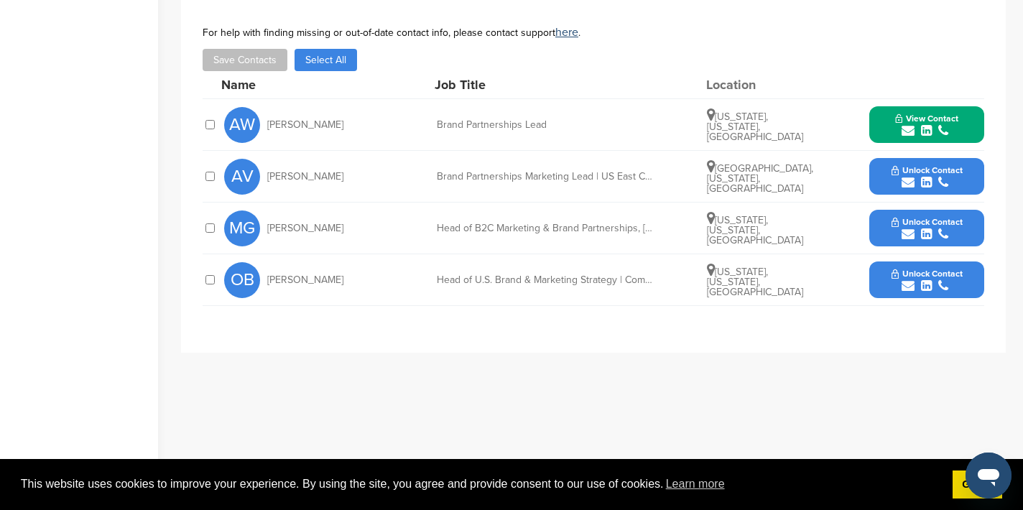
click at [911, 183] on icon "submit" at bounding box center [908, 182] width 13 height 13
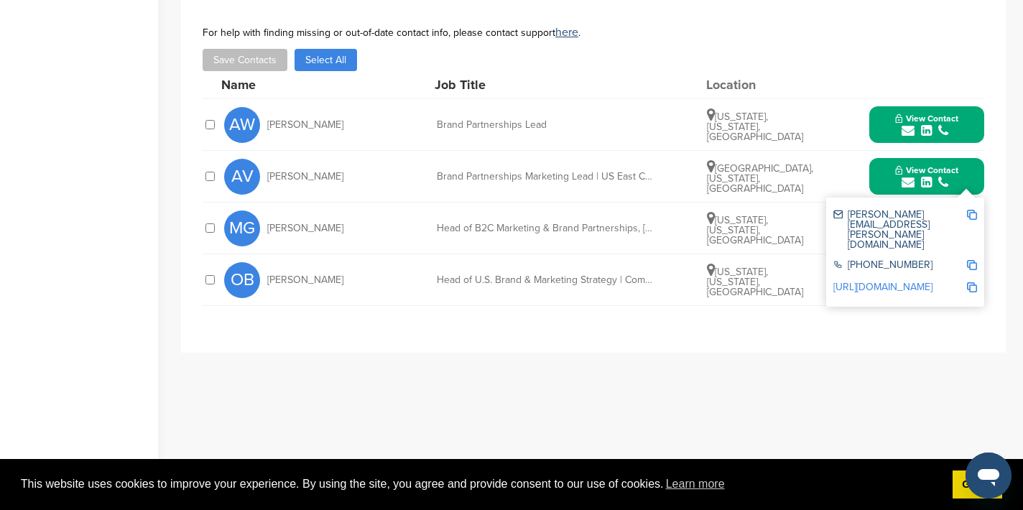
click at [968, 215] on img at bounding box center [972, 215] width 10 height 10
click at [881, 177] on button "View Contact" at bounding box center [927, 176] width 98 height 43
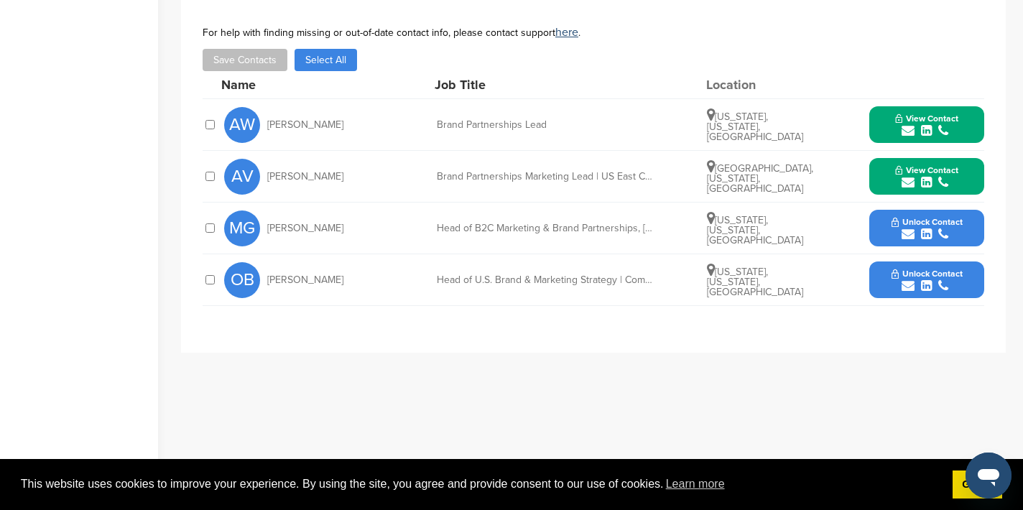
click at [907, 233] on icon "submit" at bounding box center [908, 234] width 13 height 13
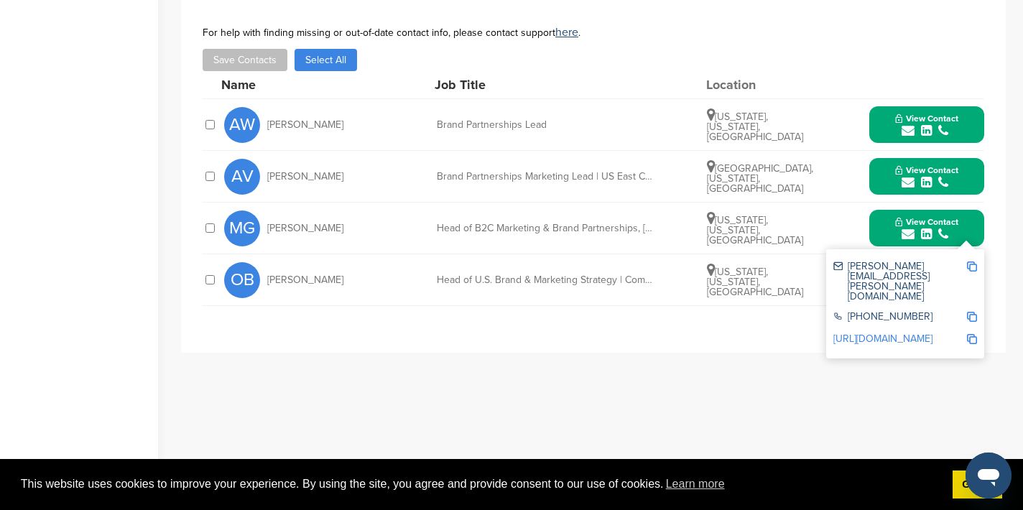
click at [973, 267] on img at bounding box center [972, 266] width 10 height 10
click at [879, 221] on button "View Contact" at bounding box center [927, 228] width 98 height 43
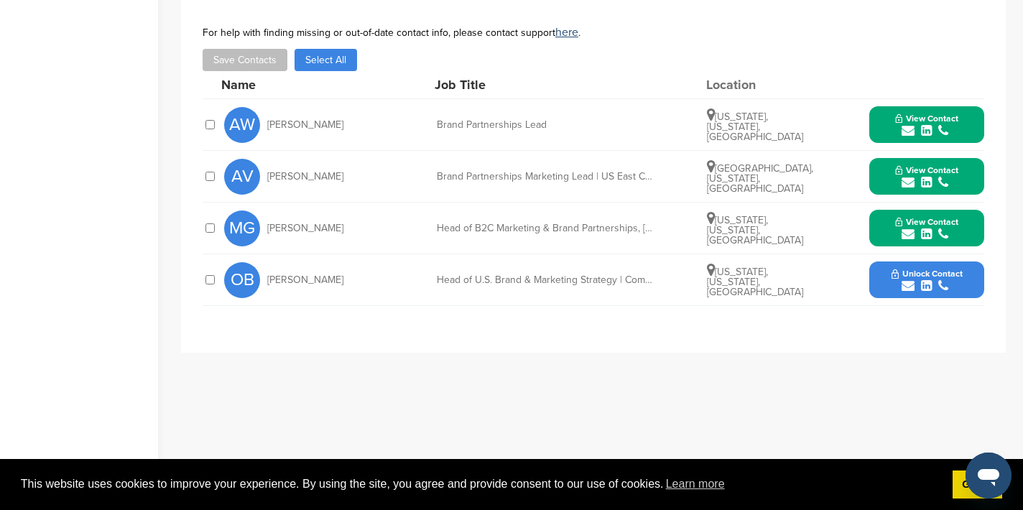
click at [909, 289] on icon "submit" at bounding box center [908, 285] width 13 height 13
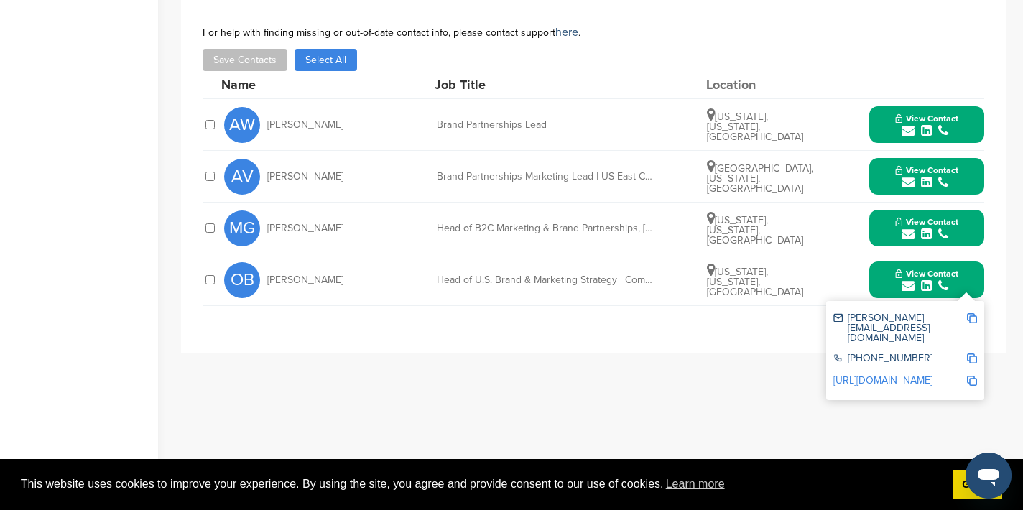
click at [971, 318] on img at bounding box center [972, 318] width 10 height 10
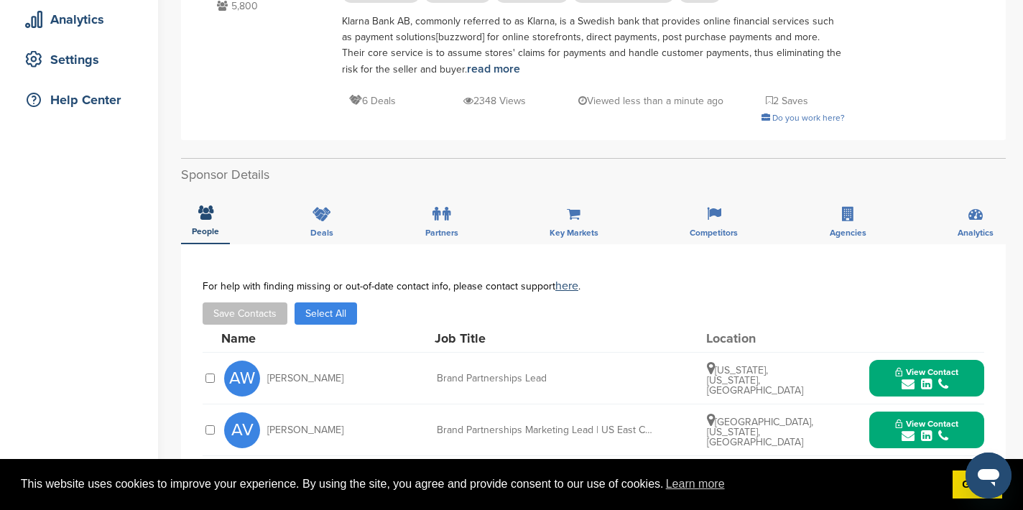
scroll to position [0, 0]
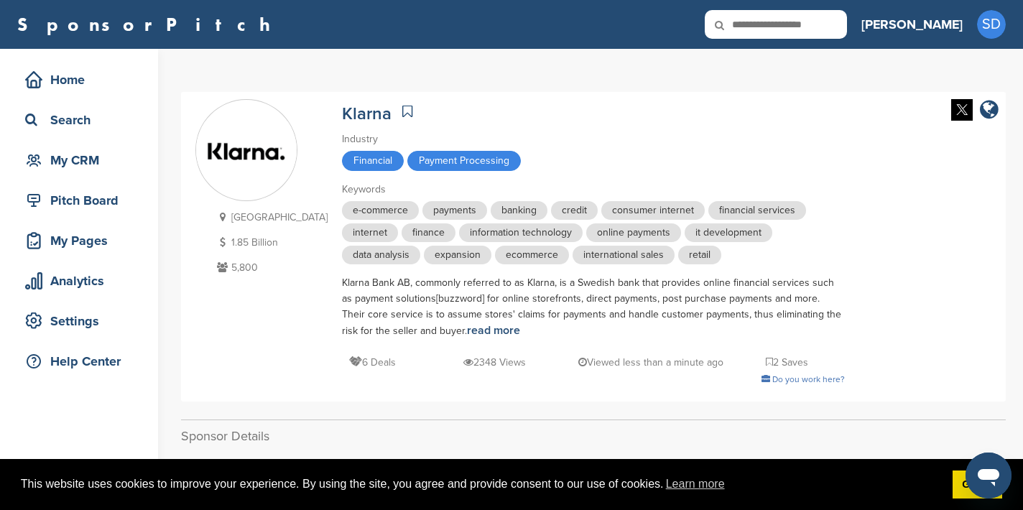
click at [837, 24] on input "text" at bounding box center [776, 24] width 142 height 29
type input "**********"
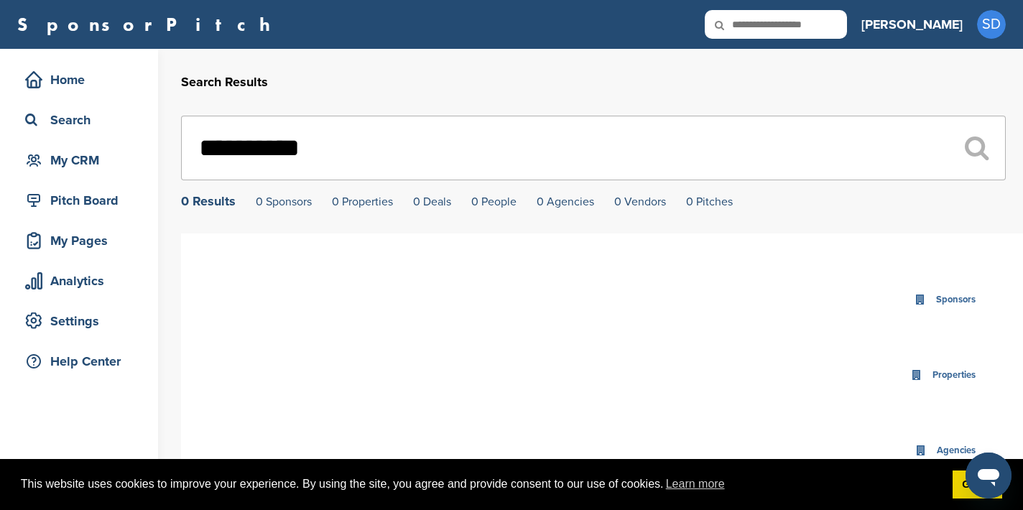
click at [343, 157] on input "**********" at bounding box center [593, 148] width 825 height 65
type input "*********"
click at [817, 15] on input "text" at bounding box center [776, 24] width 142 height 29
type input "**********"
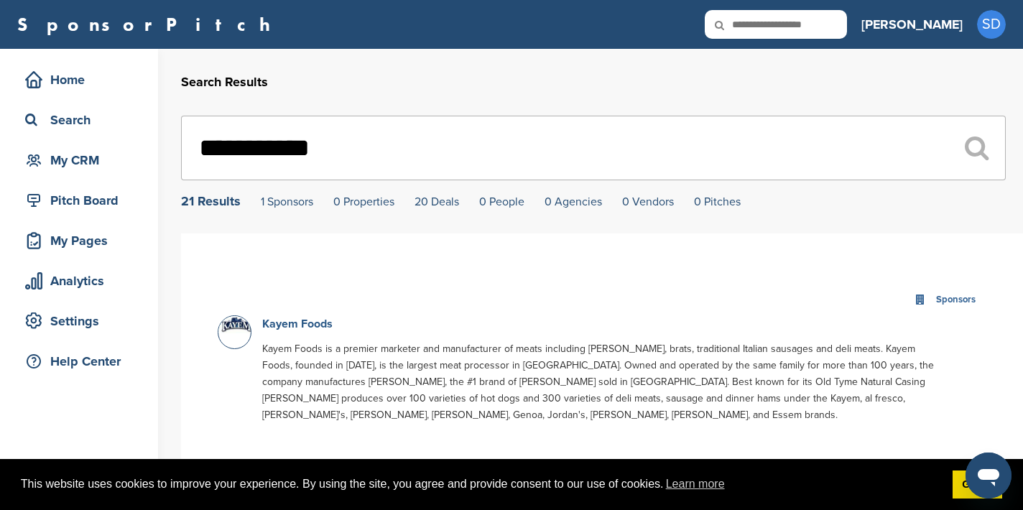
click at [307, 327] on link "Kayem Foods" at bounding box center [297, 324] width 70 height 14
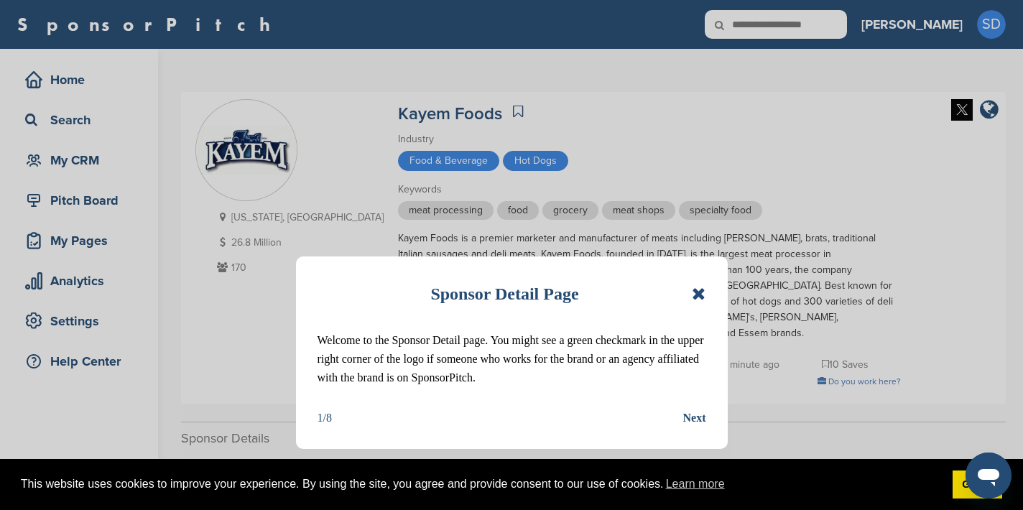
click at [698, 292] on icon at bounding box center [699, 293] width 14 height 17
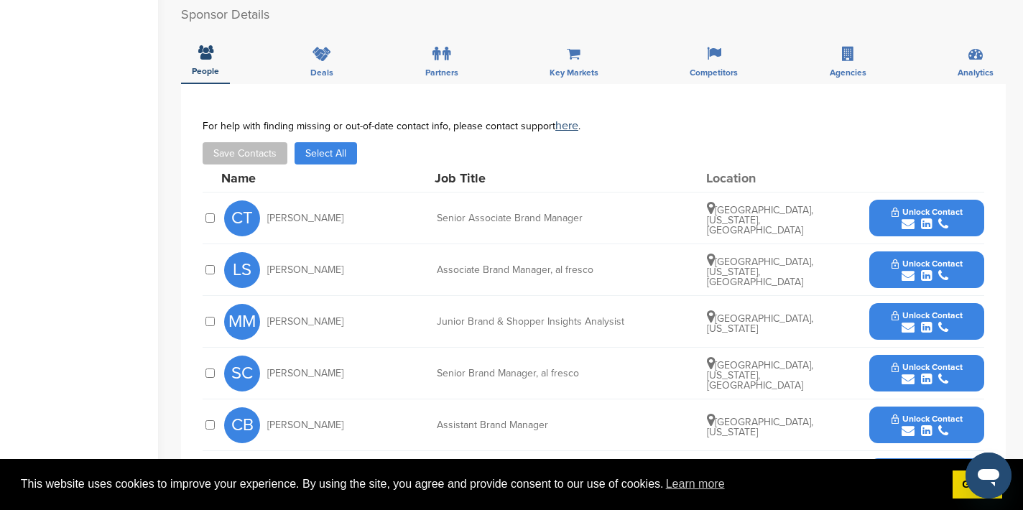
scroll to position [497, 0]
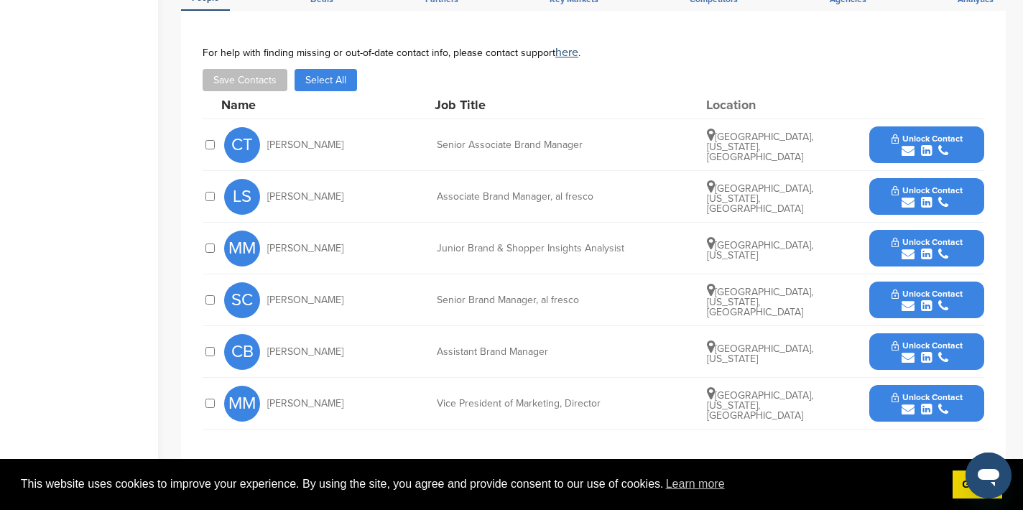
click at [905, 403] on icon "submit" at bounding box center [908, 409] width 13 height 13
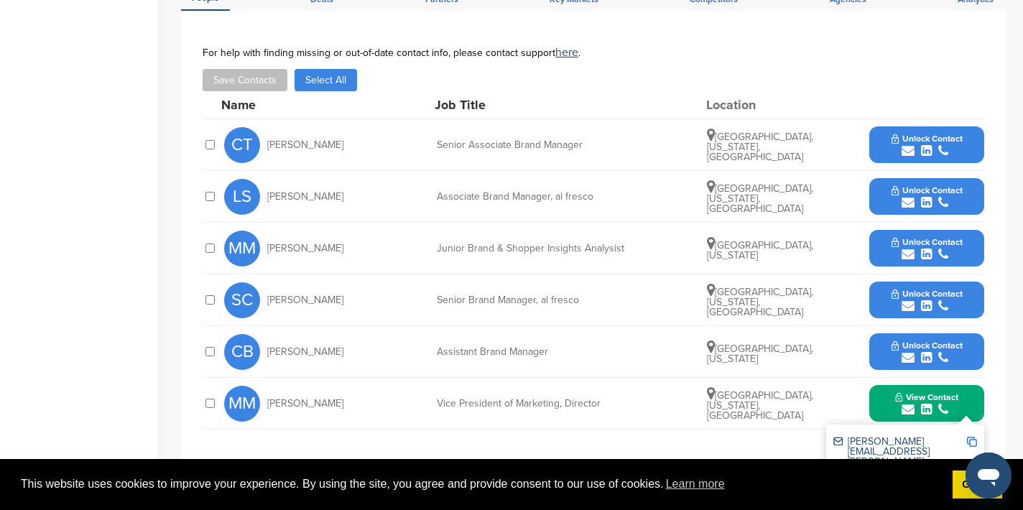
click at [974, 437] on img at bounding box center [972, 442] width 10 height 10
click at [908, 144] on icon "submit" at bounding box center [908, 150] width 13 height 13
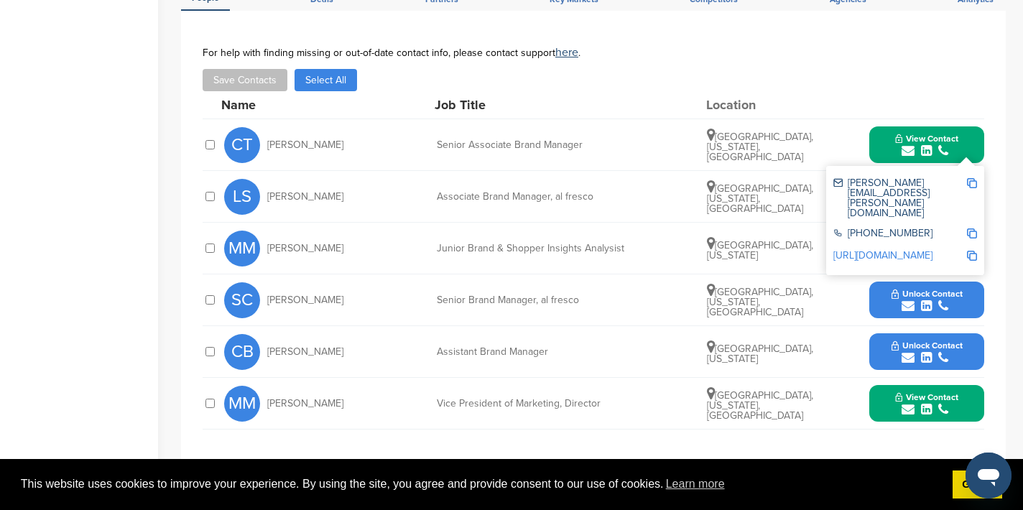
click at [972, 178] on img at bounding box center [972, 183] width 10 height 10
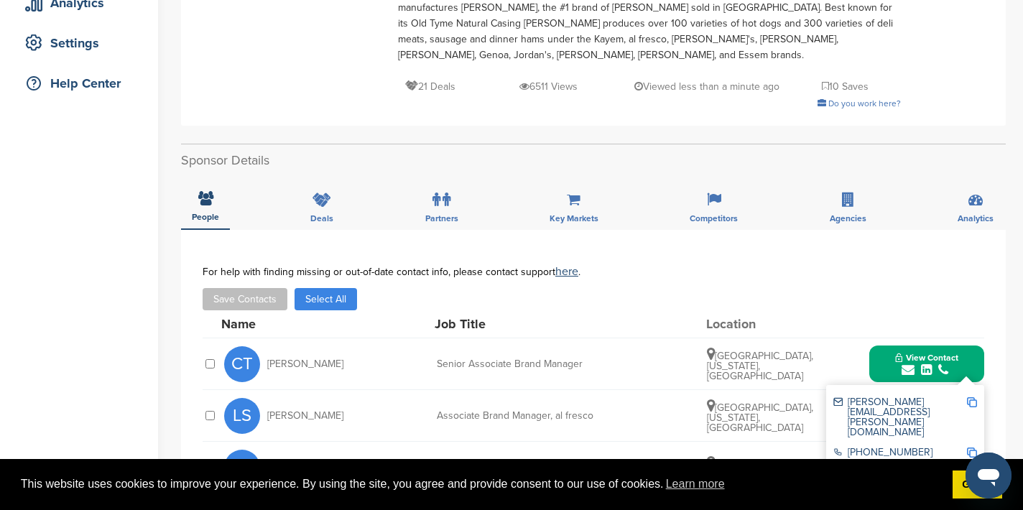
scroll to position [0, 0]
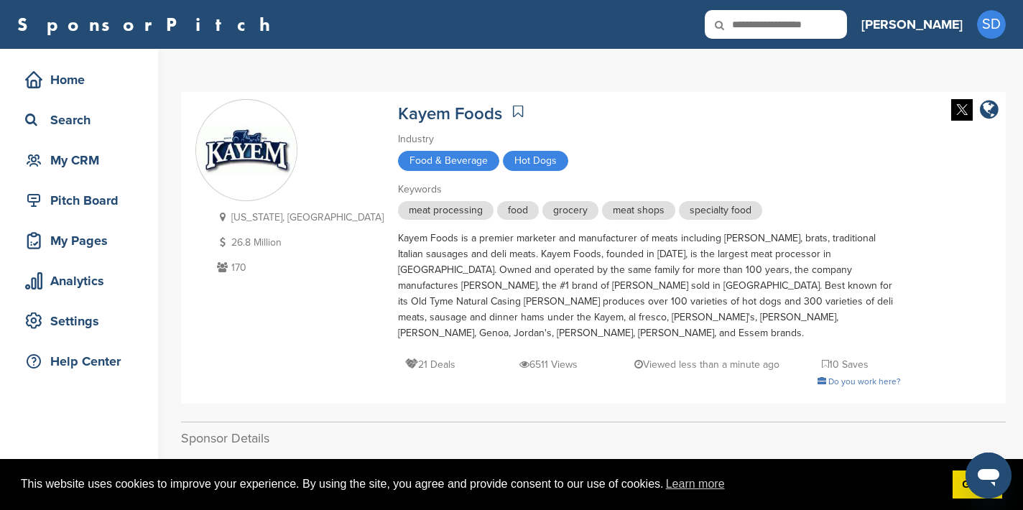
click at [811, 31] on input "text" at bounding box center [776, 24] width 142 height 29
type input "*******"
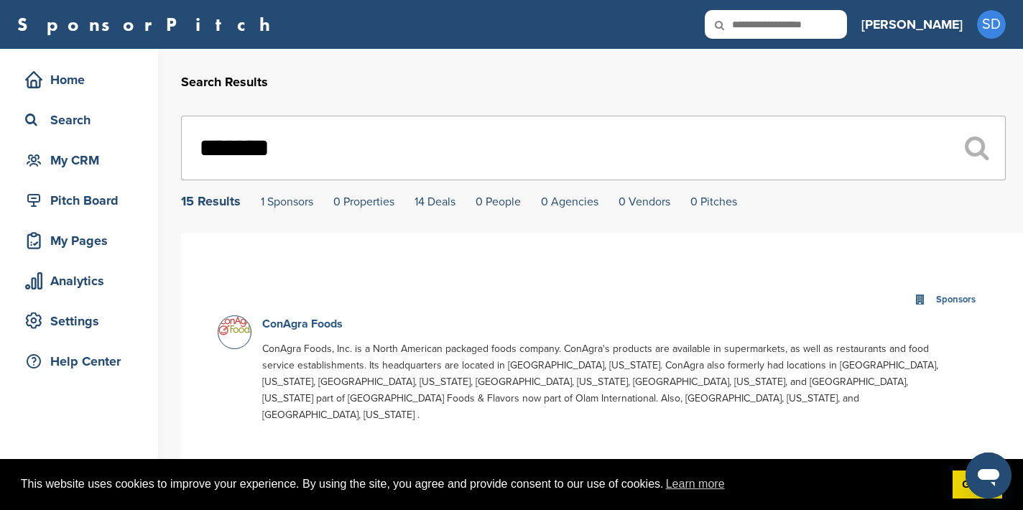
click at [294, 328] on link "ConAgra Foods" at bounding box center [302, 324] width 80 height 14
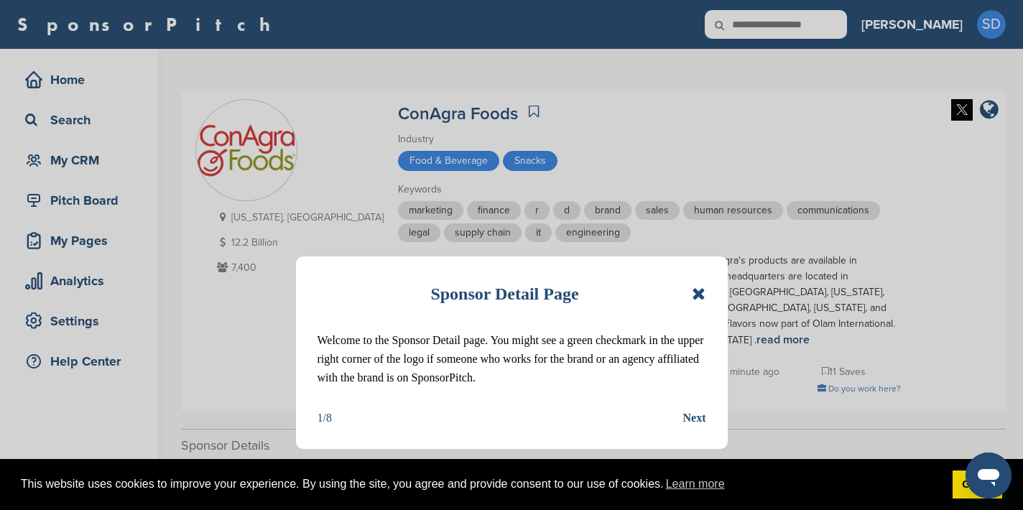
click at [696, 300] on icon at bounding box center [699, 293] width 14 height 17
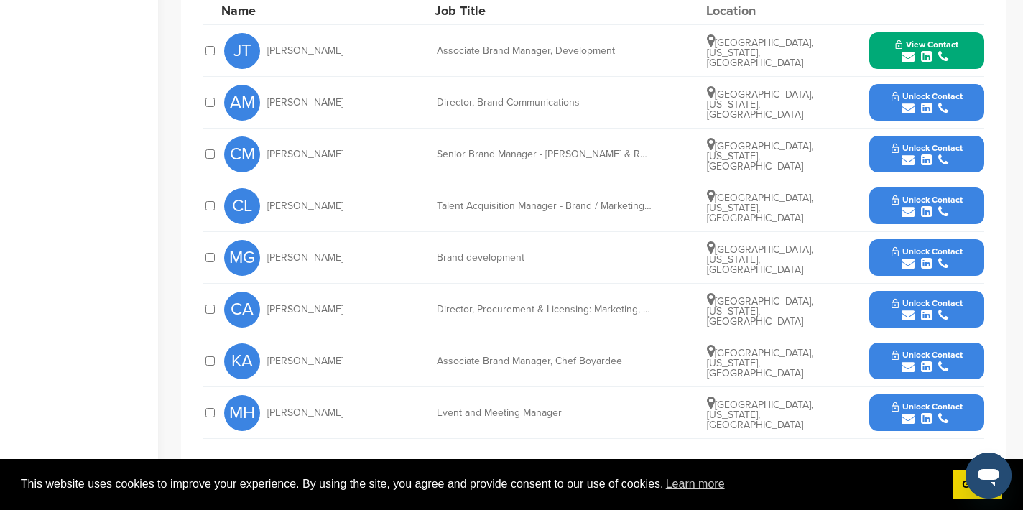
scroll to position [599, 0]
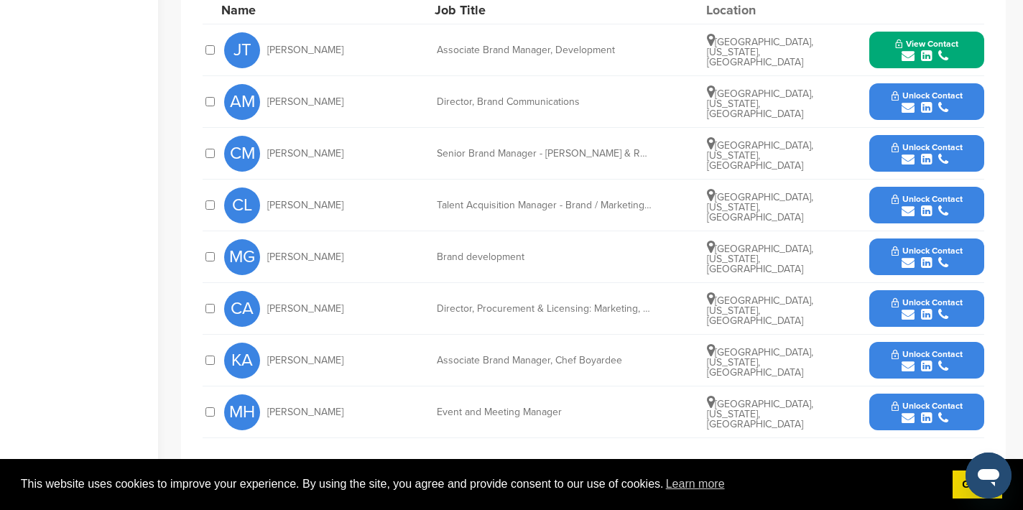
click at [907, 412] on icon "submit" at bounding box center [908, 418] width 13 height 13
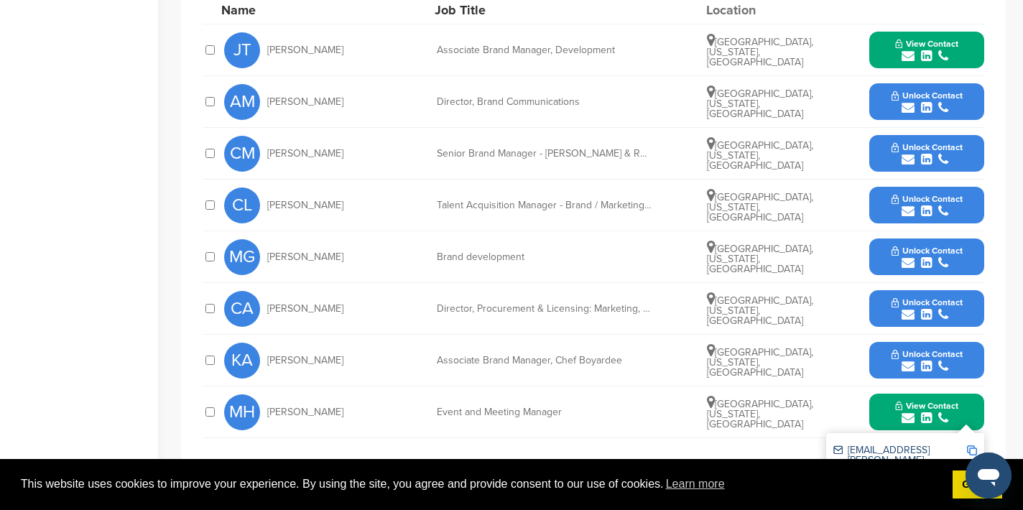
click at [976, 445] on img at bounding box center [972, 450] width 10 height 10
click at [884, 391] on button "View Contact" at bounding box center [927, 412] width 98 height 43
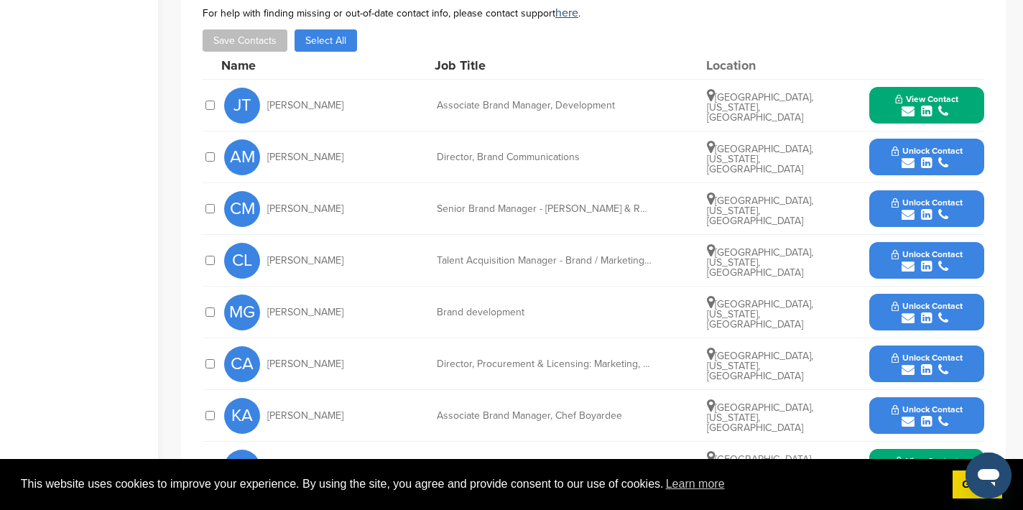
scroll to position [541, 0]
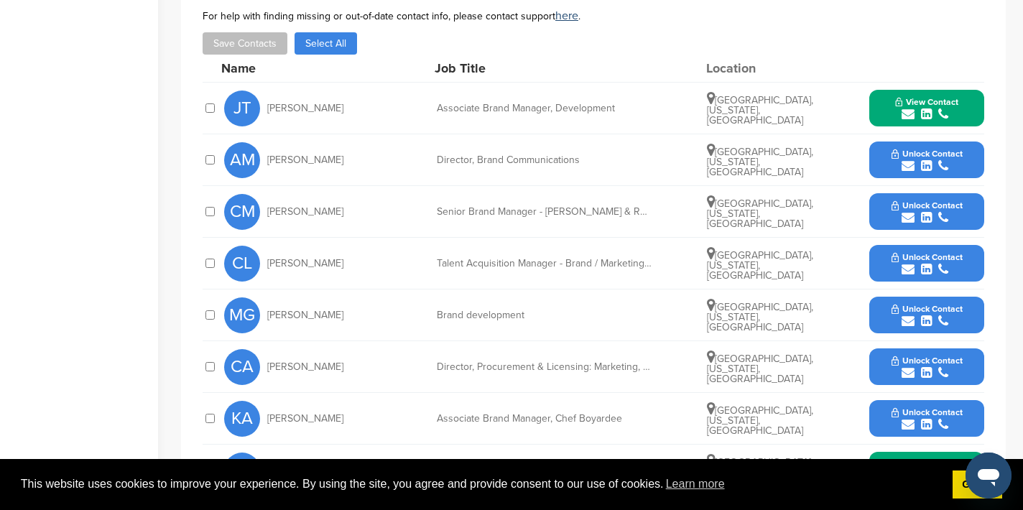
click at [906, 159] on icon "submit" at bounding box center [908, 165] width 13 height 13
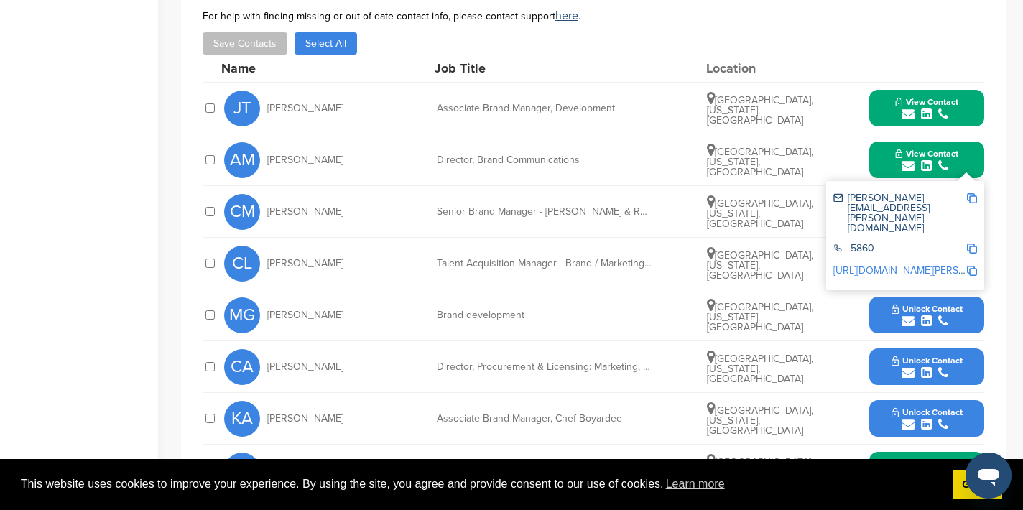
click at [974, 193] on img at bounding box center [972, 198] width 10 height 10
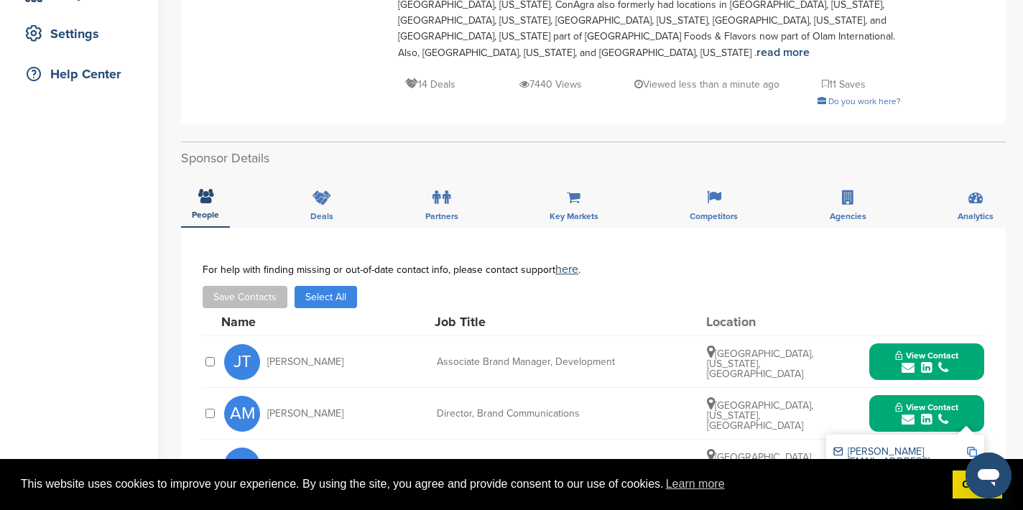
scroll to position [472, 0]
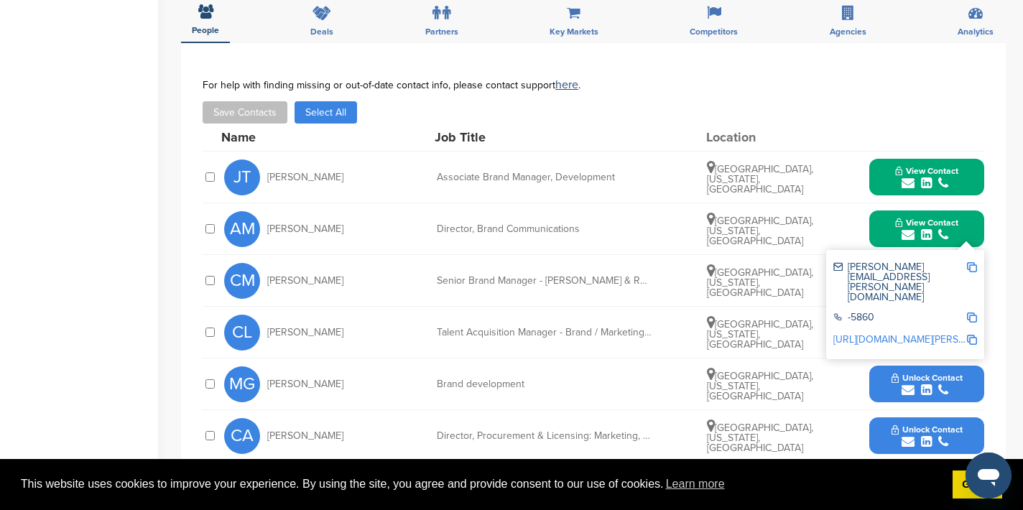
click at [851, 101] on div "Save Contacts Select All" at bounding box center [594, 112] width 782 height 22
click at [450, 101] on div "Save Contacts Select All" at bounding box center [594, 112] width 782 height 22
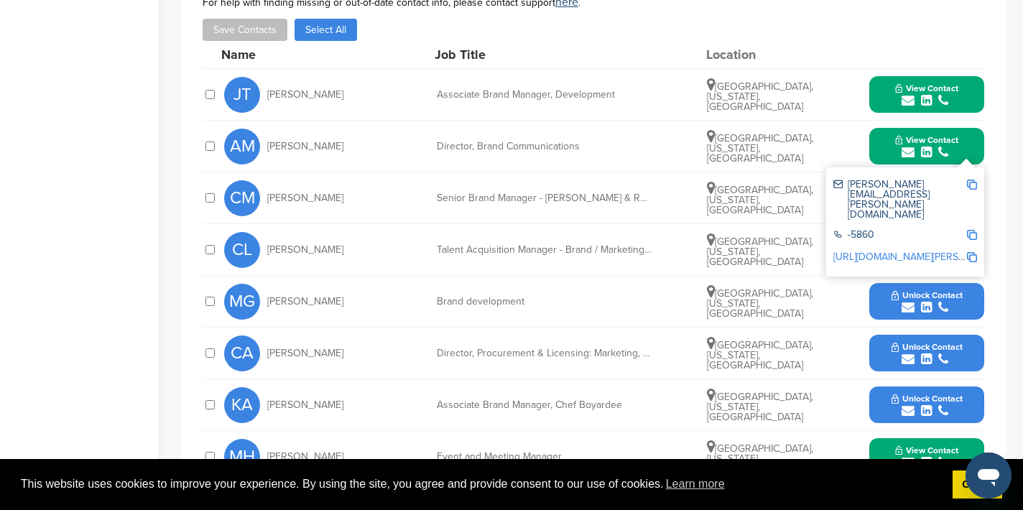
scroll to position [725, 0]
